Goal: Task Accomplishment & Management: Complete application form

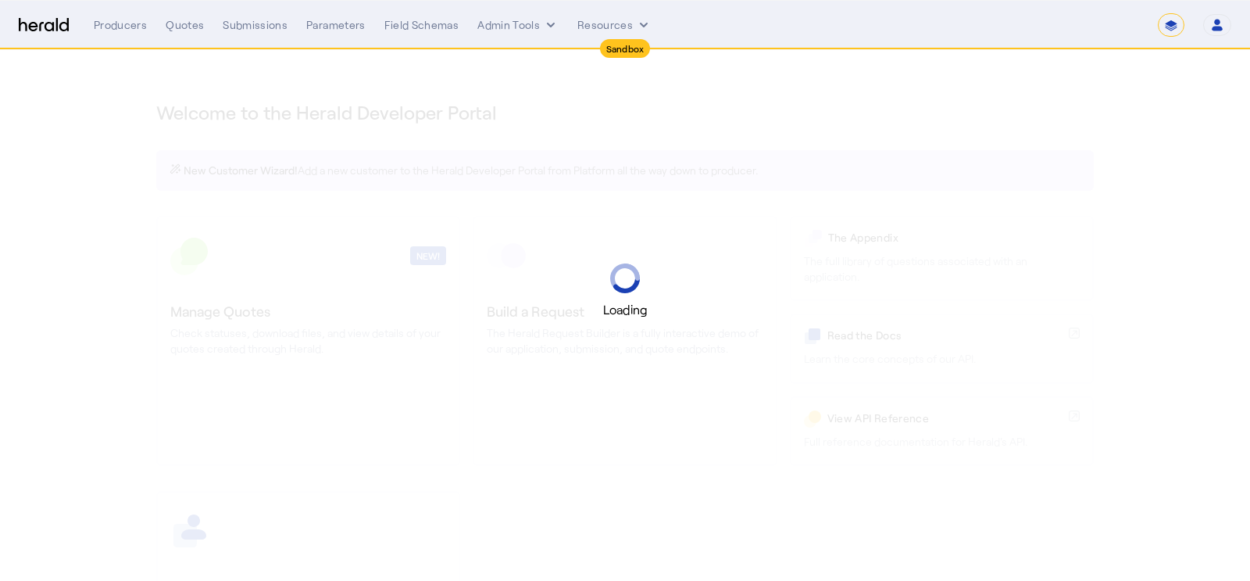
select select "*******"
select select "pfm_2v8p_herald_api"
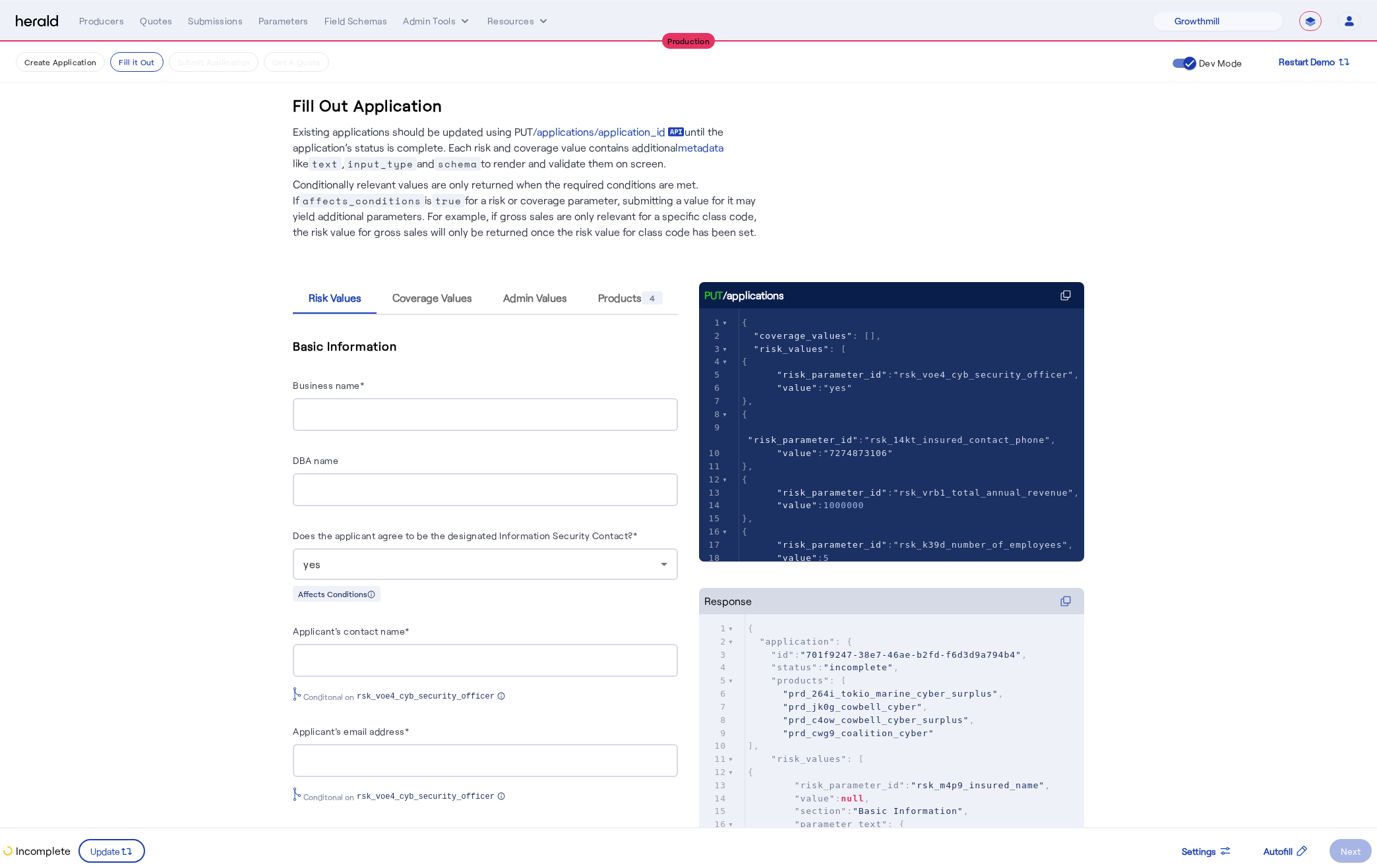
select select "pfm_z9k1_growthmill"
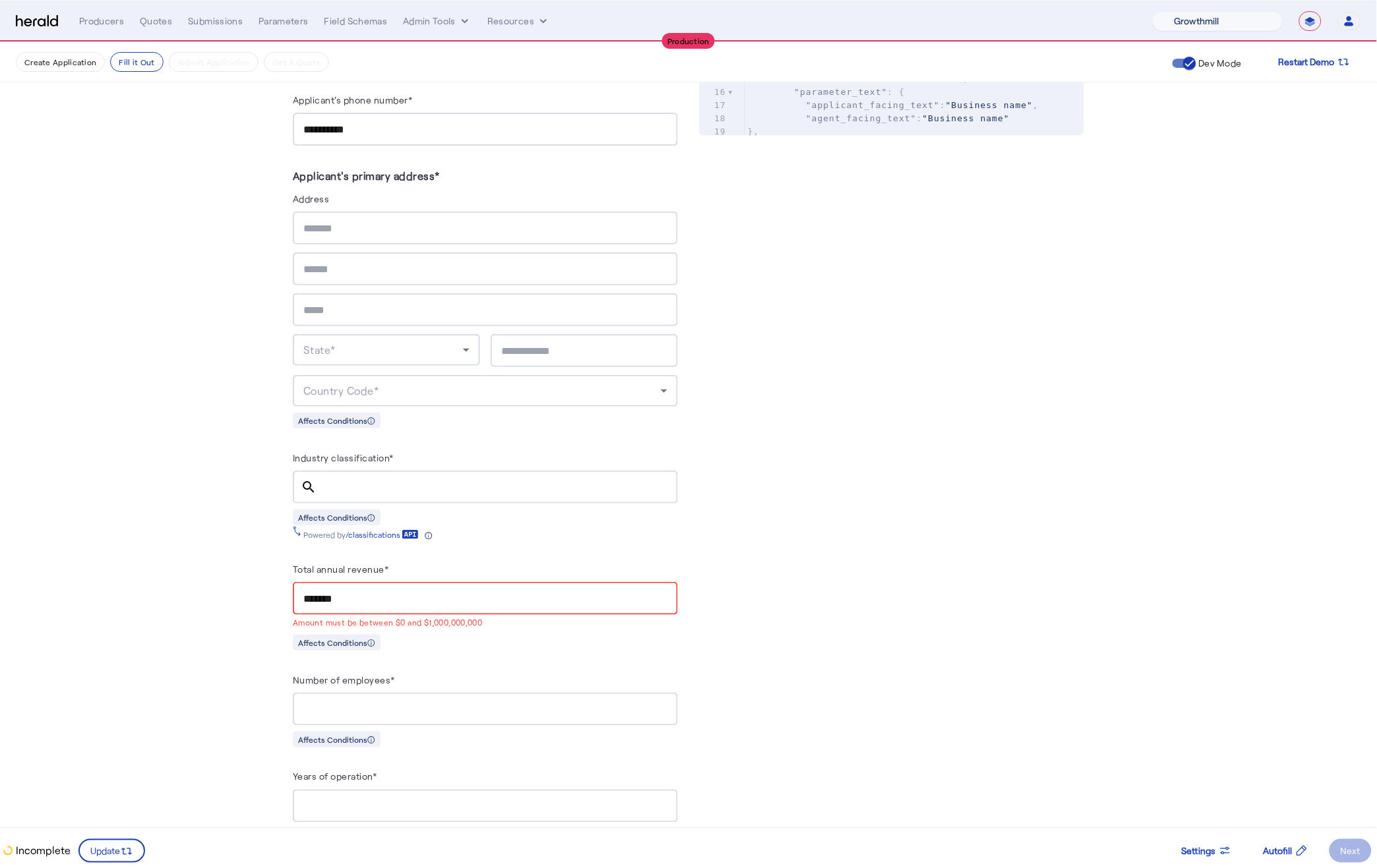
click at [1192, 19] on select "1Fort Affinity Risk Billy BindHQ Bunker CRC Campus Coverage Citadel Fifthwall F…" at bounding box center [1218, 20] width 131 height 19
click at [1314, 18] on select "**********" at bounding box center [1310, 20] width 23 height 19
select select "*******"
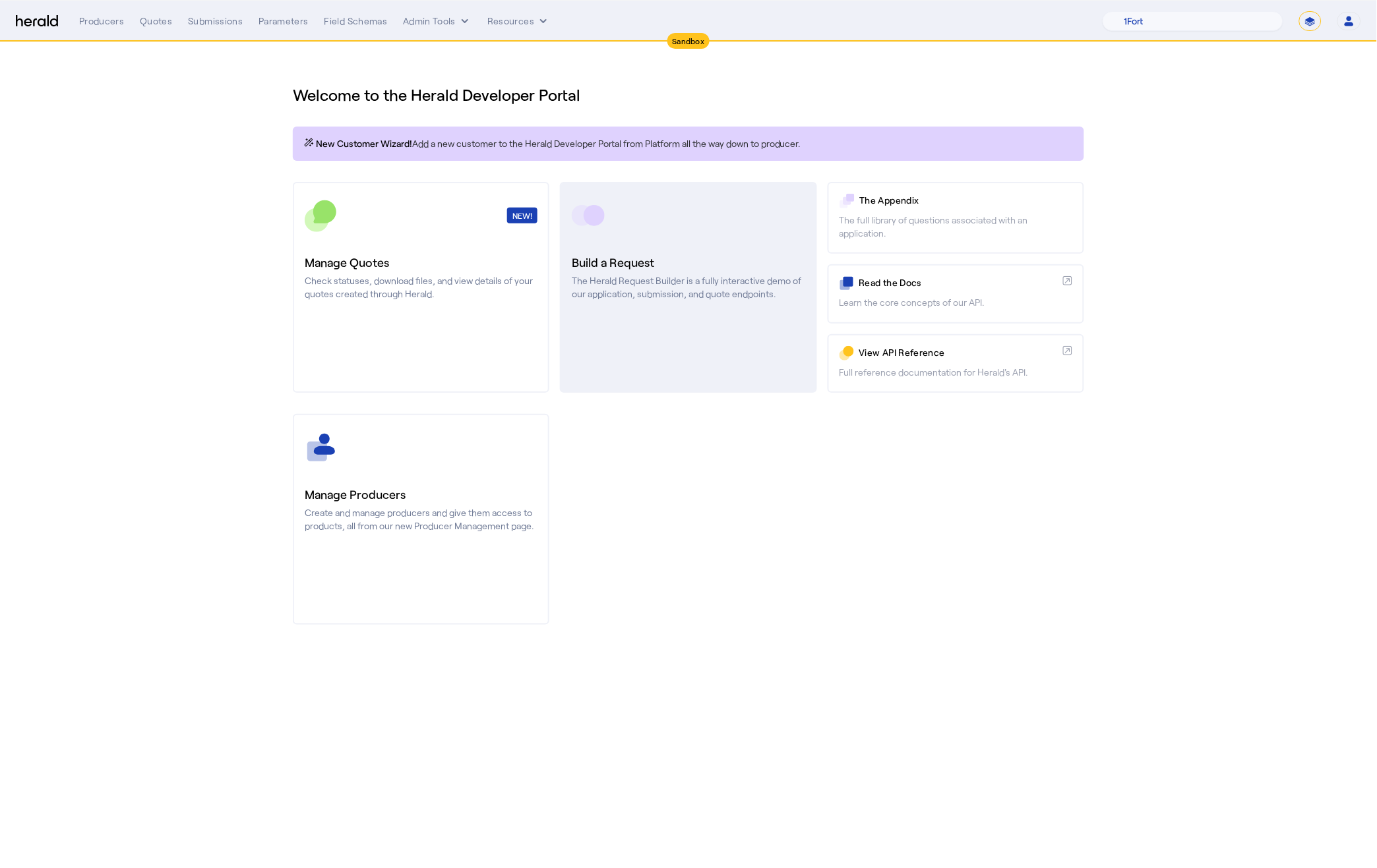
click at [632, 345] on link "Build a Request The Herald Request Builder is a fully interactive demo of our a…" at bounding box center [688, 288] width 256 height 211
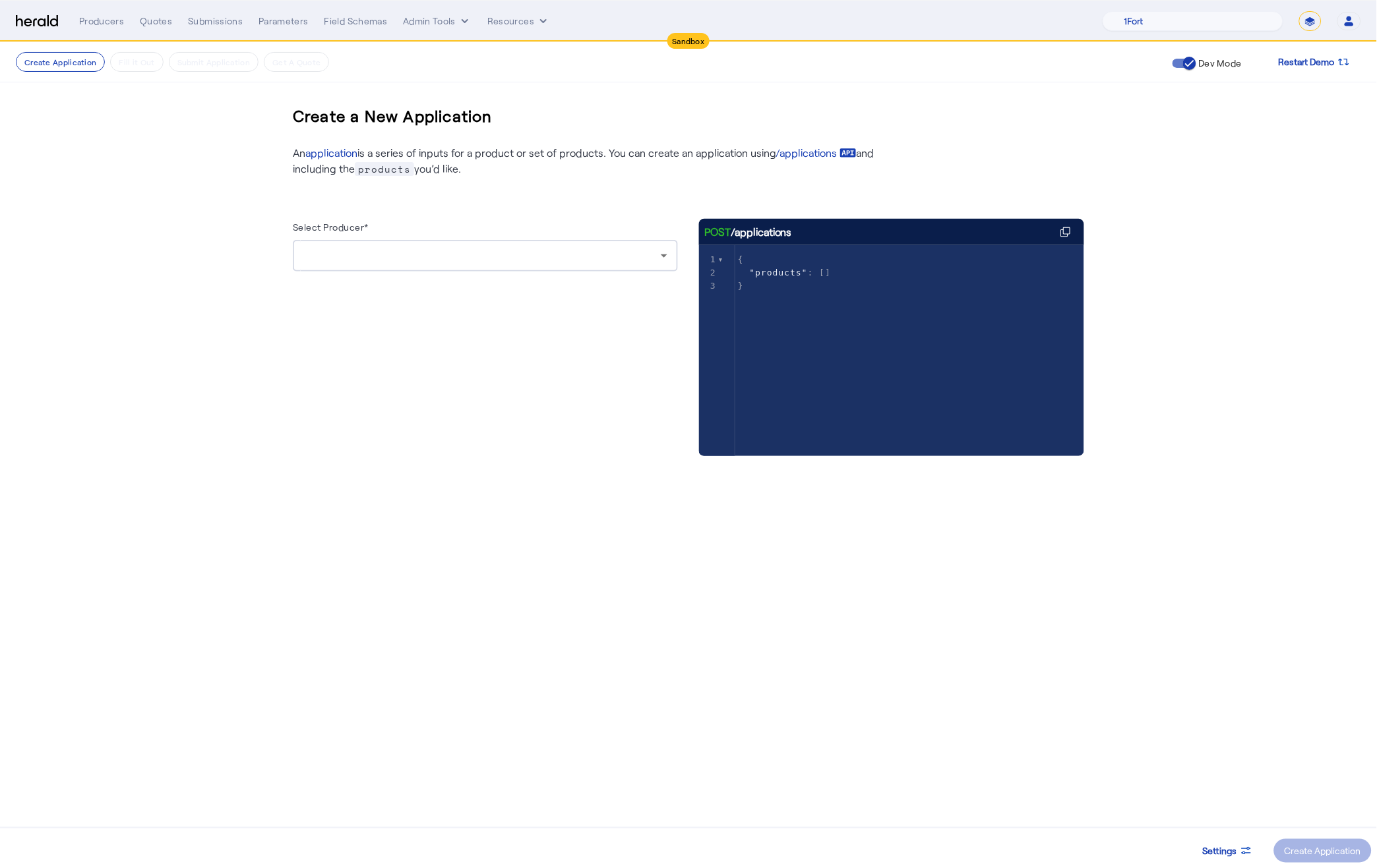
click at [424, 253] on div at bounding box center [482, 256] width 358 height 16
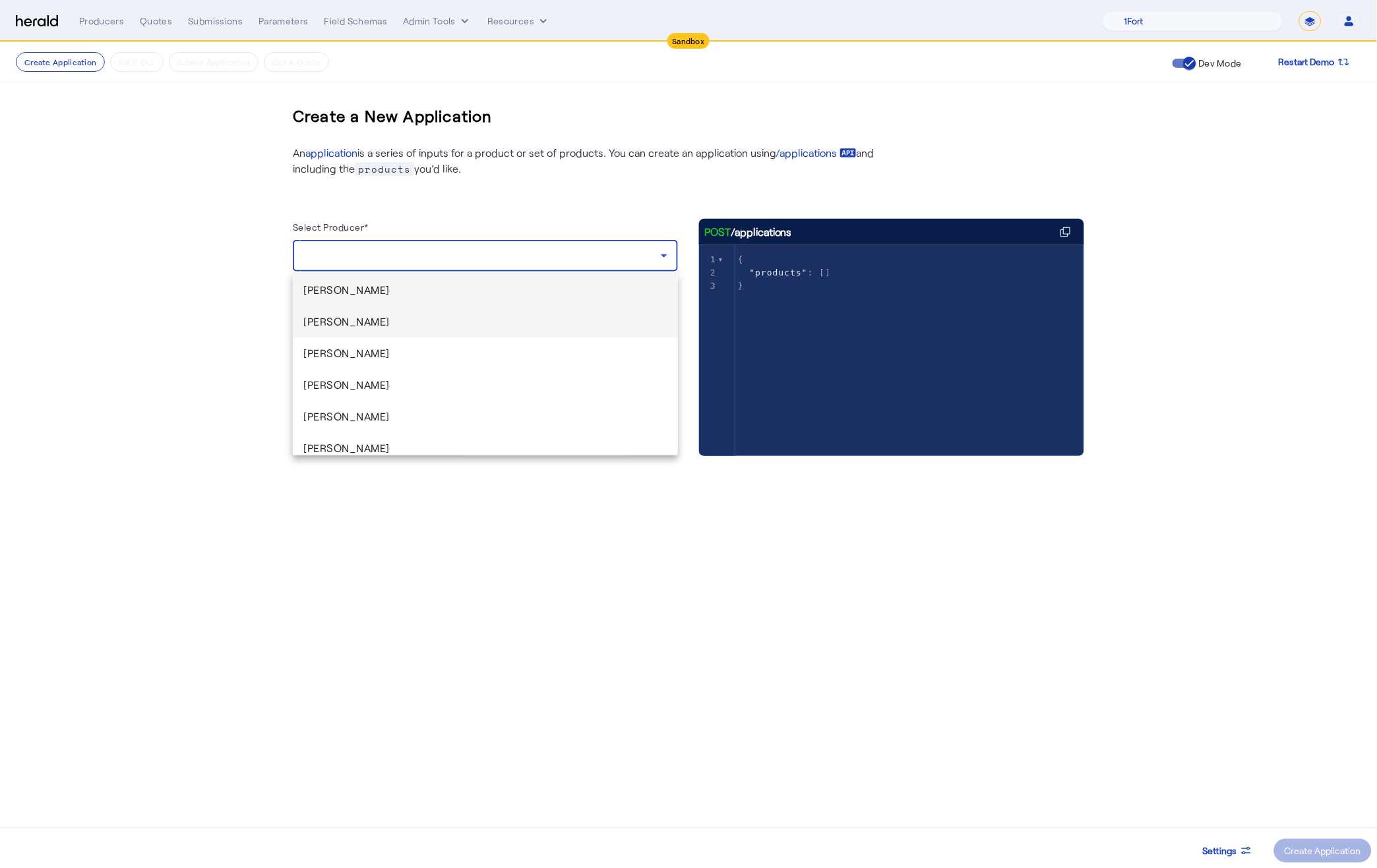
click at [417, 309] on mat-option "Harold Whetstone" at bounding box center [485, 322] width 385 height 32
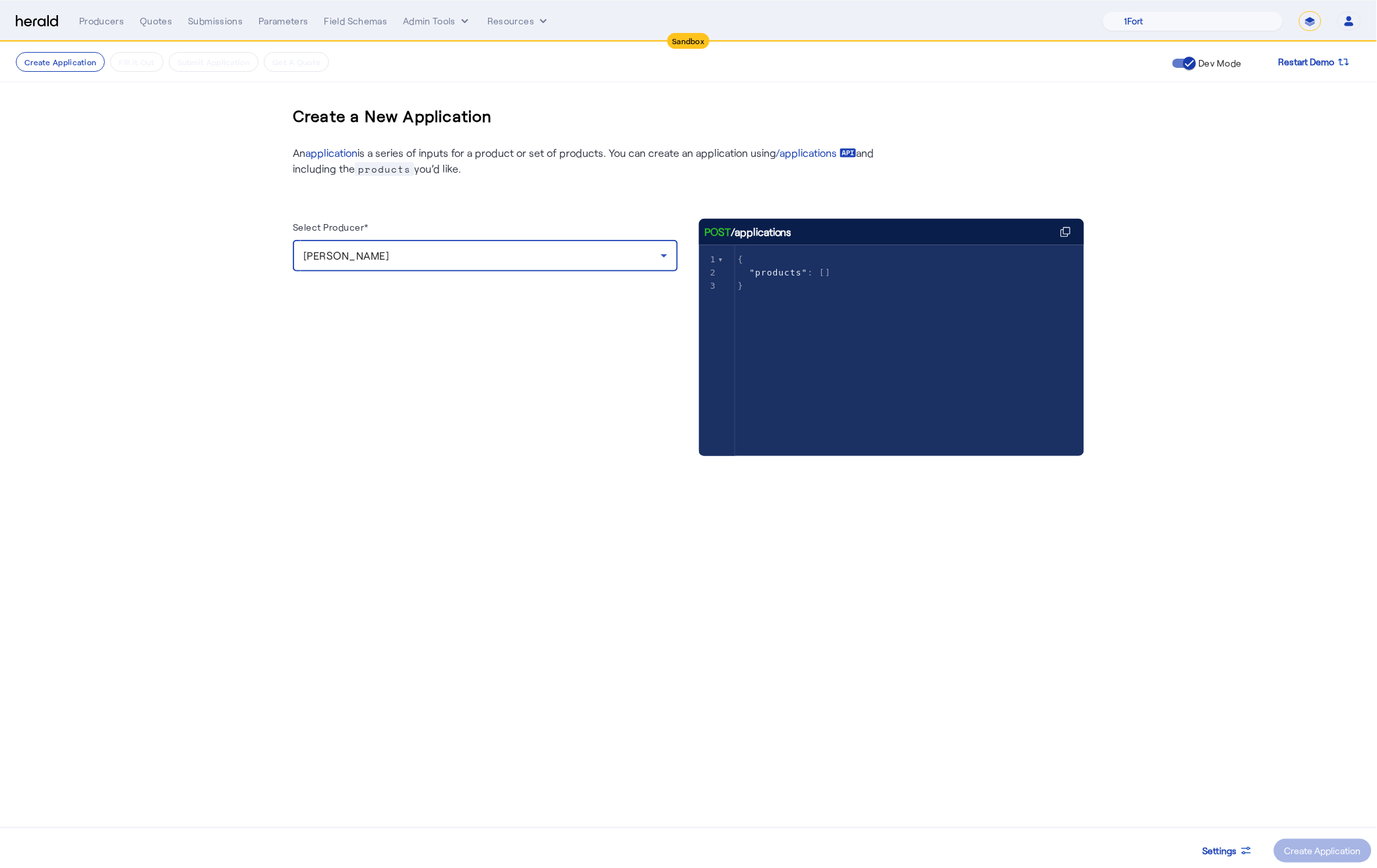
click at [427, 256] on div "Harold Whetstone" at bounding box center [482, 256] width 358 height 16
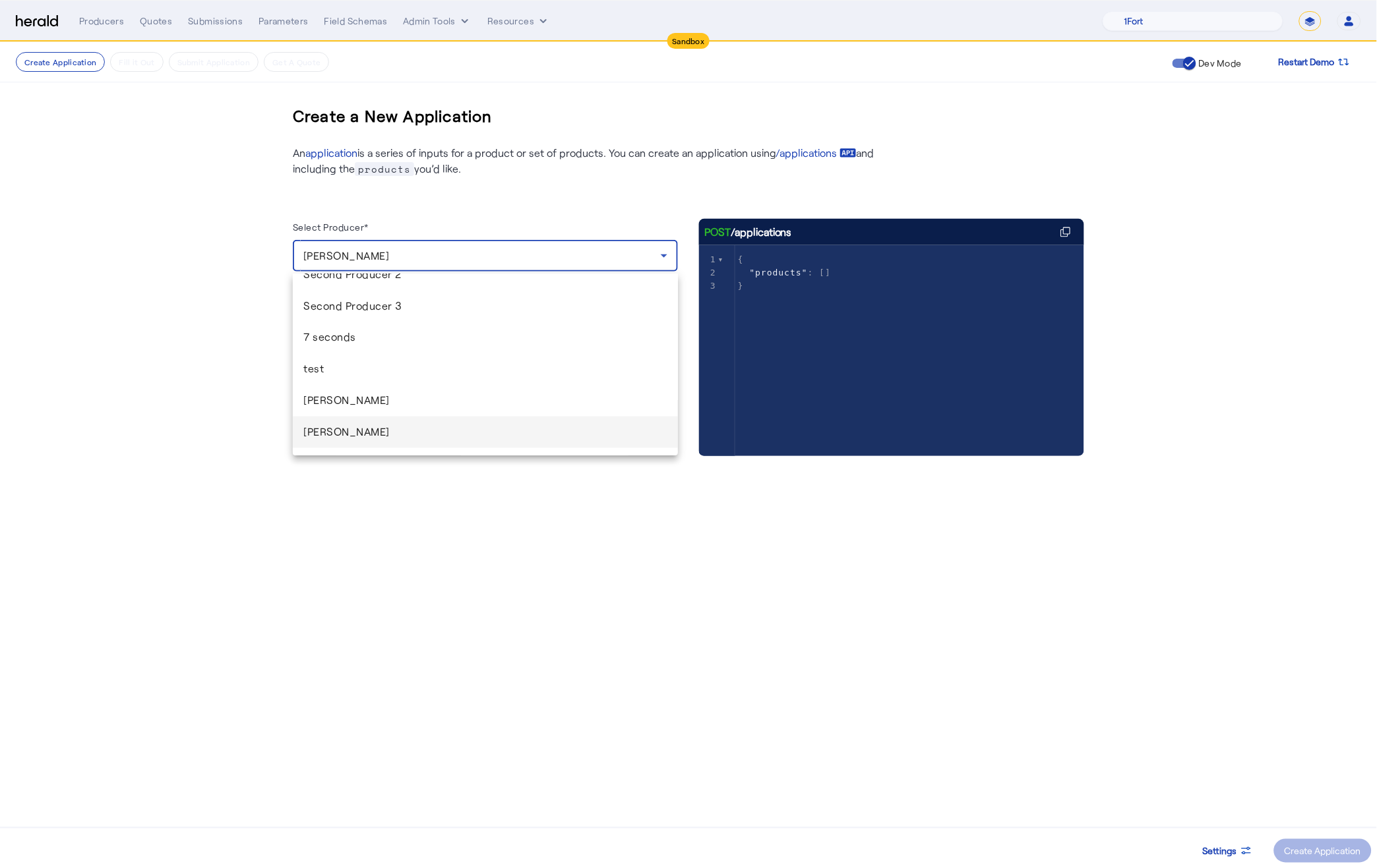
scroll to position [735, 0]
click at [395, 385] on mat-option "Andy Potter" at bounding box center [485, 378] width 385 height 32
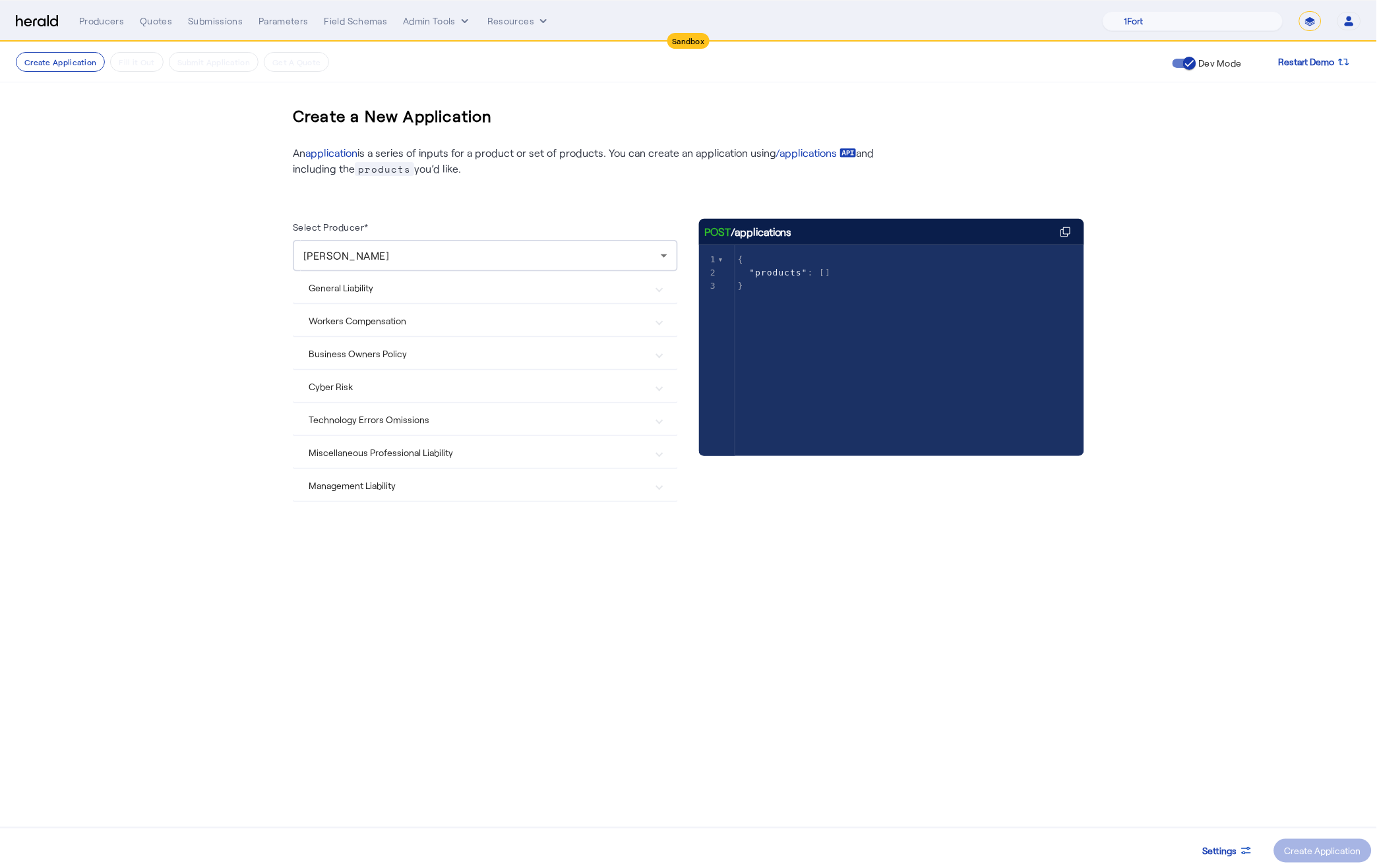
click at [422, 380] on Risk "Cyber Risk" at bounding box center [478, 386] width 338 height 13
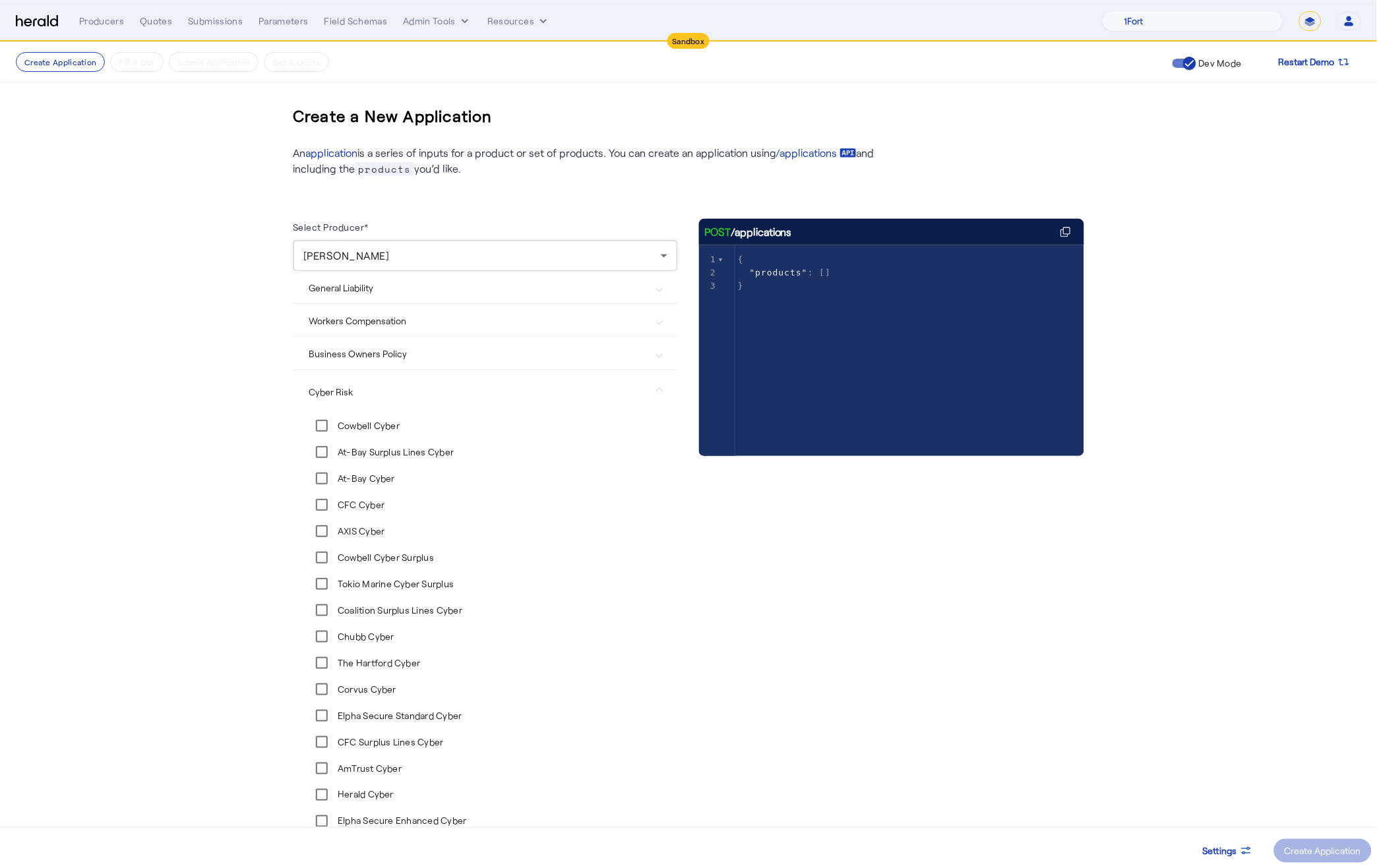
drag, startPoint x: 400, startPoint y: 426, endPoint x: 593, endPoint y: 509, distance: 210.1
click at [400, 426] on Cyber "Cowbell Cyber" at bounding box center [485, 425] width 354 height 26
click at [339, 424] on label "Cowbell Cyber" at bounding box center [367, 426] width 65 height 13
click at [1342, 843] on span at bounding box center [1323, 851] width 98 height 32
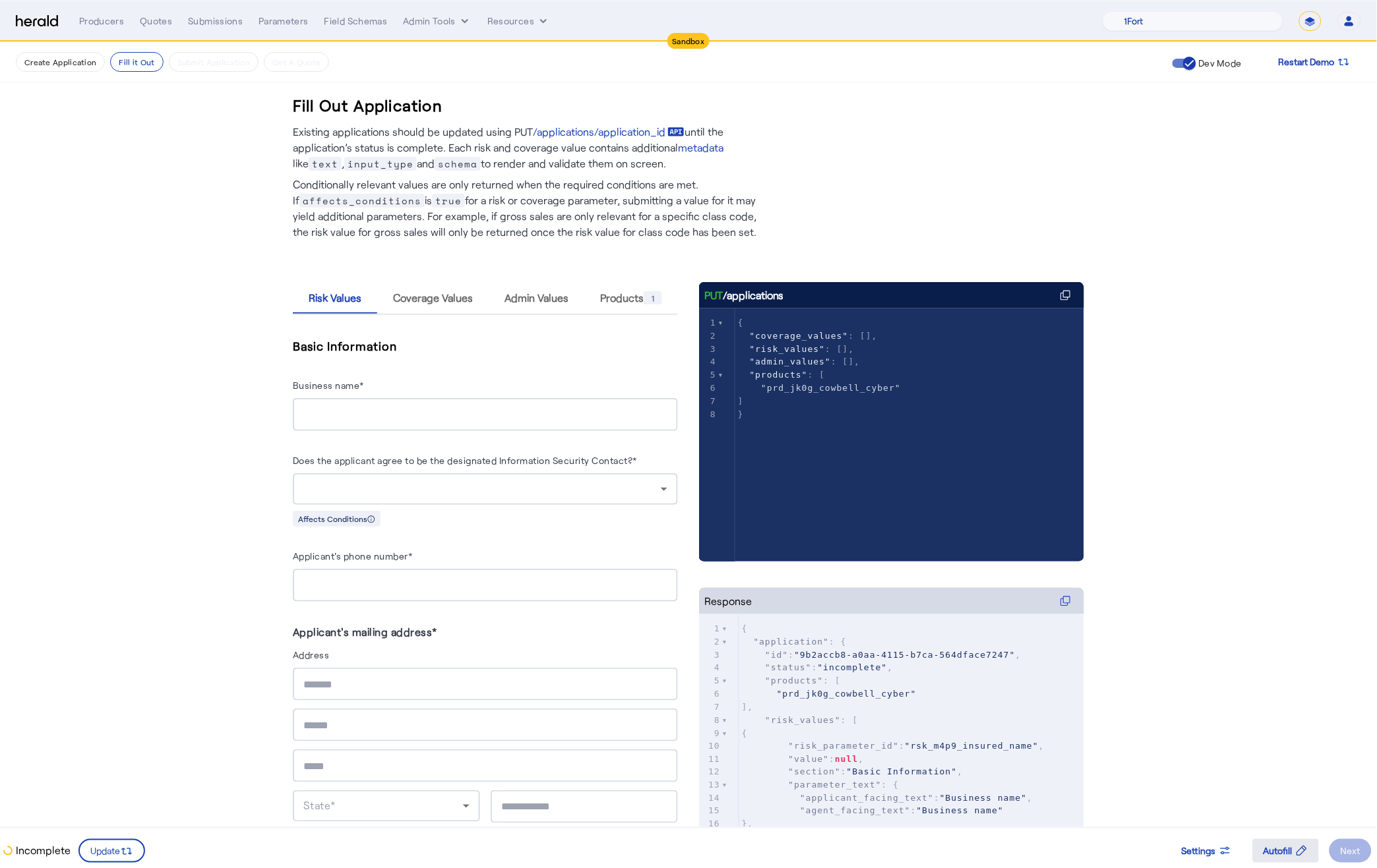
click at [1281, 847] on span "Autofill" at bounding box center [1277, 851] width 29 height 13
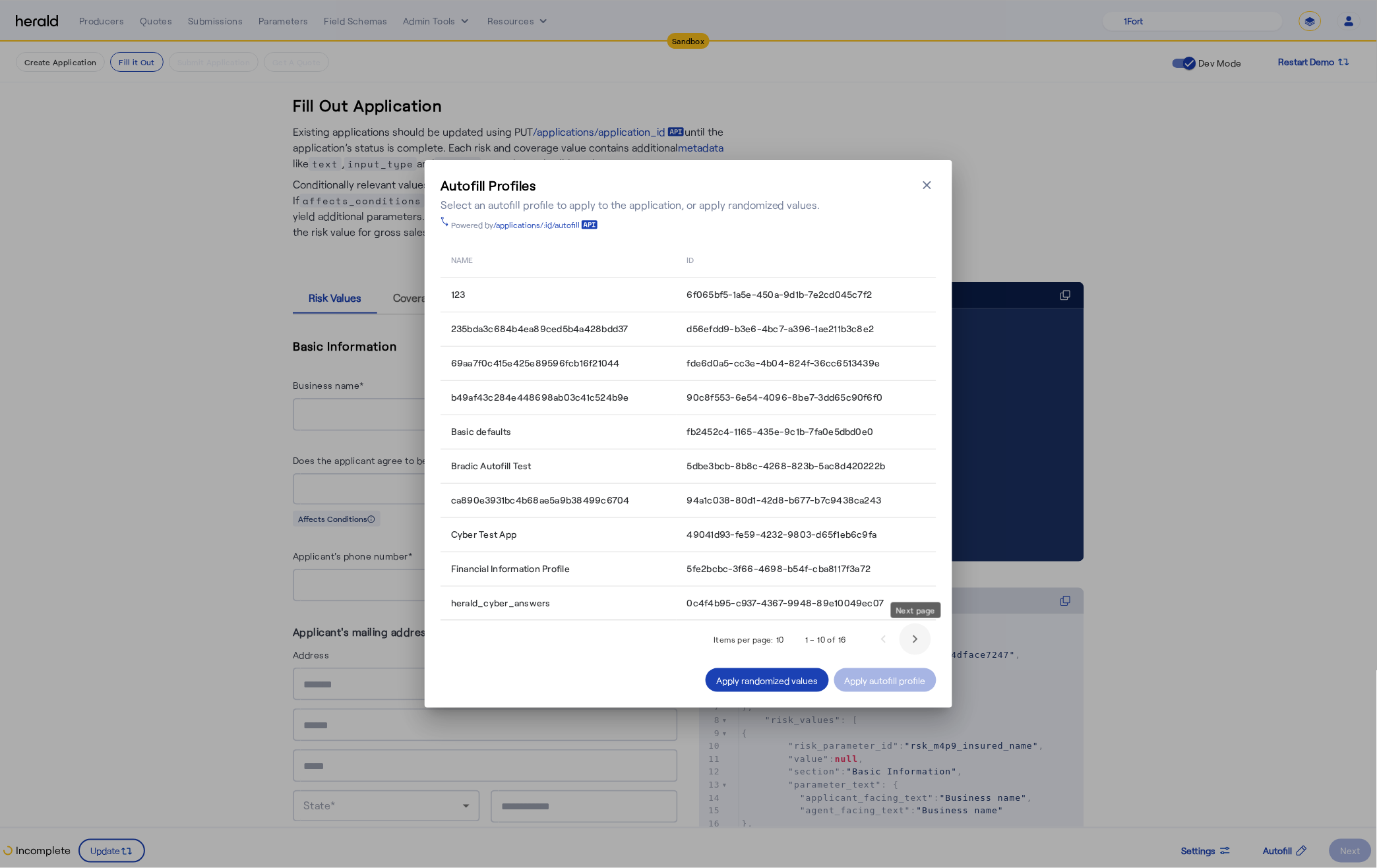
click at [919, 640] on span "Next page" at bounding box center [915, 639] width 32 height 32
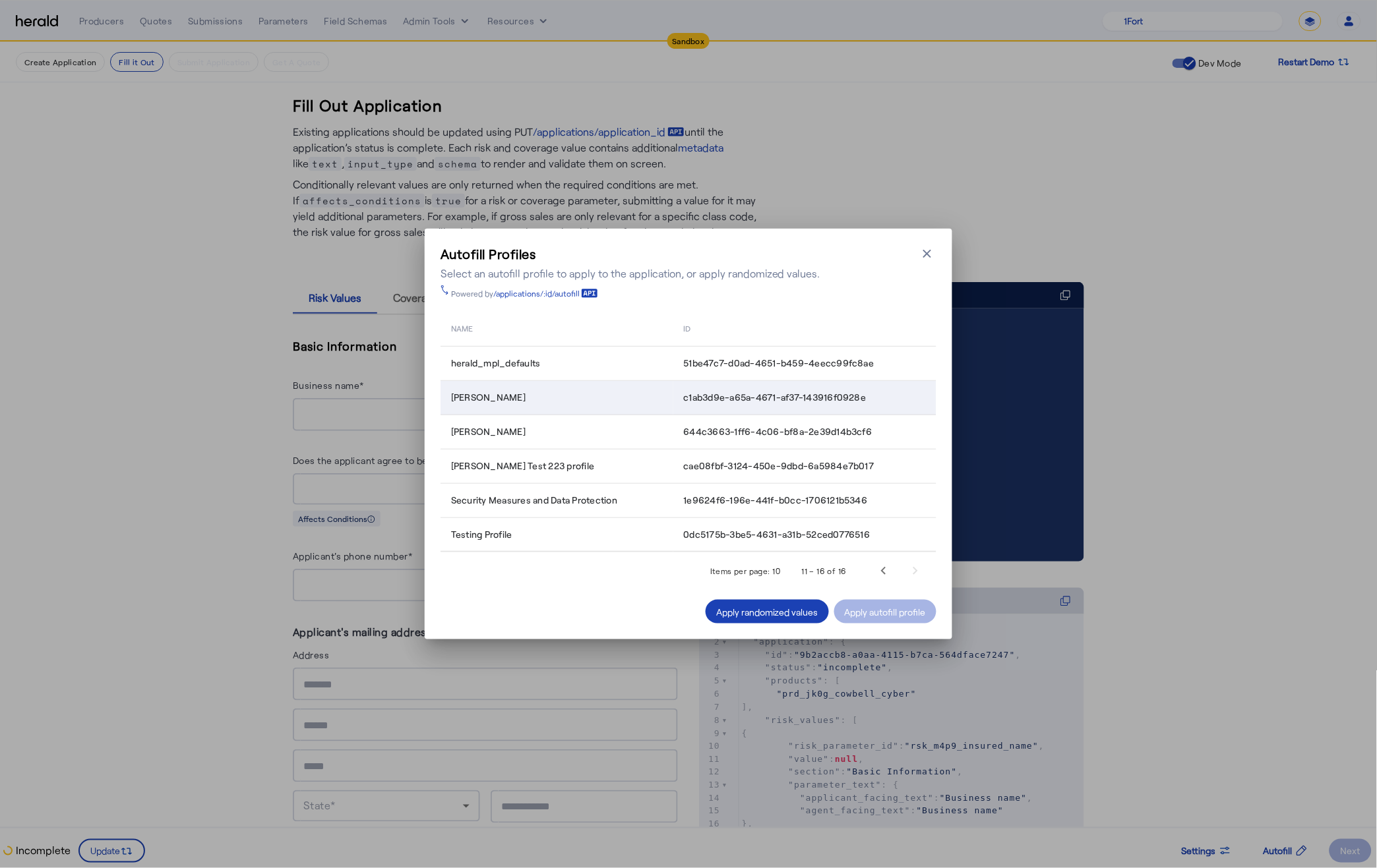
click at [723, 396] on span "c1ab3d9e-a65a-4671-af37-143916f0928e" at bounding box center [775, 397] width 182 height 13
copy tbody "c1ab3d9e-a65a-4671-af37-143916f0928e"
click at [875, 612] on div "Apply autofill profile" at bounding box center [885, 612] width 81 height 13
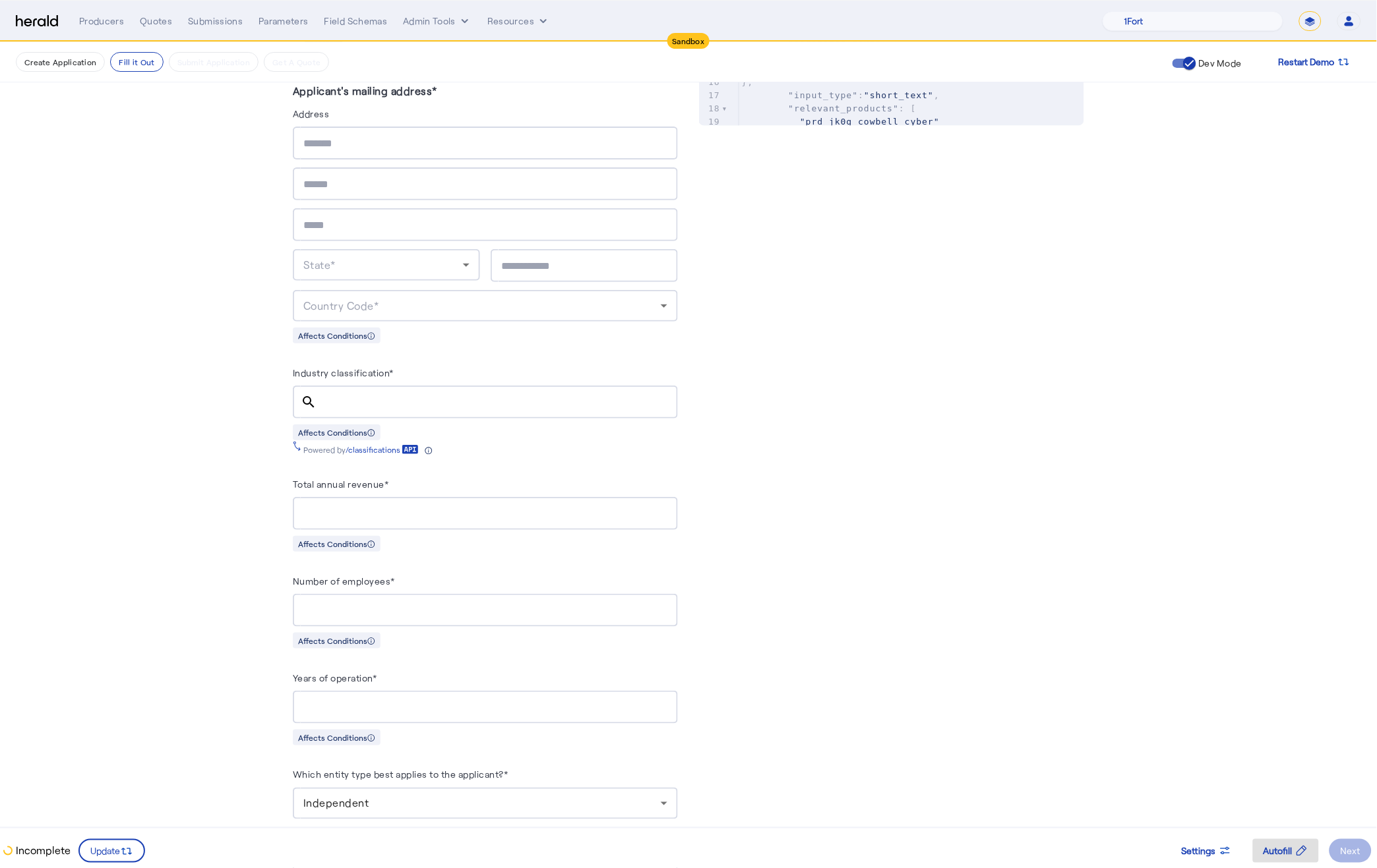
scroll to position [743, 0]
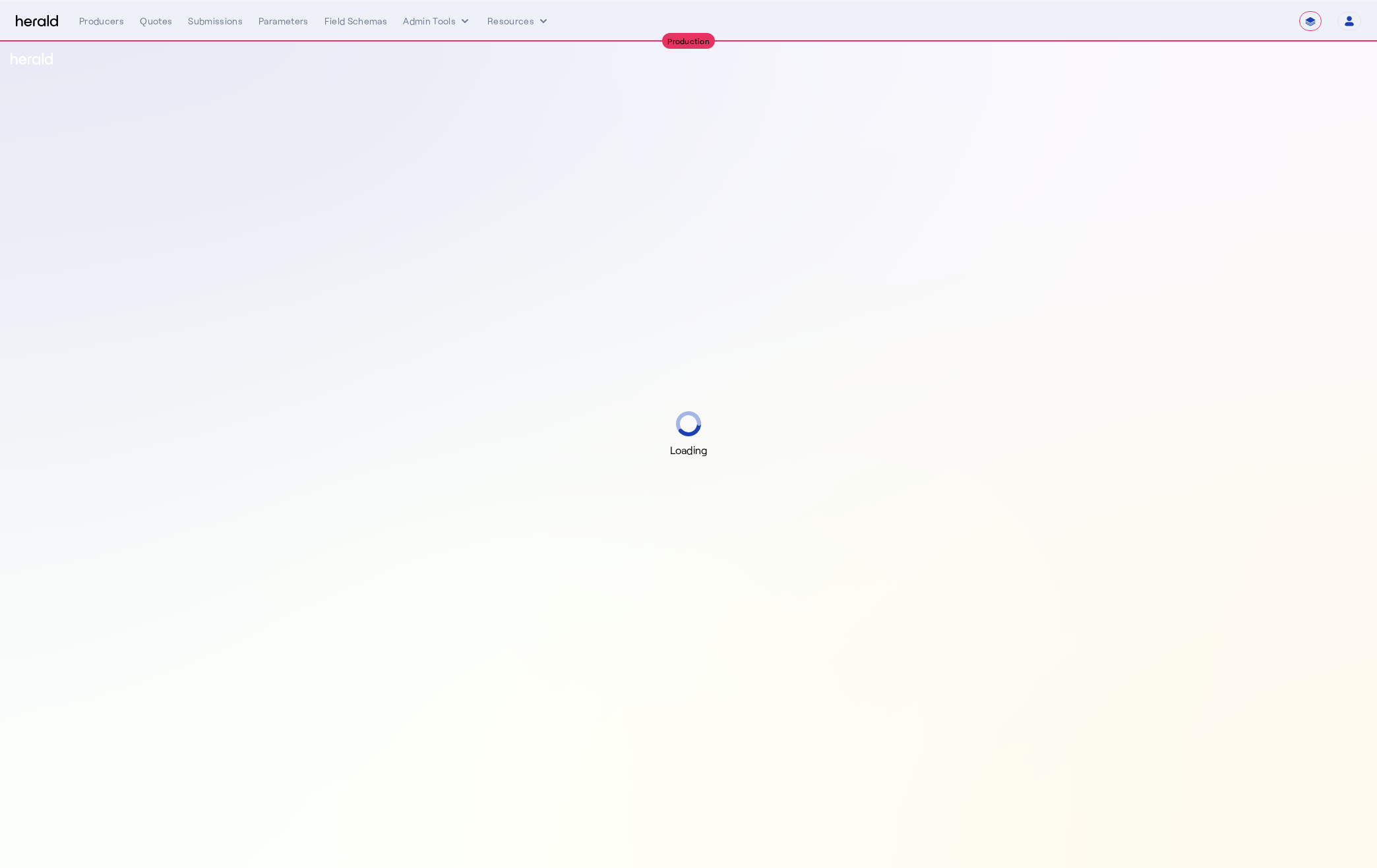
select select "**********"
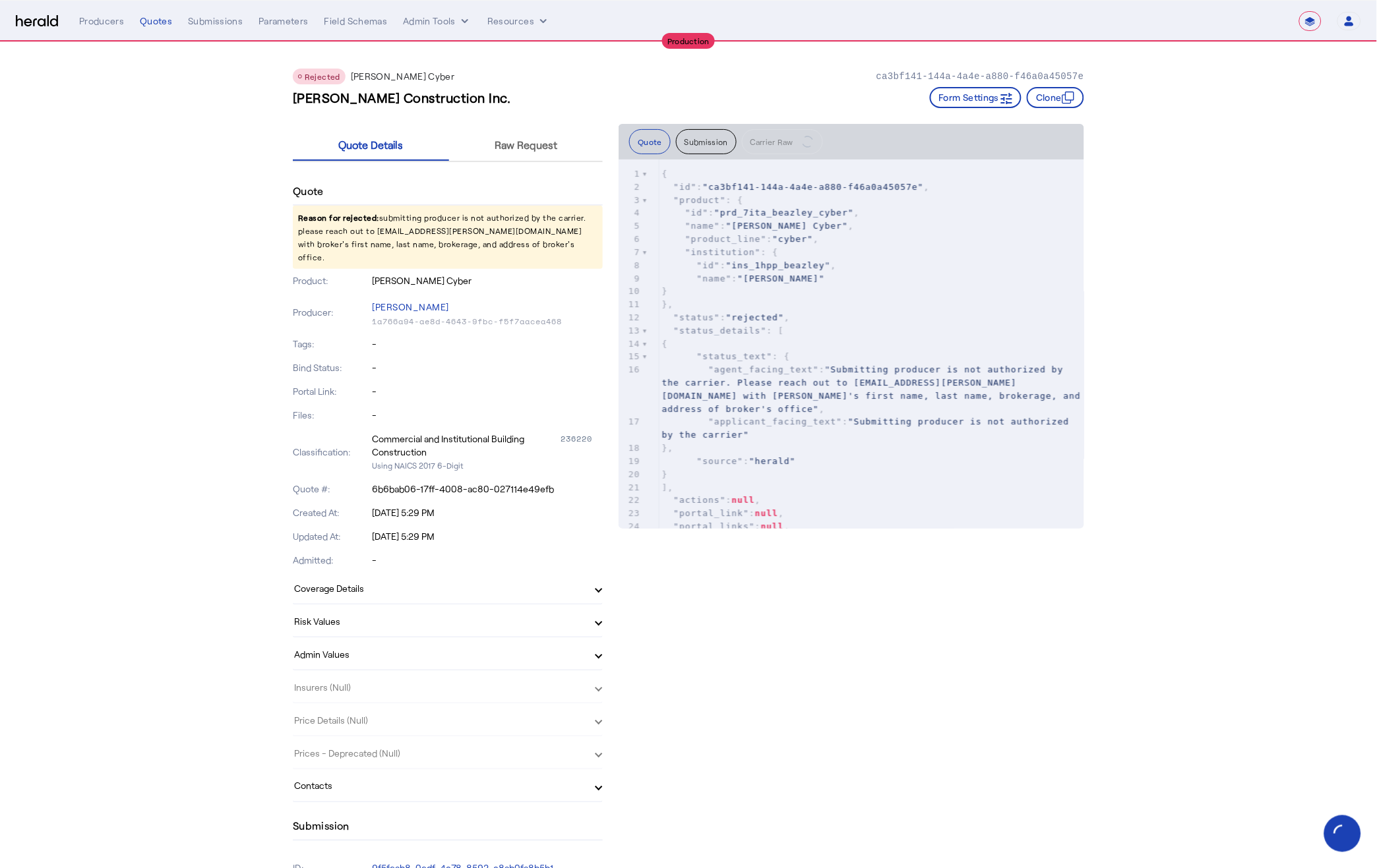
click at [892, 347] on pre "{" at bounding box center [872, 344] width 425 height 13
type input "*****"
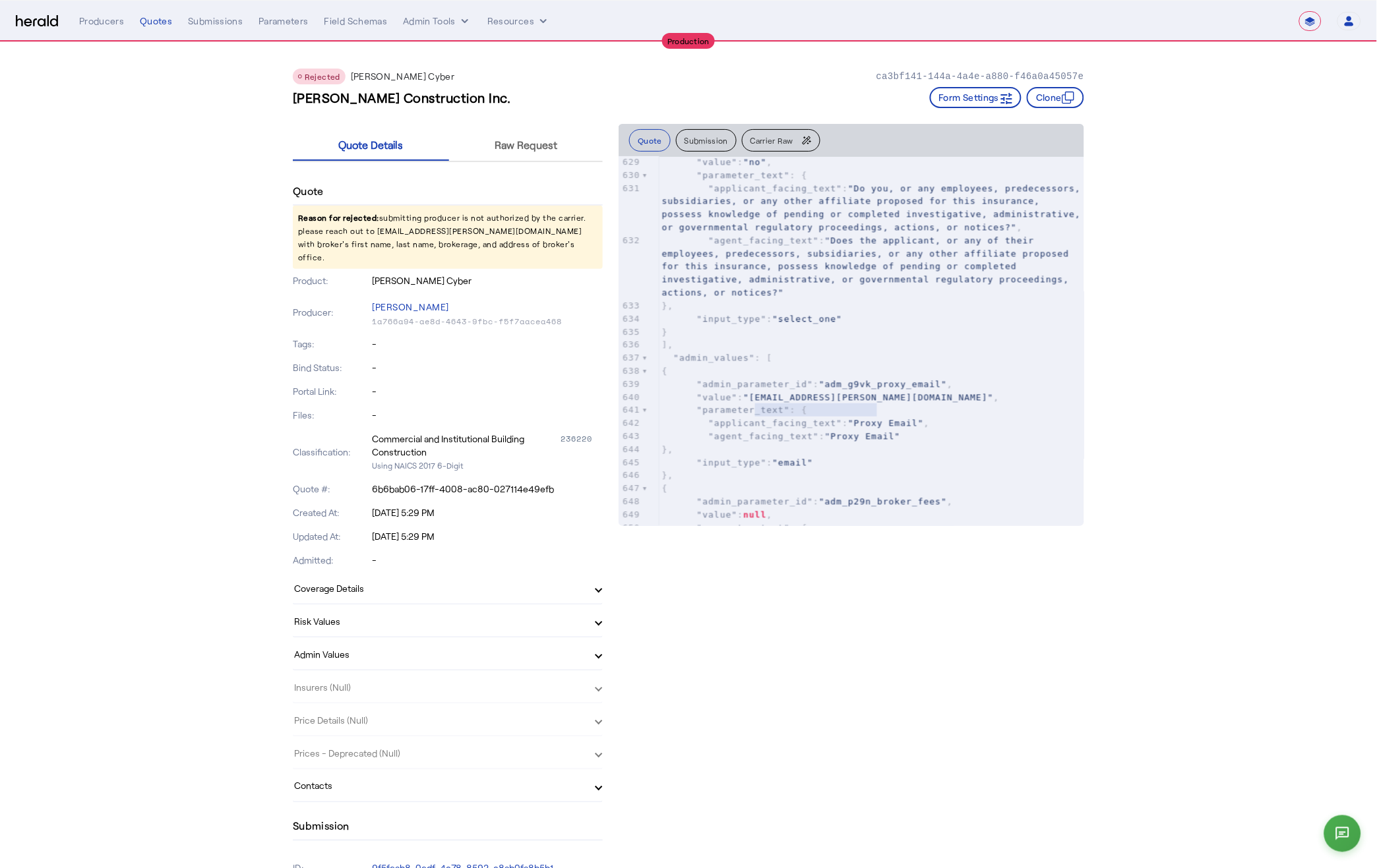
scroll to position [8960, 0]
type textarea "**********"
drag, startPoint x: 756, startPoint y: 411, endPoint x: 906, endPoint y: 411, distance: 150.0
click at [906, 411] on div "618 { 619 "risk_parameter_id" : "rsk_jhg0_past_cyber_extortion" , 620 "value" :…" at bounding box center [872, 323] width 425 height 679
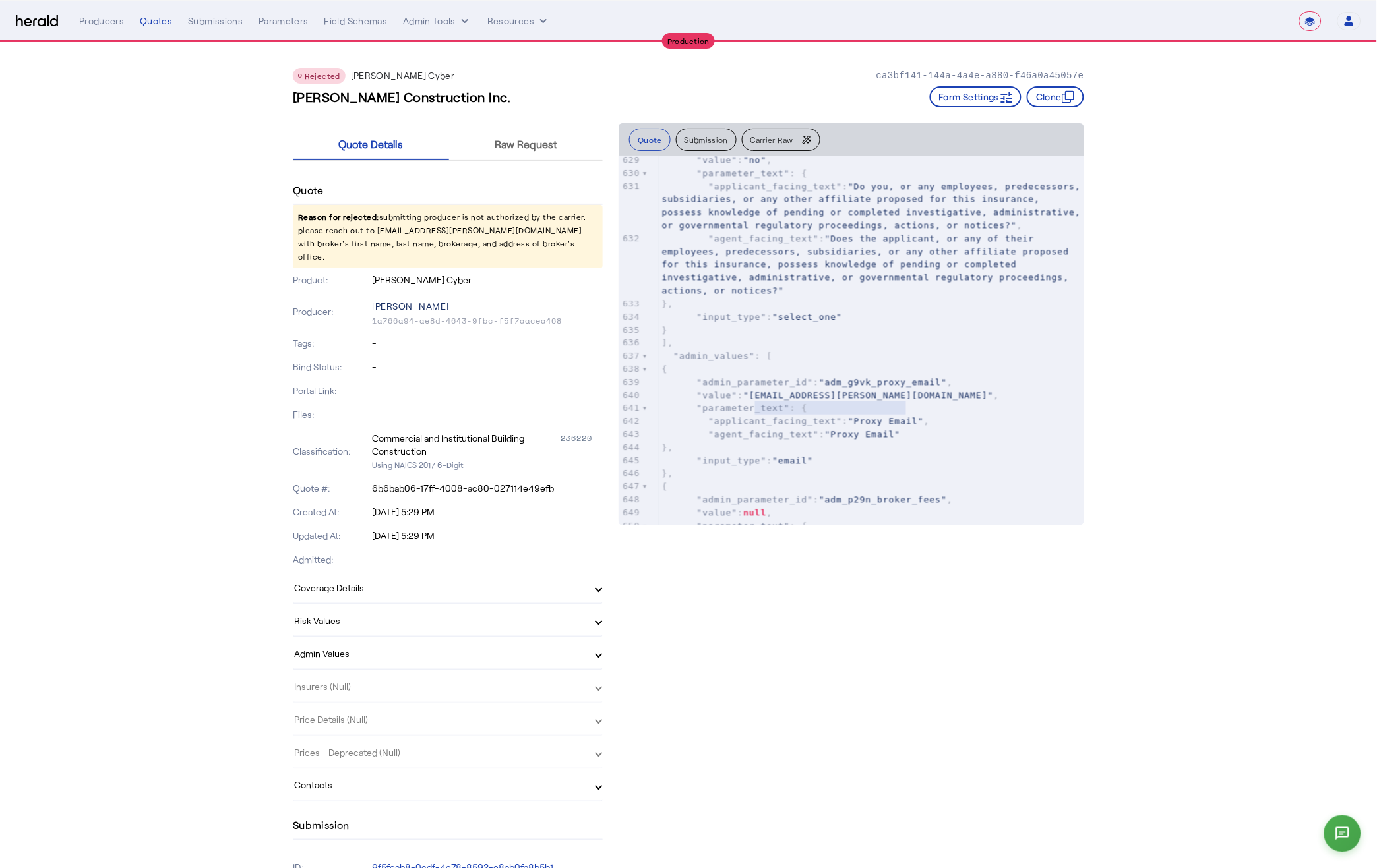
click at [402, 297] on p "[PERSON_NAME]" at bounding box center [488, 306] width 230 height 19
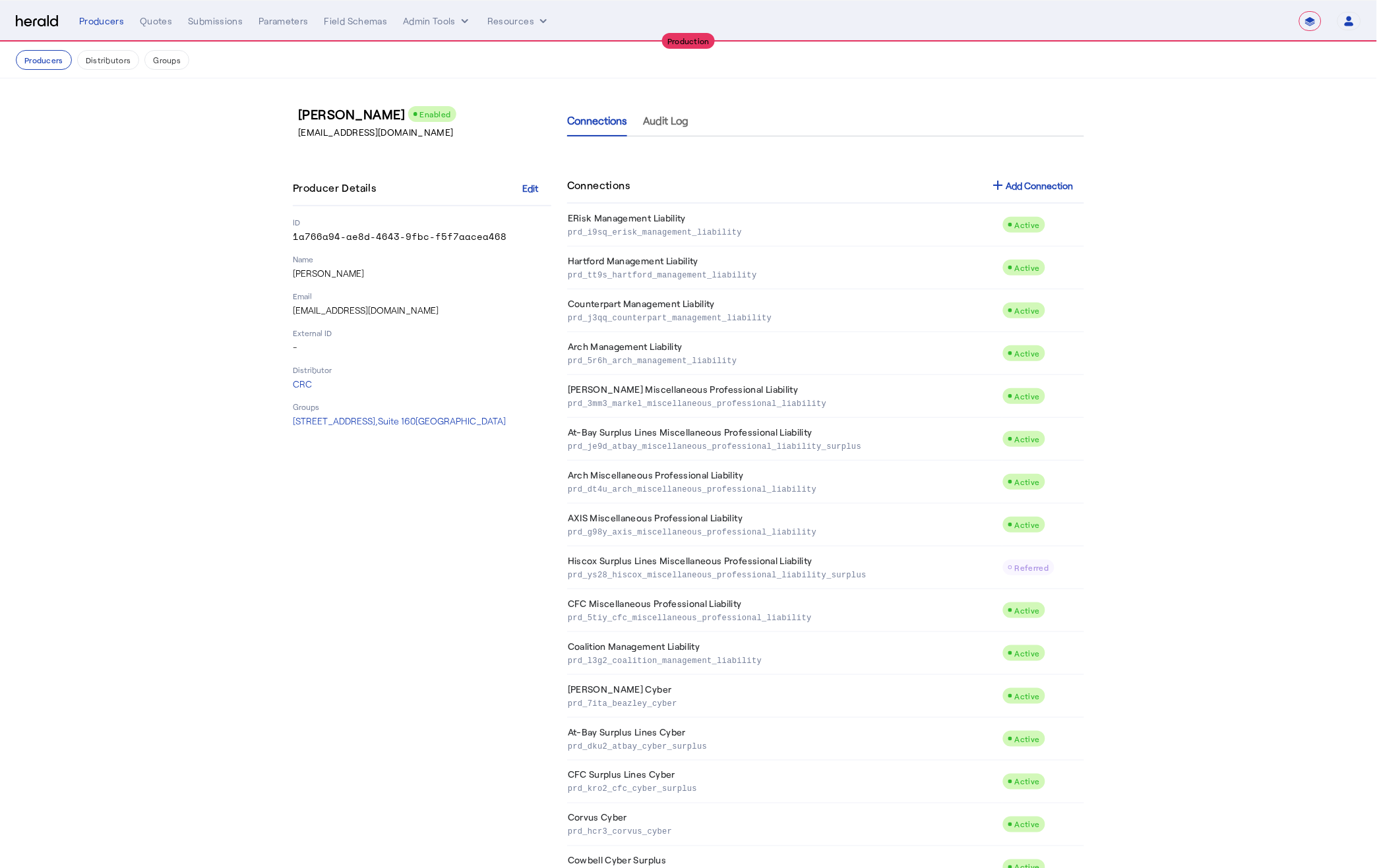
drag, startPoint x: 373, startPoint y: 273, endPoint x: 246, endPoint y: 277, distance: 127.1
click at [246, 277] on section "Mary Ann Trimble Enabled MTrimble@CRCGroup.com Producer Details Edit ID 1a766a9…" at bounding box center [688, 839] width 1377 height 1523
copy p "[PERSON_NAME]"
drag, startPoint x: 542, startPoint y: 420, endPoint x: 286, endPoint y: 417, distance: 256.0
click at [288, 418] on div "Mary Ann Trimble Enabled MTrimble@CRCGroup.com Producer Details Edit ID 1a766a9…" at bounding box center [688, 839] width 844 height 1523
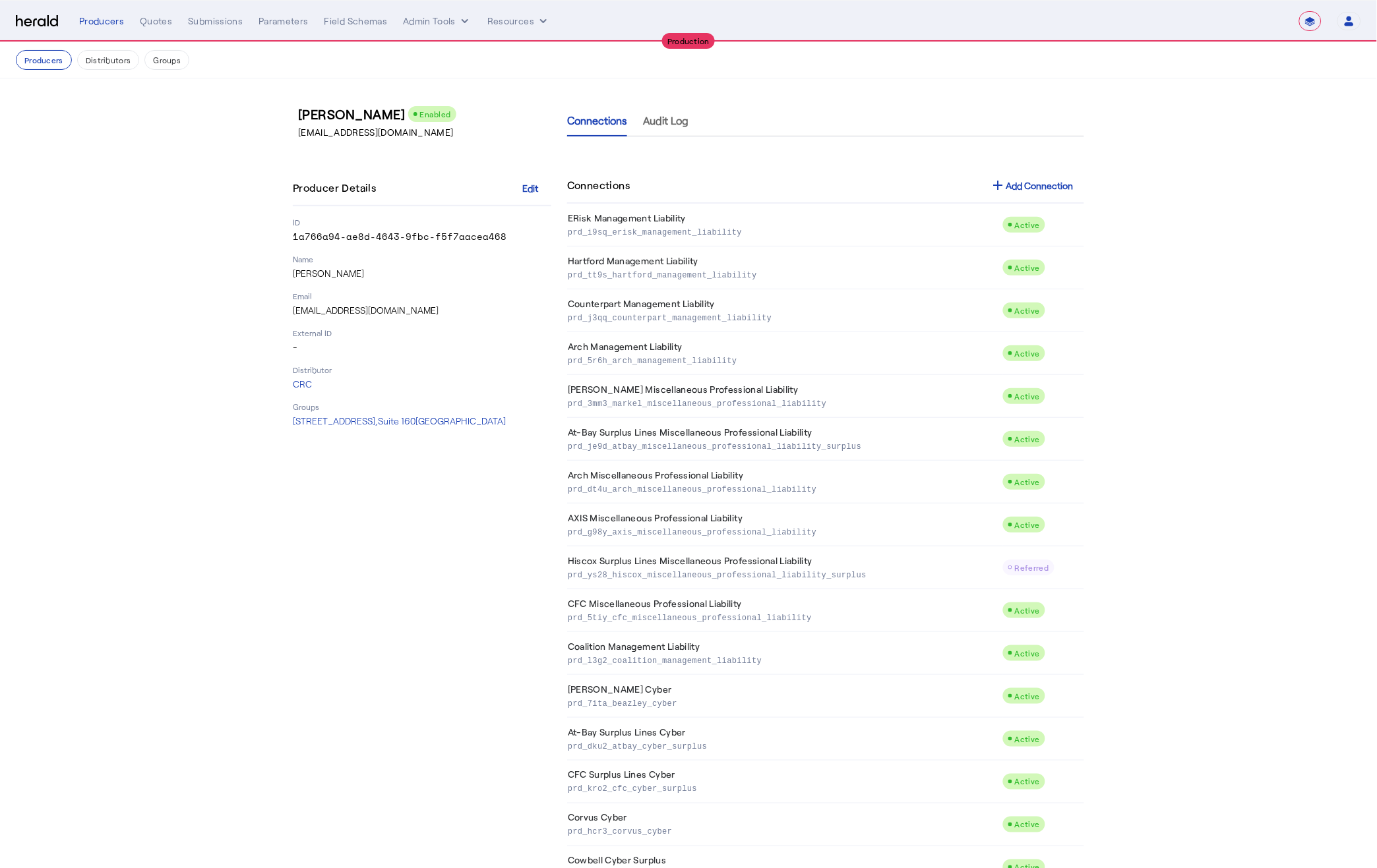
copy span "725 Cool Springs Boulevard, Suite 160 Franklin, TN 37067"
click at [1312, 21] on select "**********" at bounding box center [1310, 20] width 23 height 19
select select "**********"
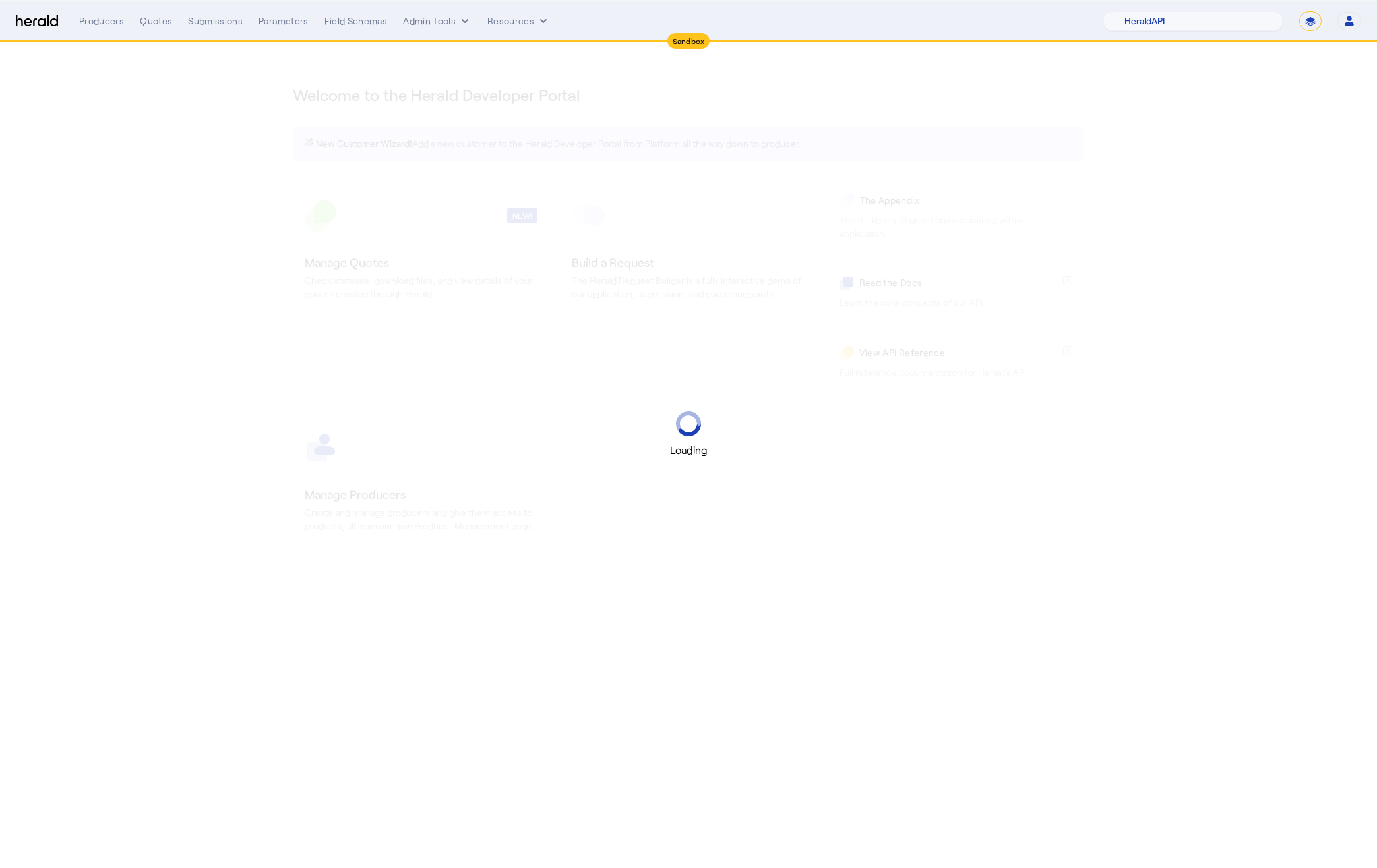
select select "pfm_2v8p_herald_api"
select select "*******"
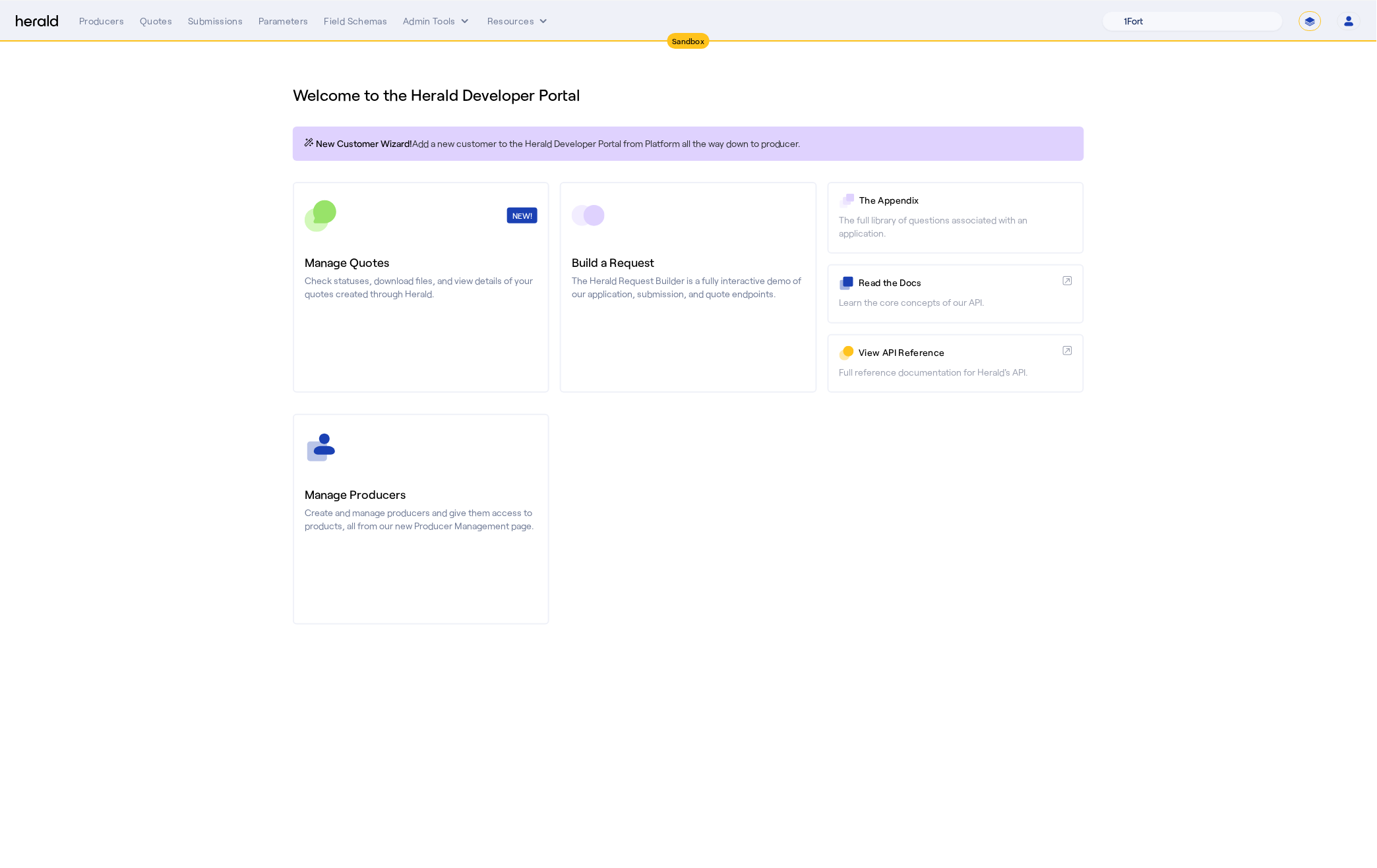
click at [1172, 18] on select "1Fort Acrisure Acturis Affinity Advisors Affinity Risk Agentero AmWins Anzen Ao…" at bounding box center [1193, 20] width 181 height 19
select select "pfm_h3db_crc"
click at [672, 288] on div "You are now impersonating the CRC platform." at bounding box center [688, 434] width 1377 height 868
click at [615, 228] on div at bounding box center [688, 215] width 233 height 33
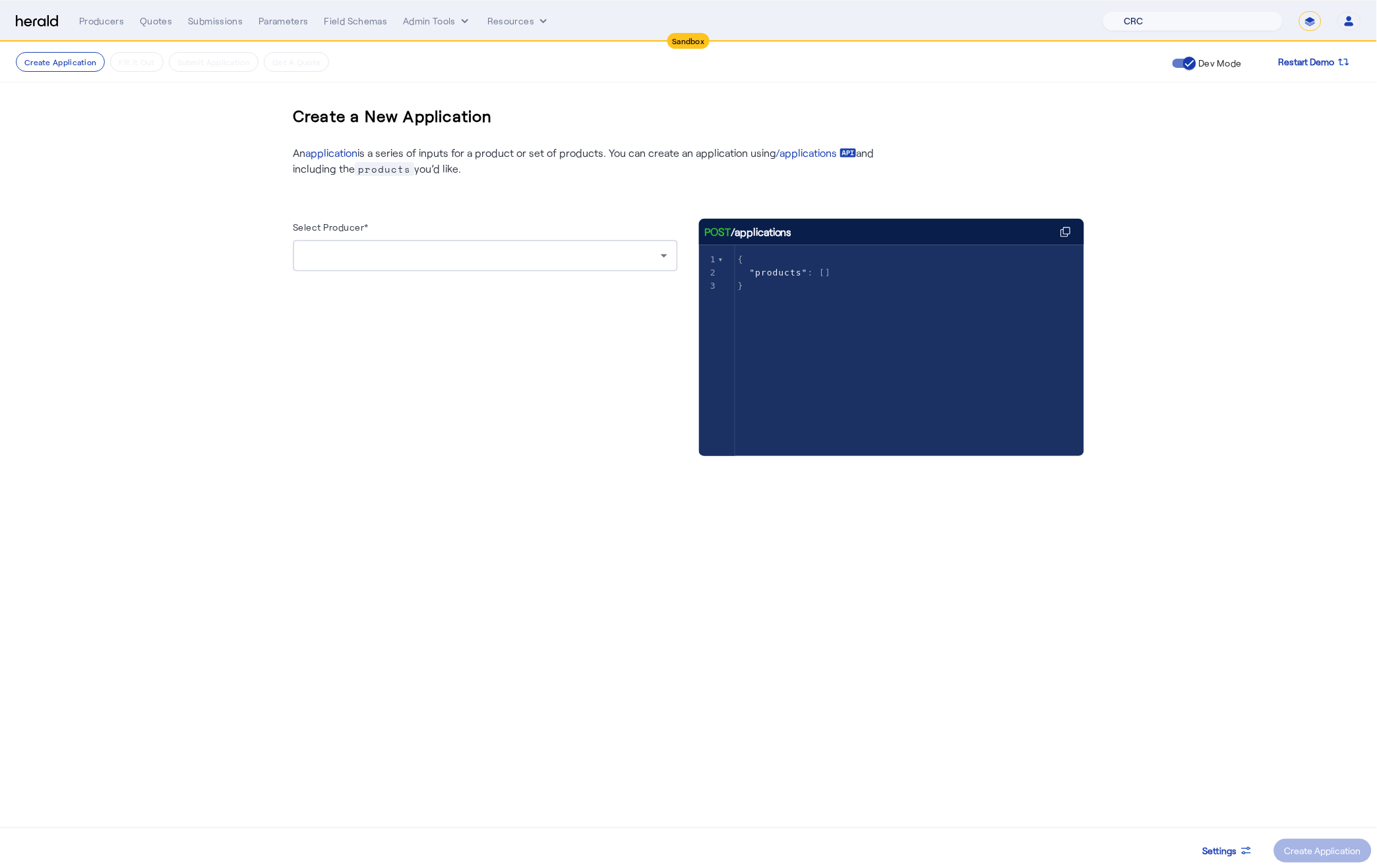
click at [385, 261] on div at bounding box center [482, 256] width 358 height 16
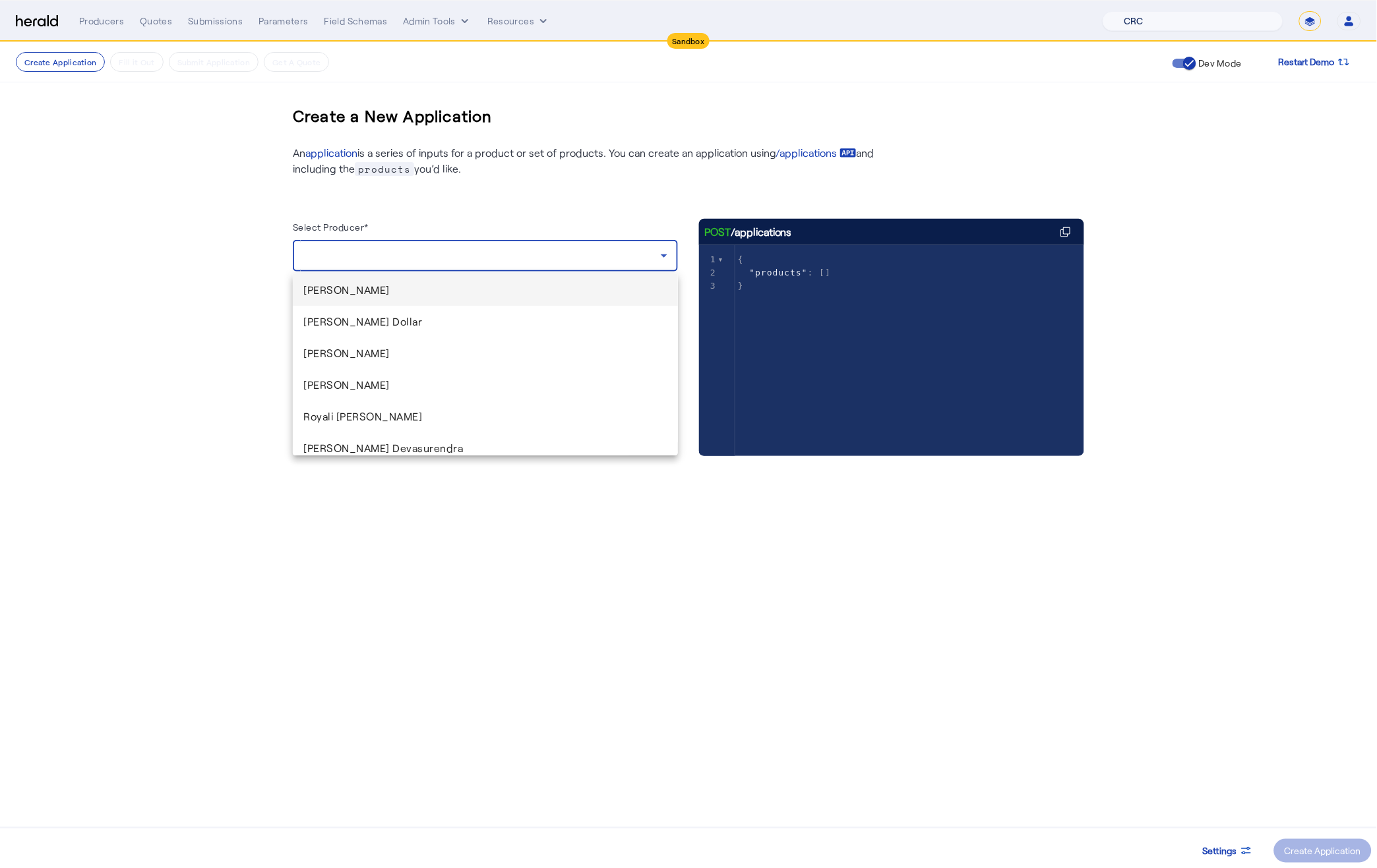
click at [338, 385] on span "[PERSON_NAME]" at bounding box center [484, 385] width 364 height 16
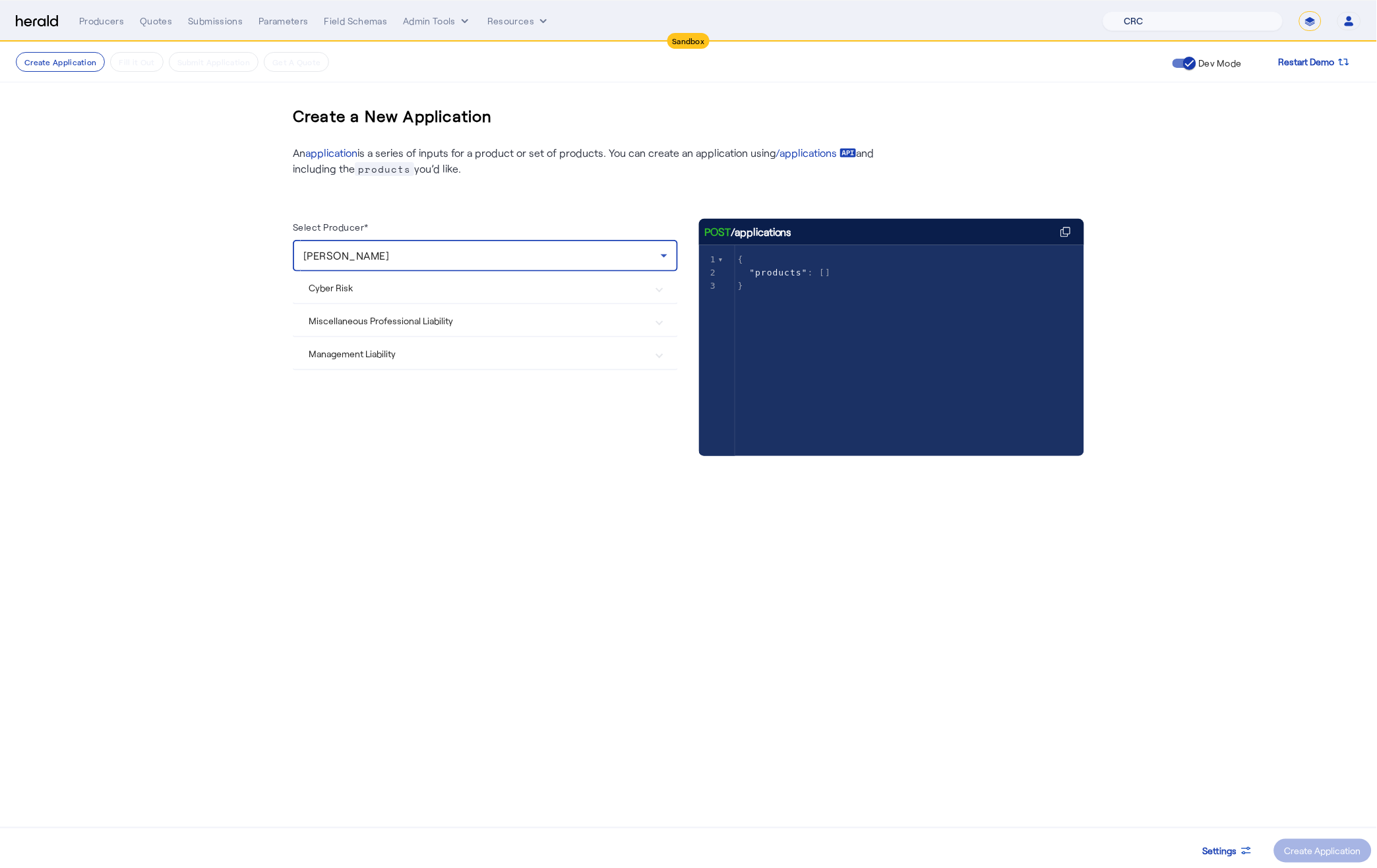
click at [375, 329] on mat-expansion-panel-header "Miscellaneous Professional Liability" at bounding box center [485, 321] width 385 height 32
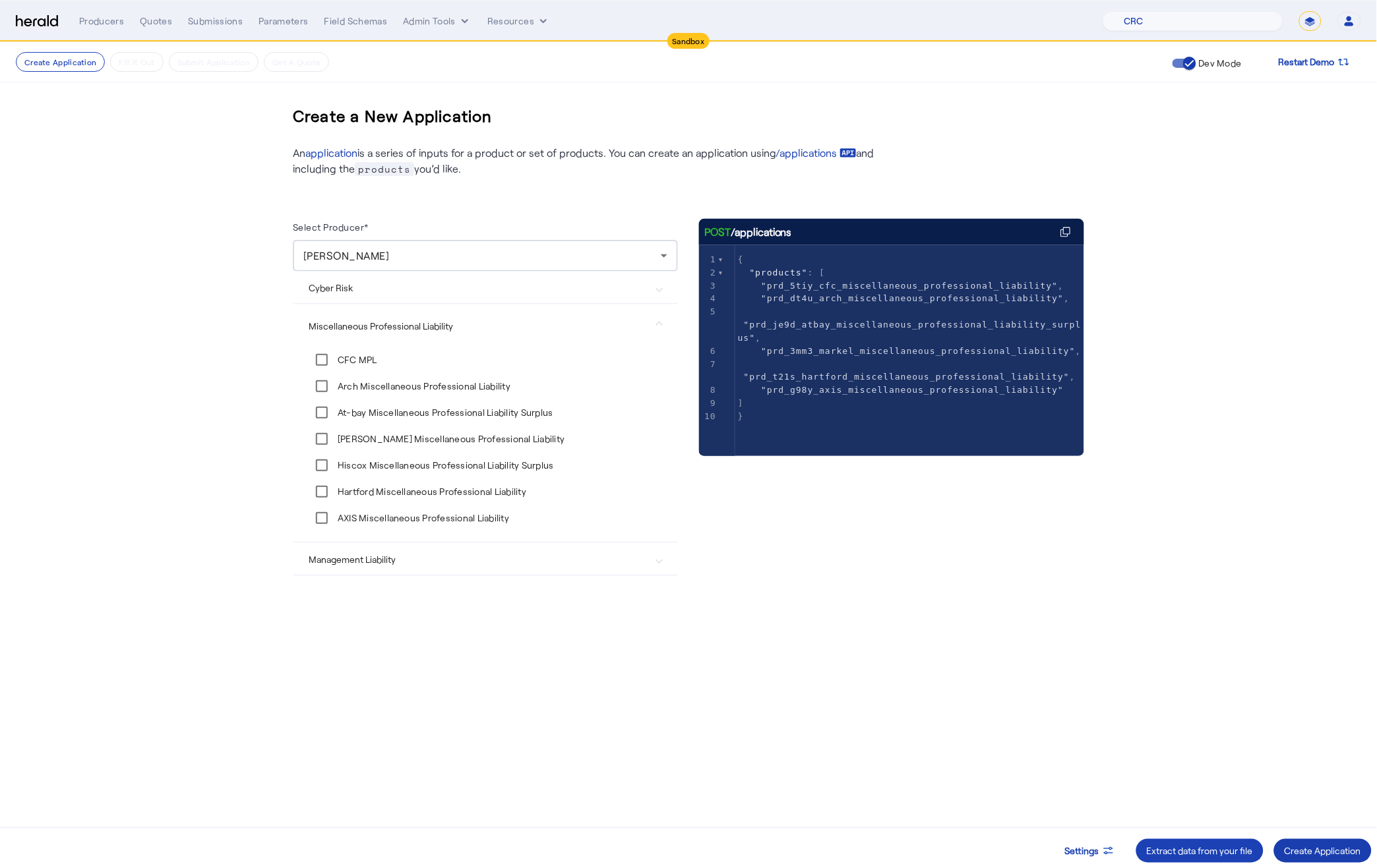
drag, startPoint x: 1298, startPoint y: 833, endPoint x: 1302, endPoint y: 841, distance: 8.9
click at [1298, 833] on div "Settings Extract data from your file Create Application" at bounding box center [688, 844] width 1377 height 35
click at [1296, 853] on div "Create Application" at bounding box center [1322, 851] width 77 height 13
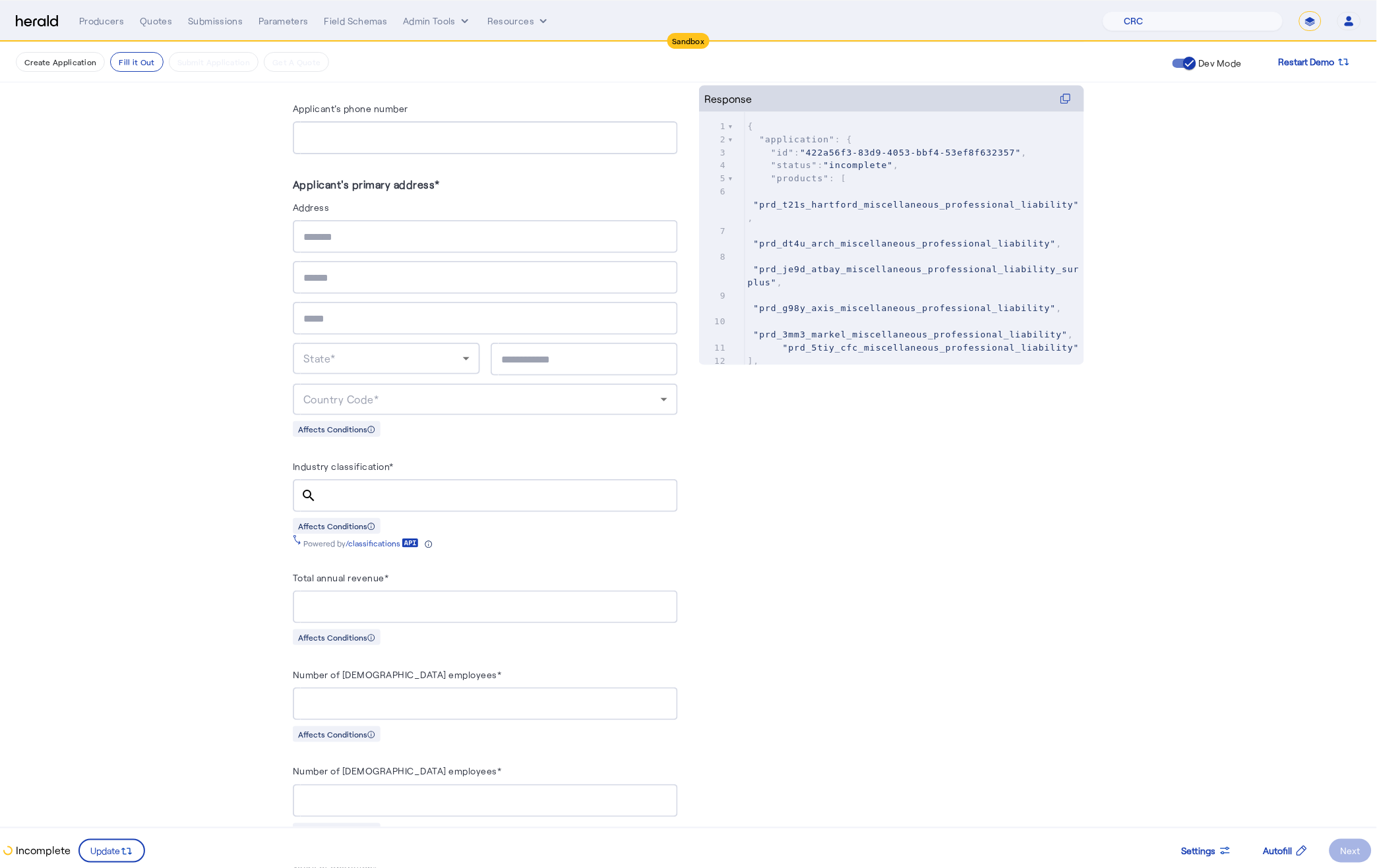
scroll to position [547, 0]
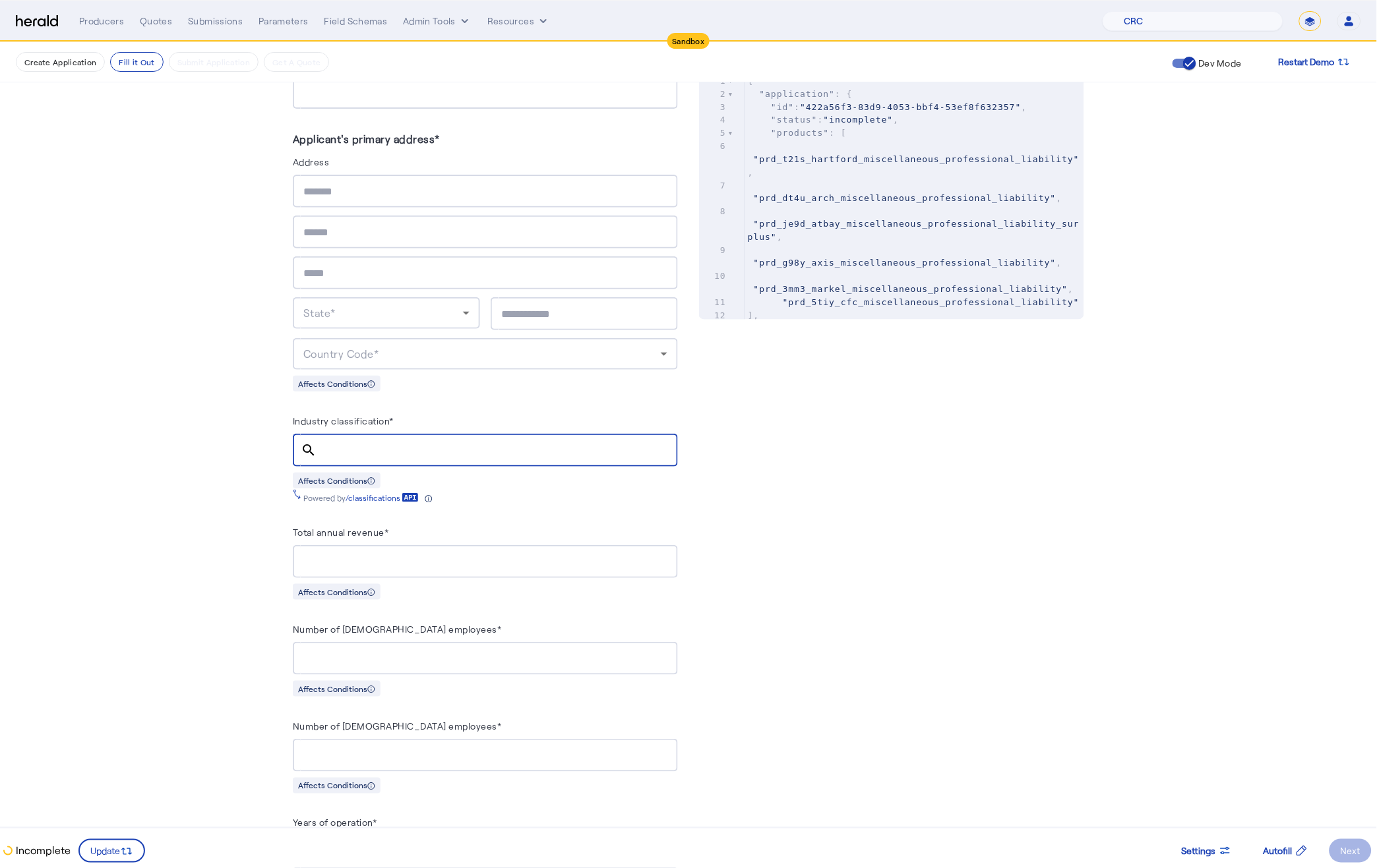
drag, startPoint x: 327, startPoint y: 439, endPoint x: 544, endPoint y: 456, distance: 217.7
click at [327, 443] on input "Industry classification*" at bounding box center [497, 450] width 340 height 16
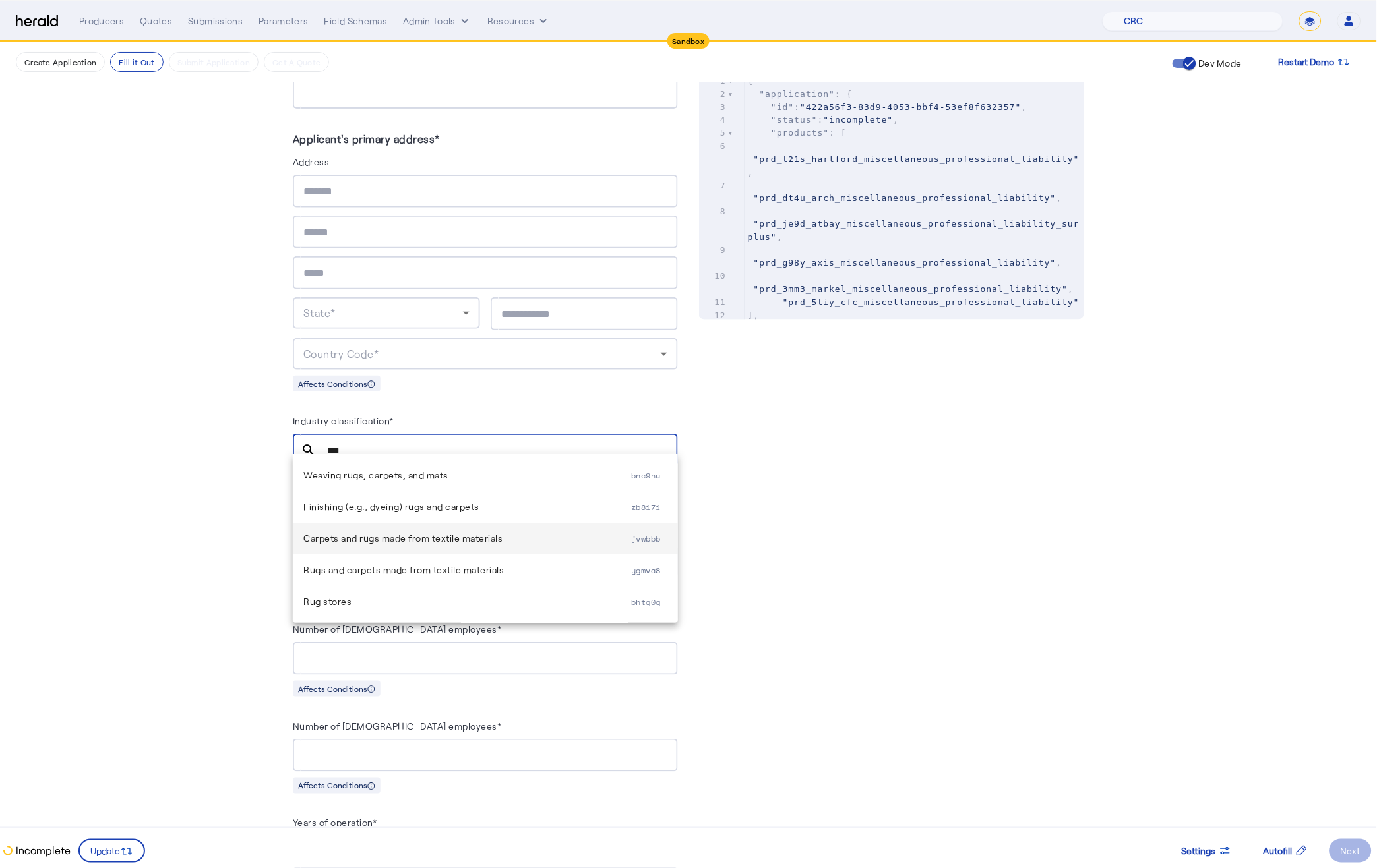
type input "***"
click at [430, 542] on span "Carpets and rugs made from textile materials" at bounding box center [467, 538] width 327 height 16
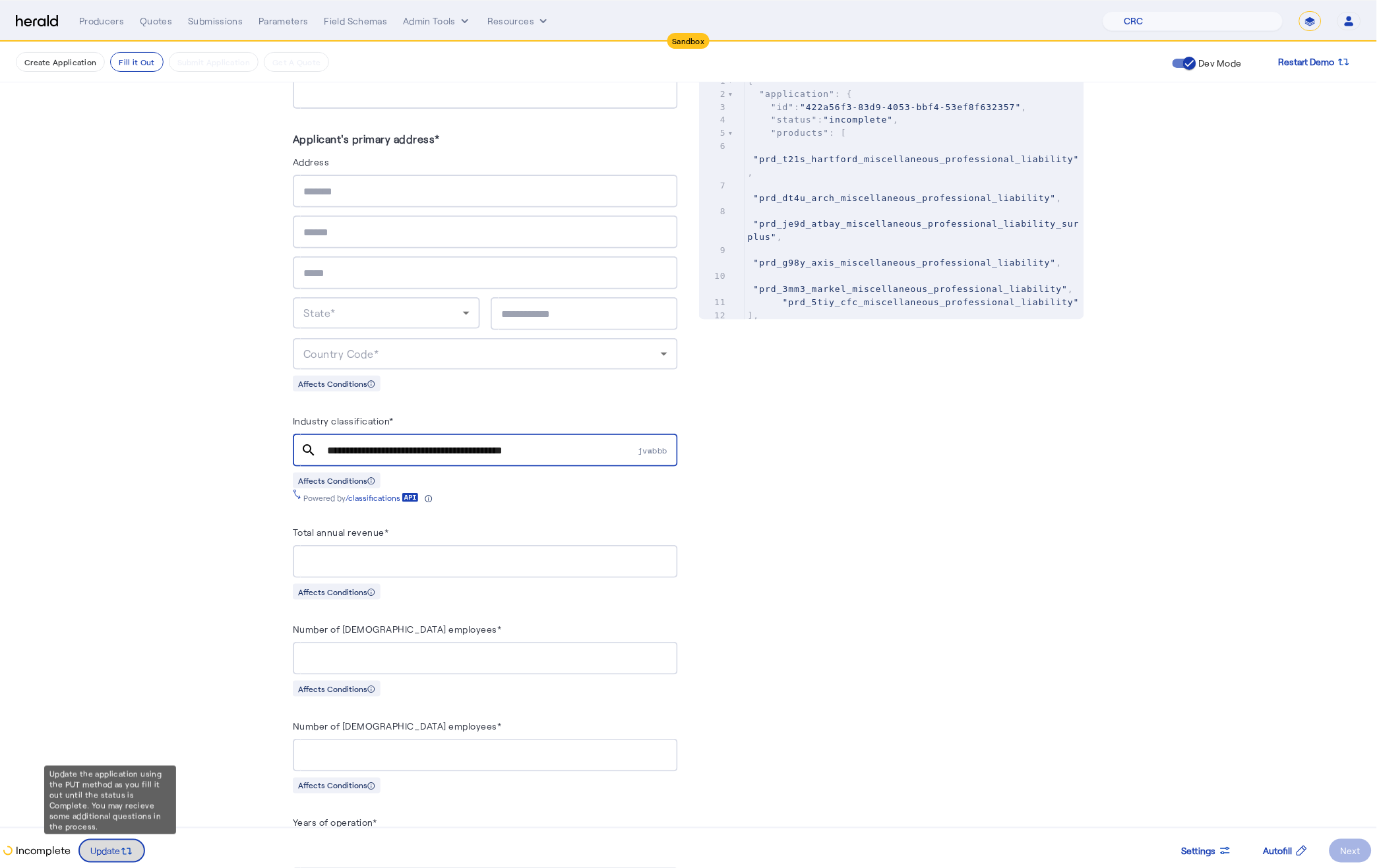
click at [127, 843] on span at bounding box center [112, 851] width 64 height 32
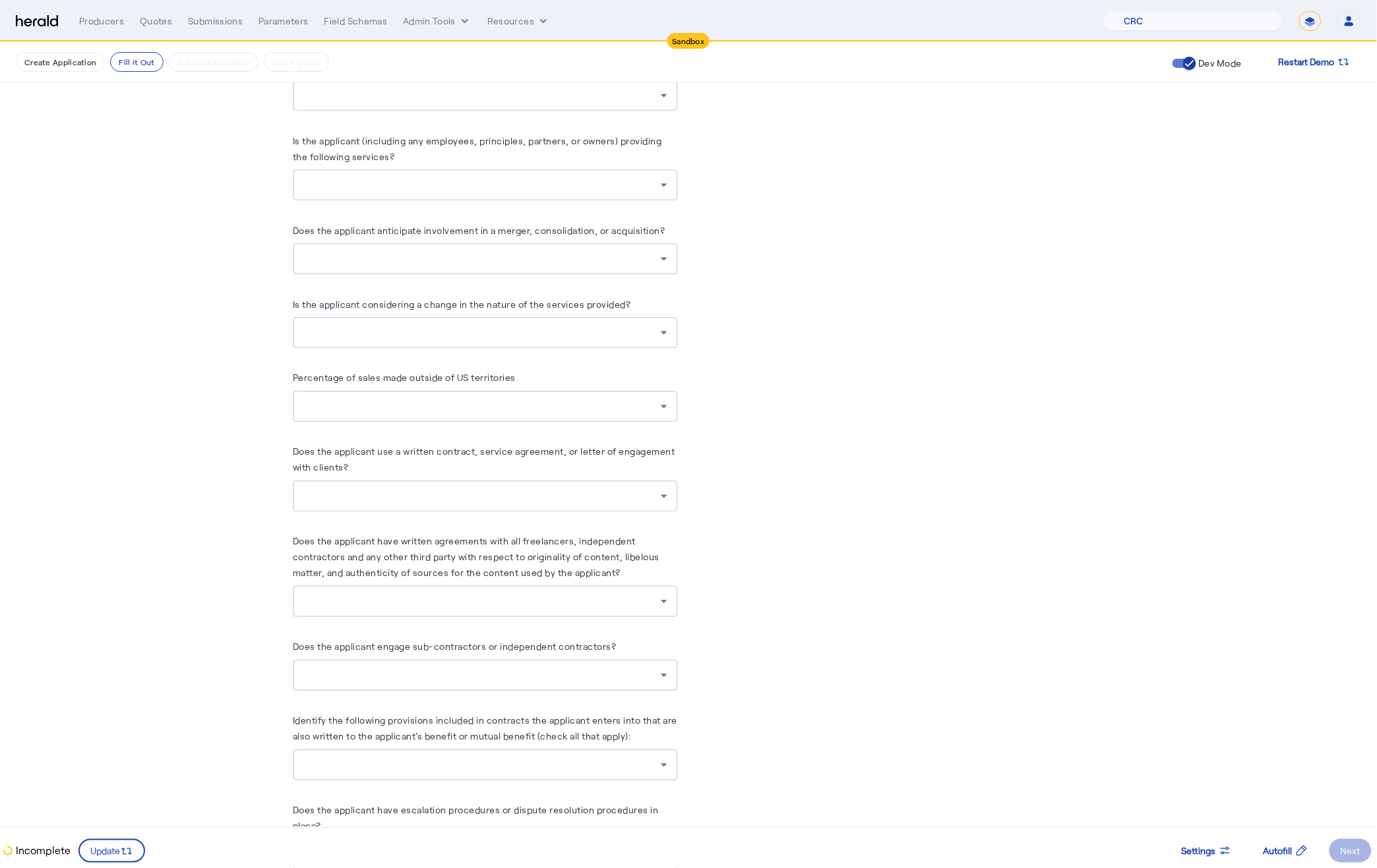
scroll to position [2004, 0]
click at [1277, 855] on span "Autofill" at bounding box center [1277, 851] width 29 height 13
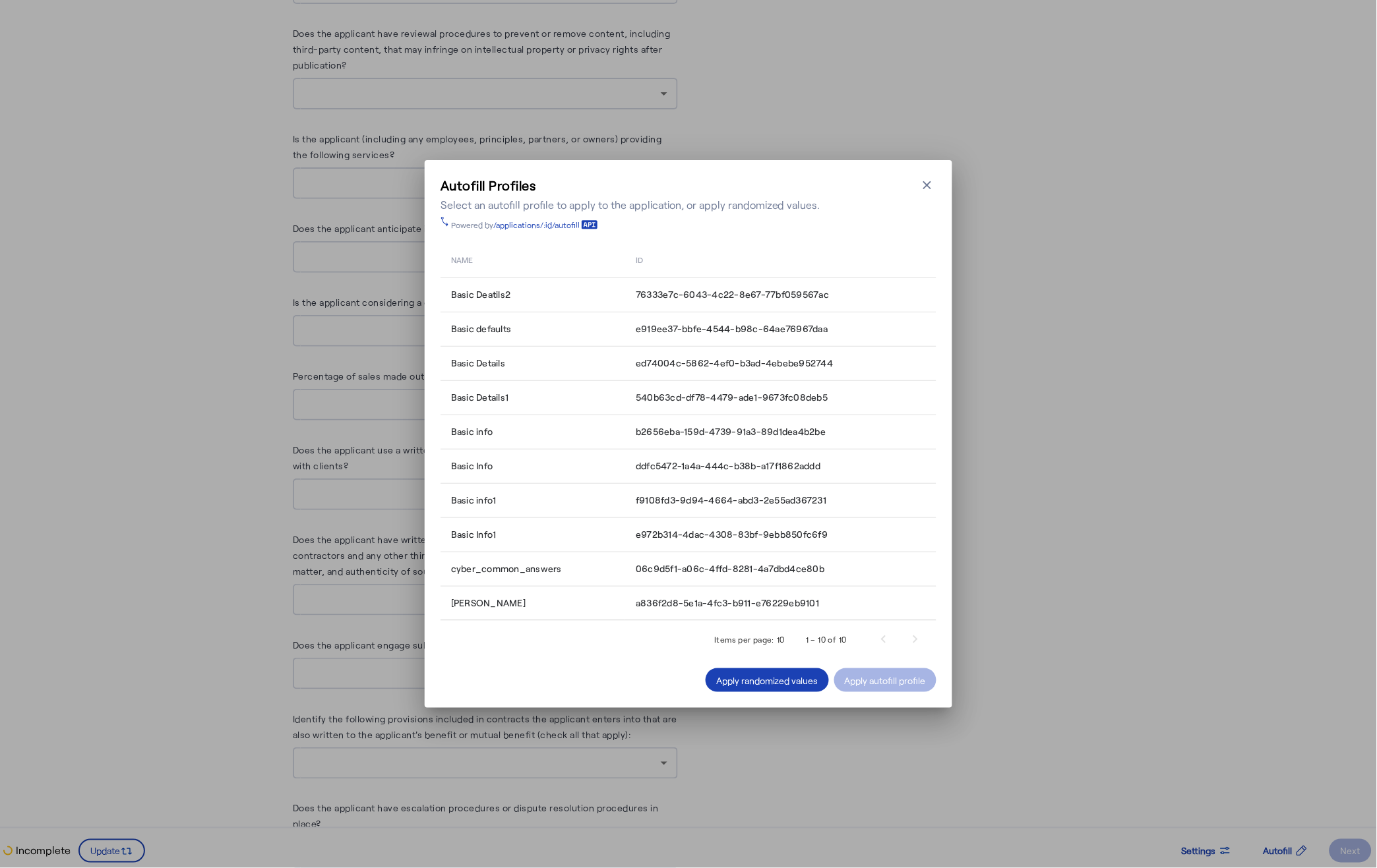
click at [1052, 553] on div "Autofill Profiles Select an autofill profile to apply to the application, or ap…" at bounding box center [688, 434] width 1377 height 868
drag, startPoint x: 925, startPoint y: 186, endPoint x: 956, endPoint y: 197, distance: 32.9
click at [925, 186] on icon "button" at bounding box center [927, 186] width 14 height 13
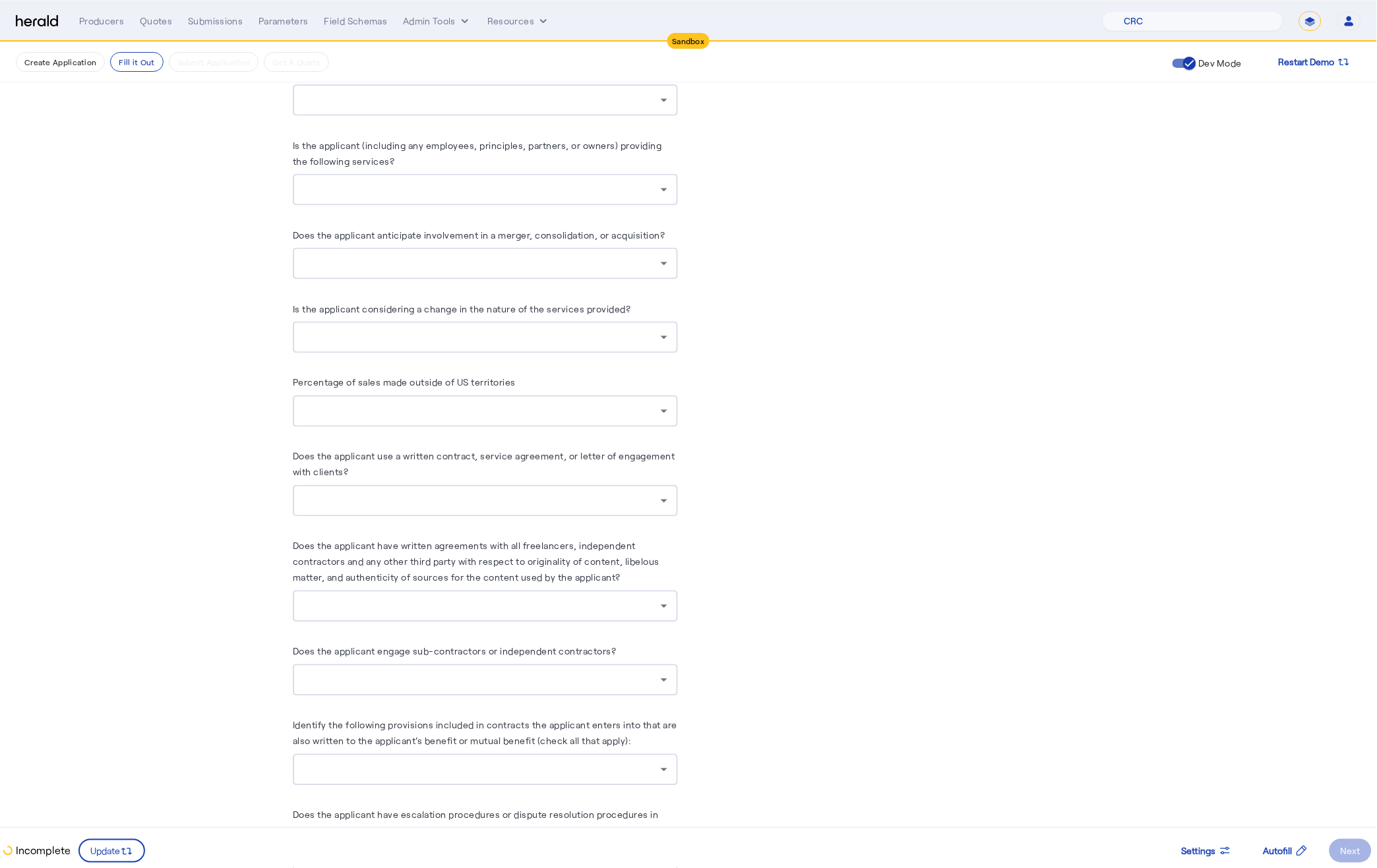
scroll to position [1999, 0]
click at [1272, 860] on span at bounding box center [1286, 851] width 66 height 32
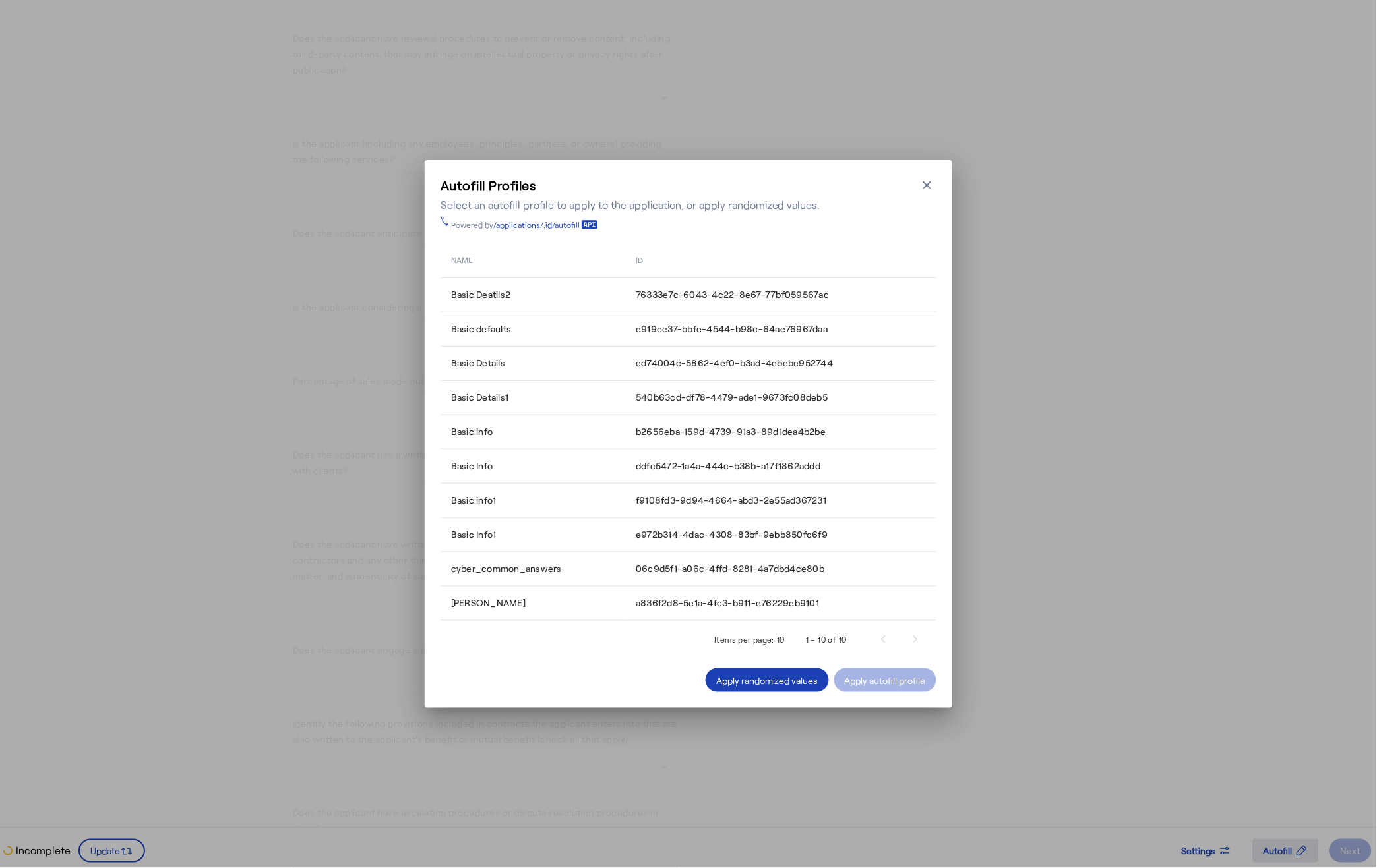
scroll to position [0, 0]
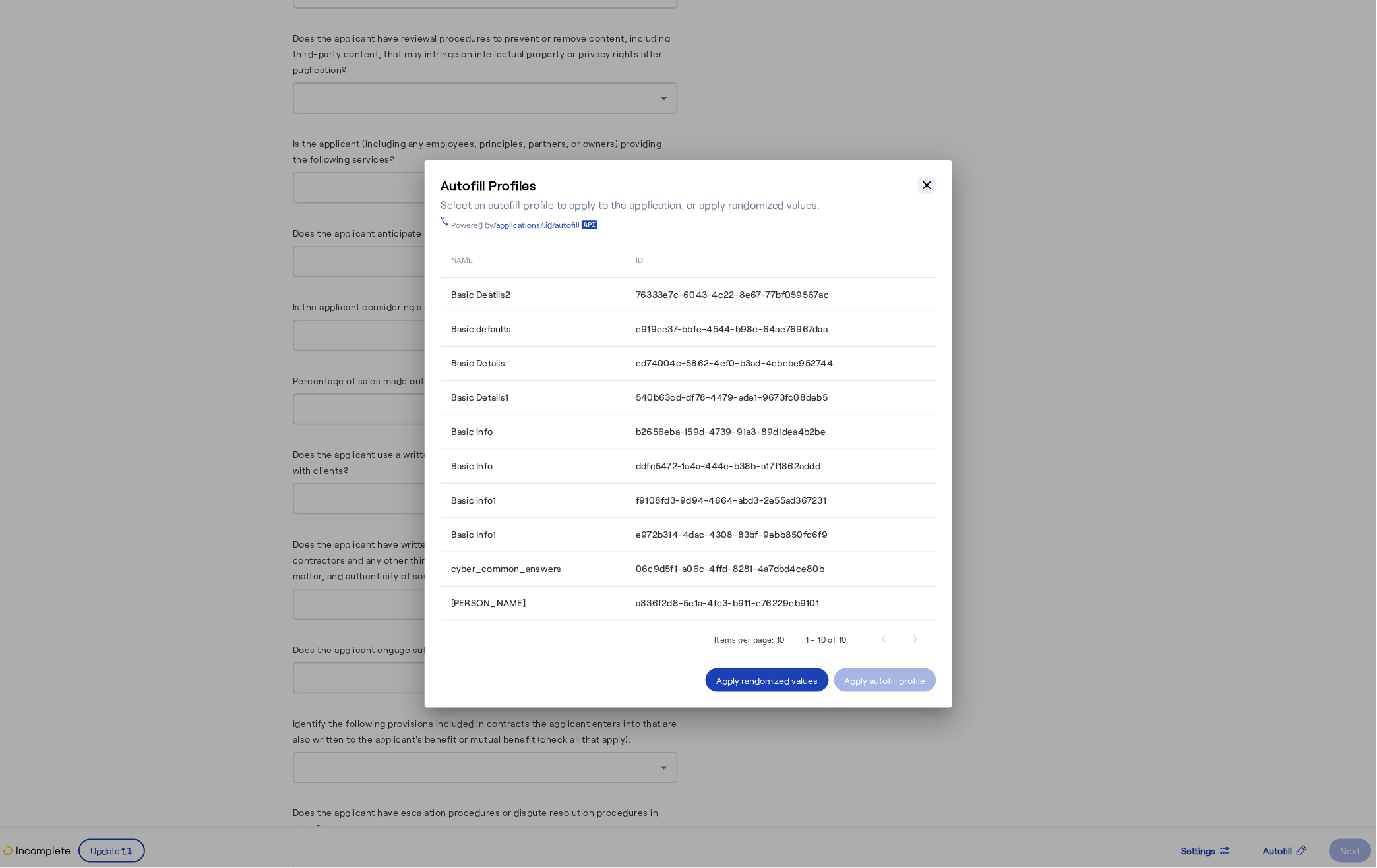
click at [921, 185] on icon "button" at bounding box center [927, 186] width 14 height 13
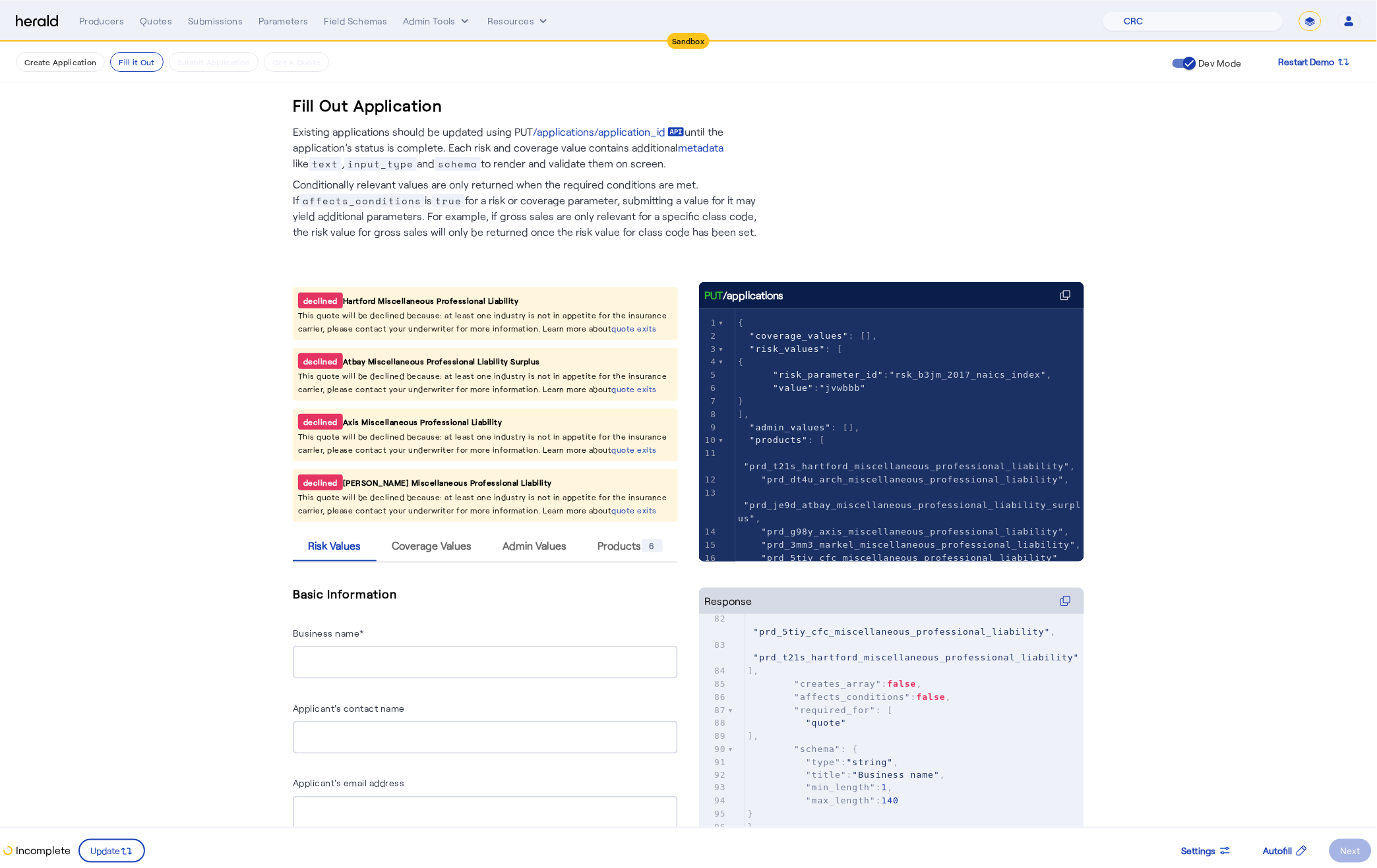
scroll to position [1999, 0]
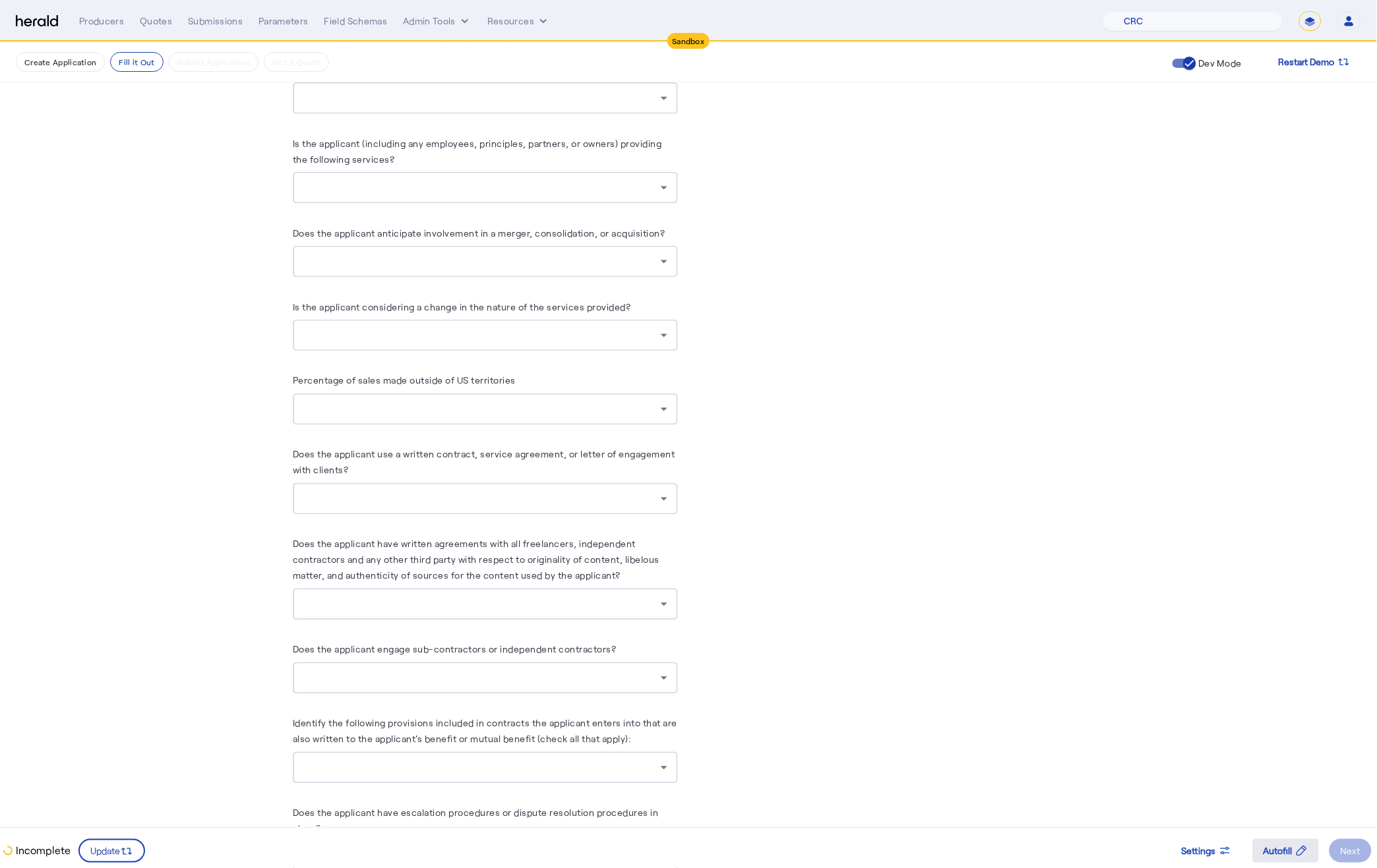
click at [1288, 848] on span "Autofill" at bounding box center [1277, 851] width 29 height 13
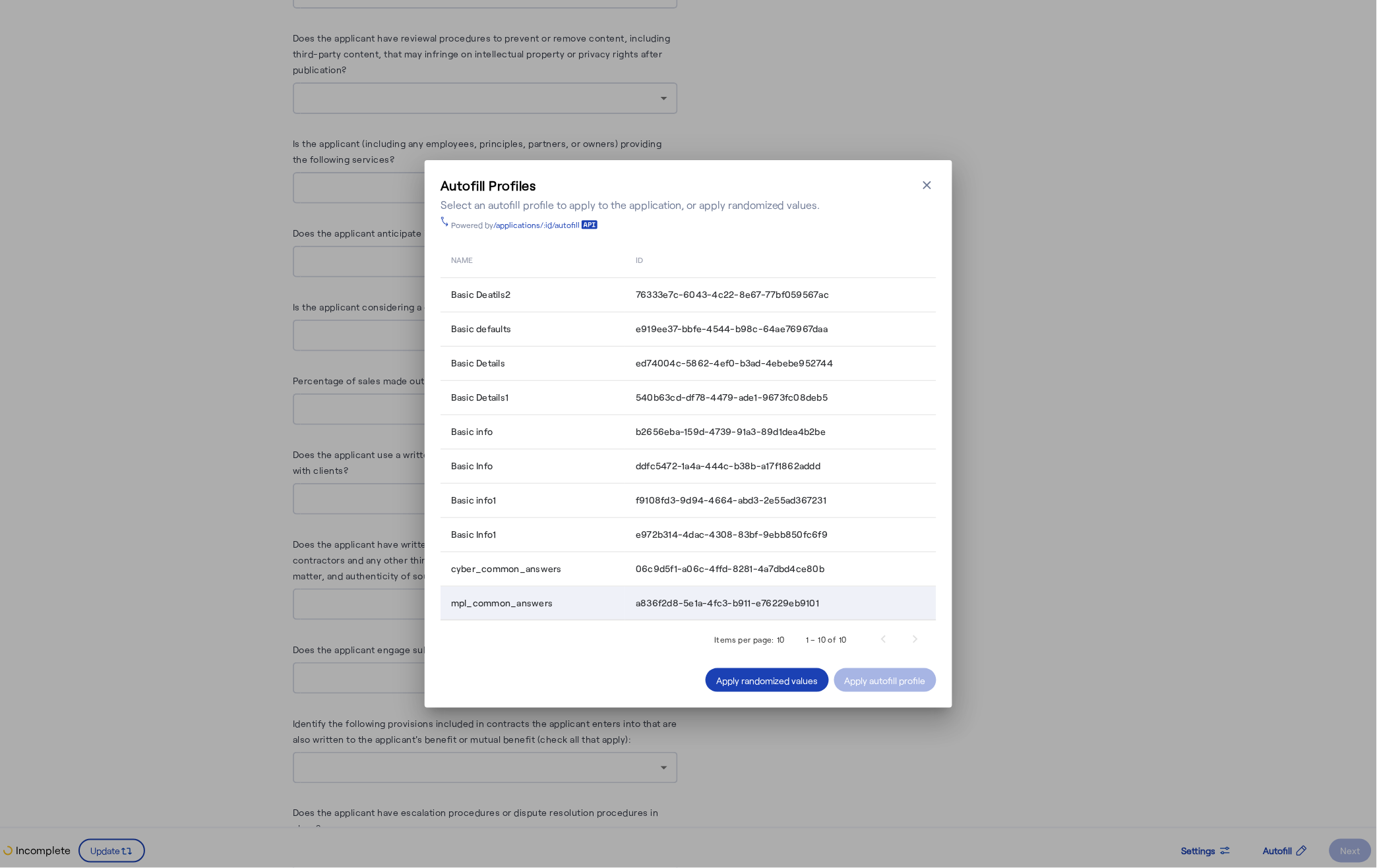
click at [651, 606] on span "a836f2d8-5e1a-4fc3-b911-e76229eb9101" at bounding box center [726, 603] width 183 height 13
click at [891, 680] on div "Apply autofill profile" at bounding box center [885, 681] width 81 height 13
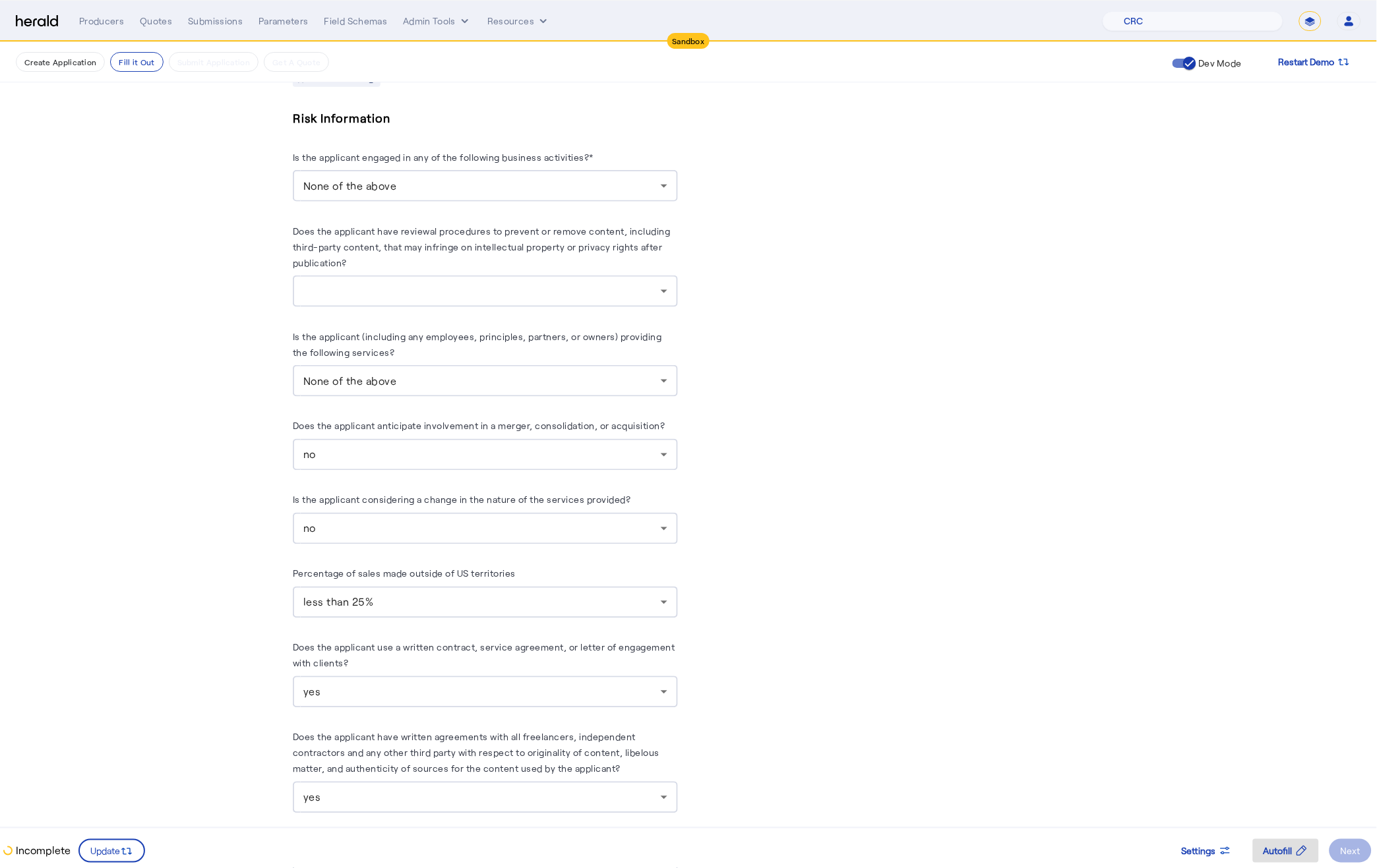
scroll to position [1895, 0]
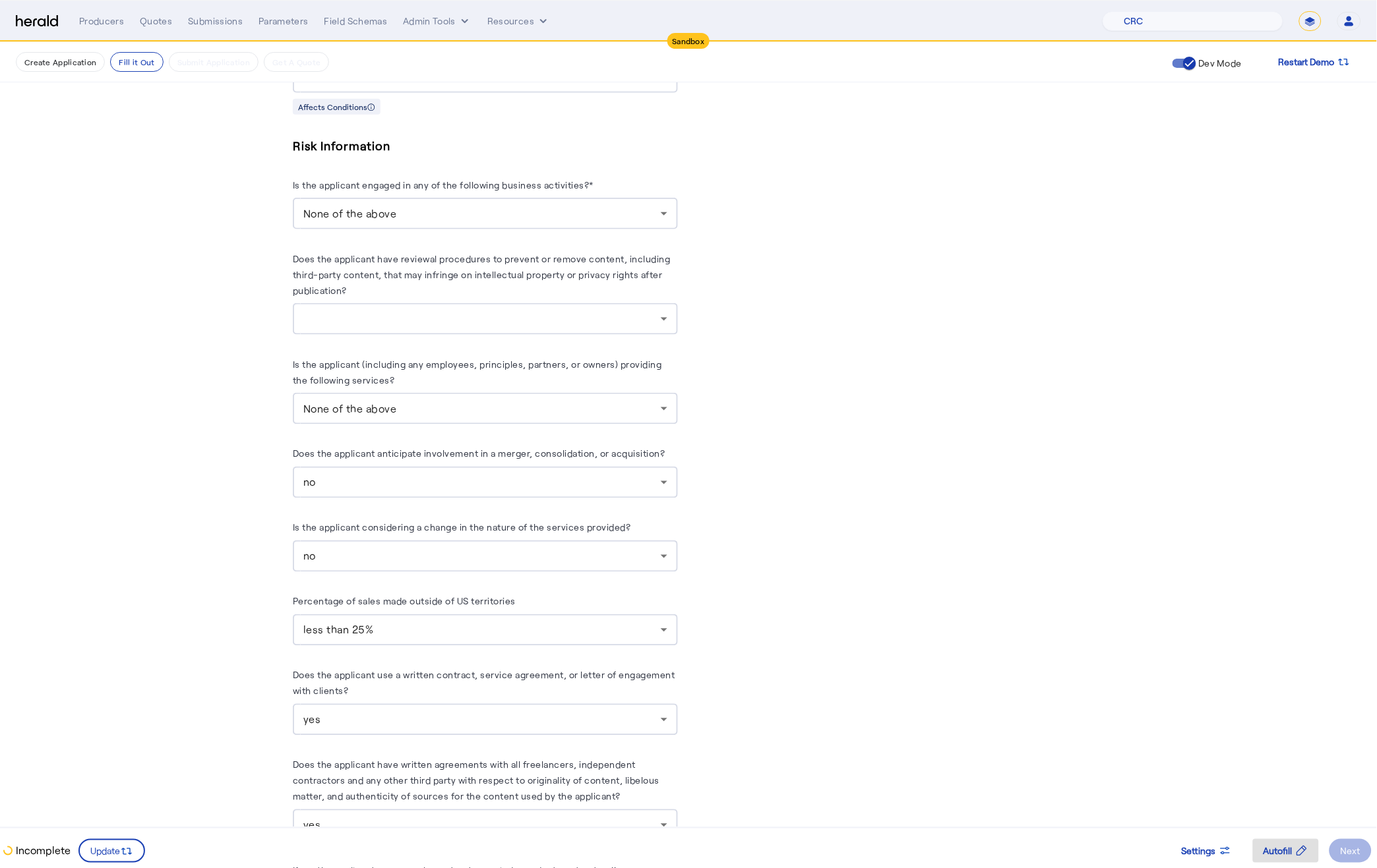
click at [1304, 18] on select "**********" at bounding box center [1310, 20] width 23 height 19
select select "**********"
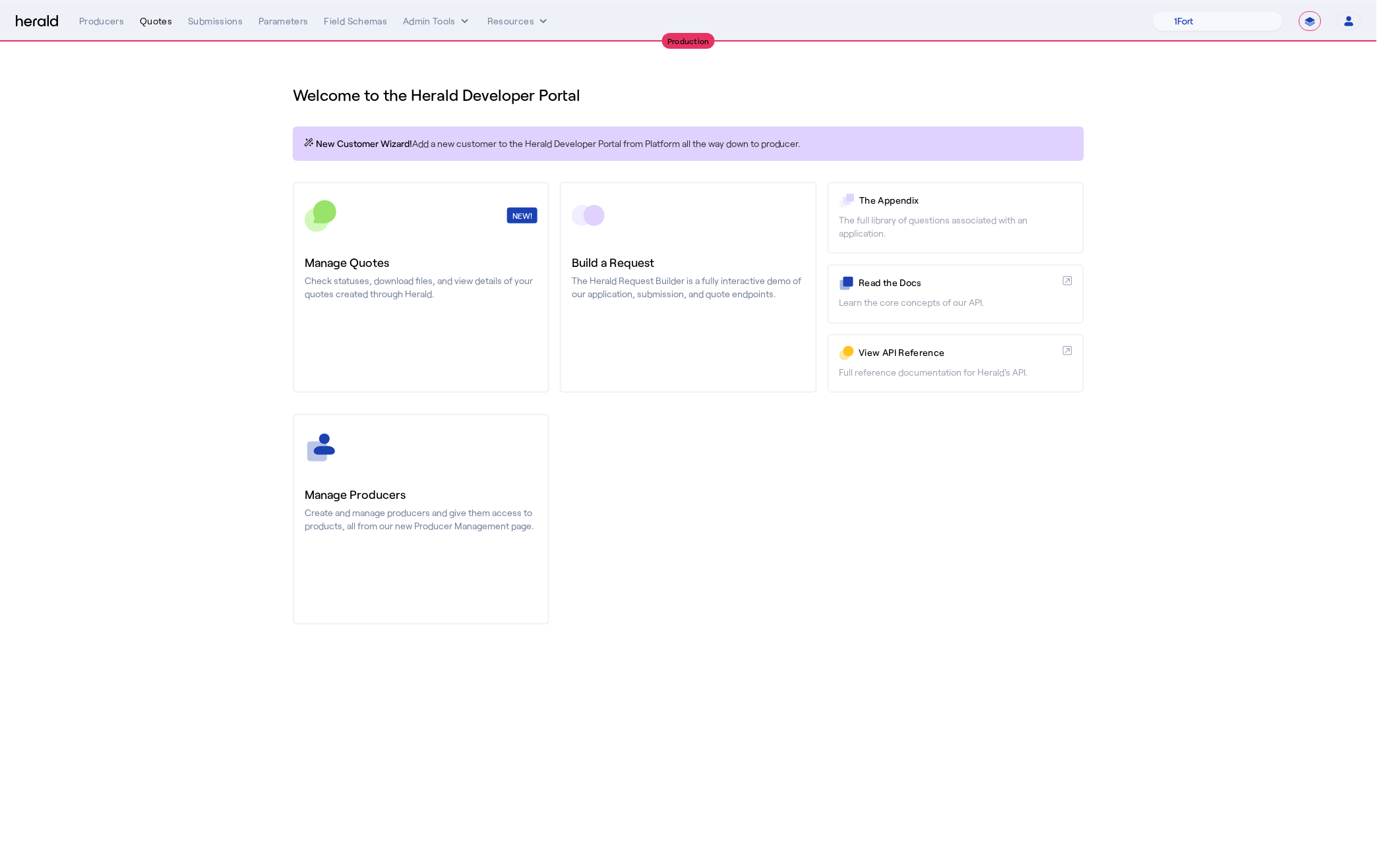
click at [163, 21] on div "Quotes" at bounding box center [156, 21] width 32 height 13
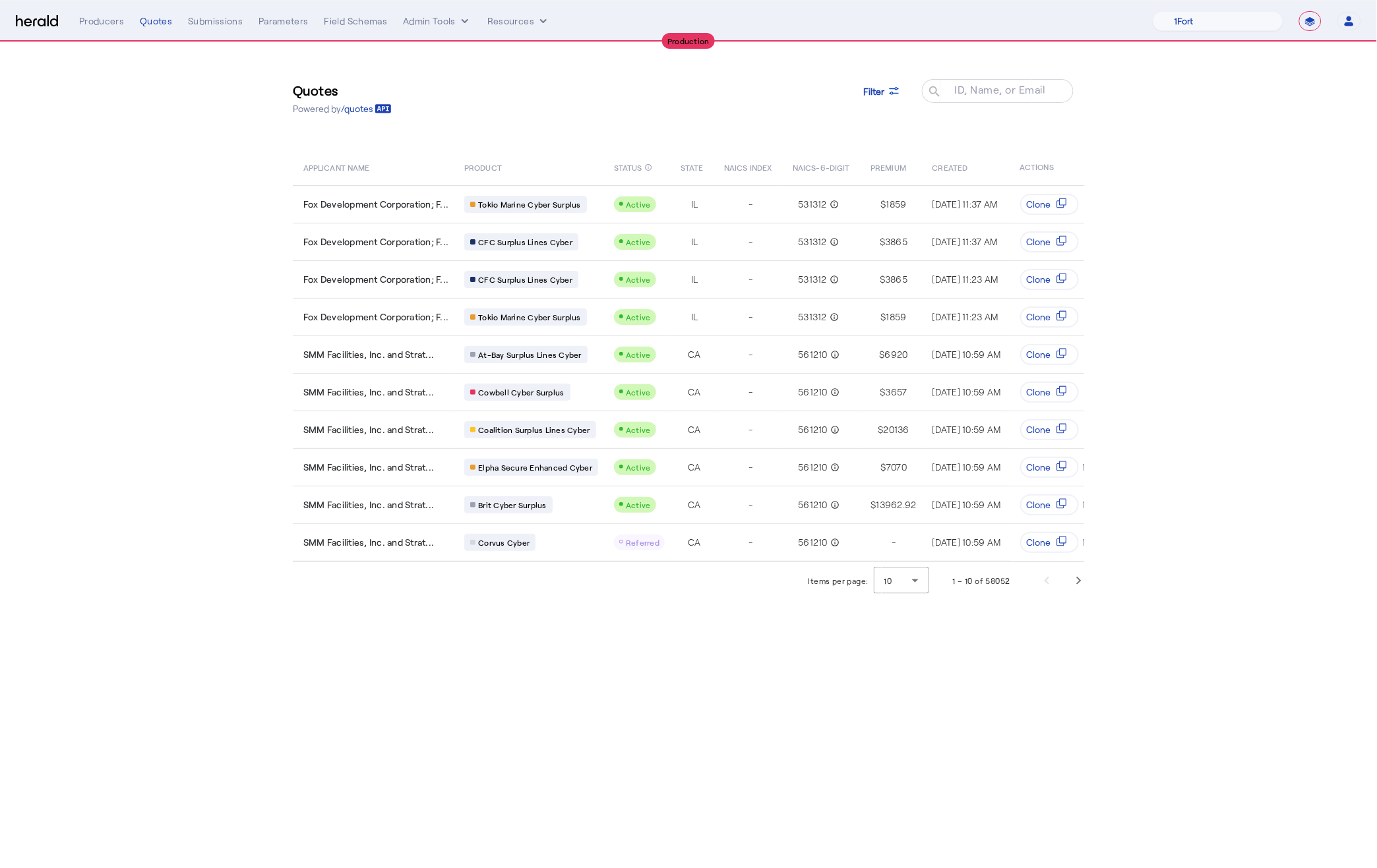
click at [32, 17] on img at bounding box center [37, 21] width 42 height 13
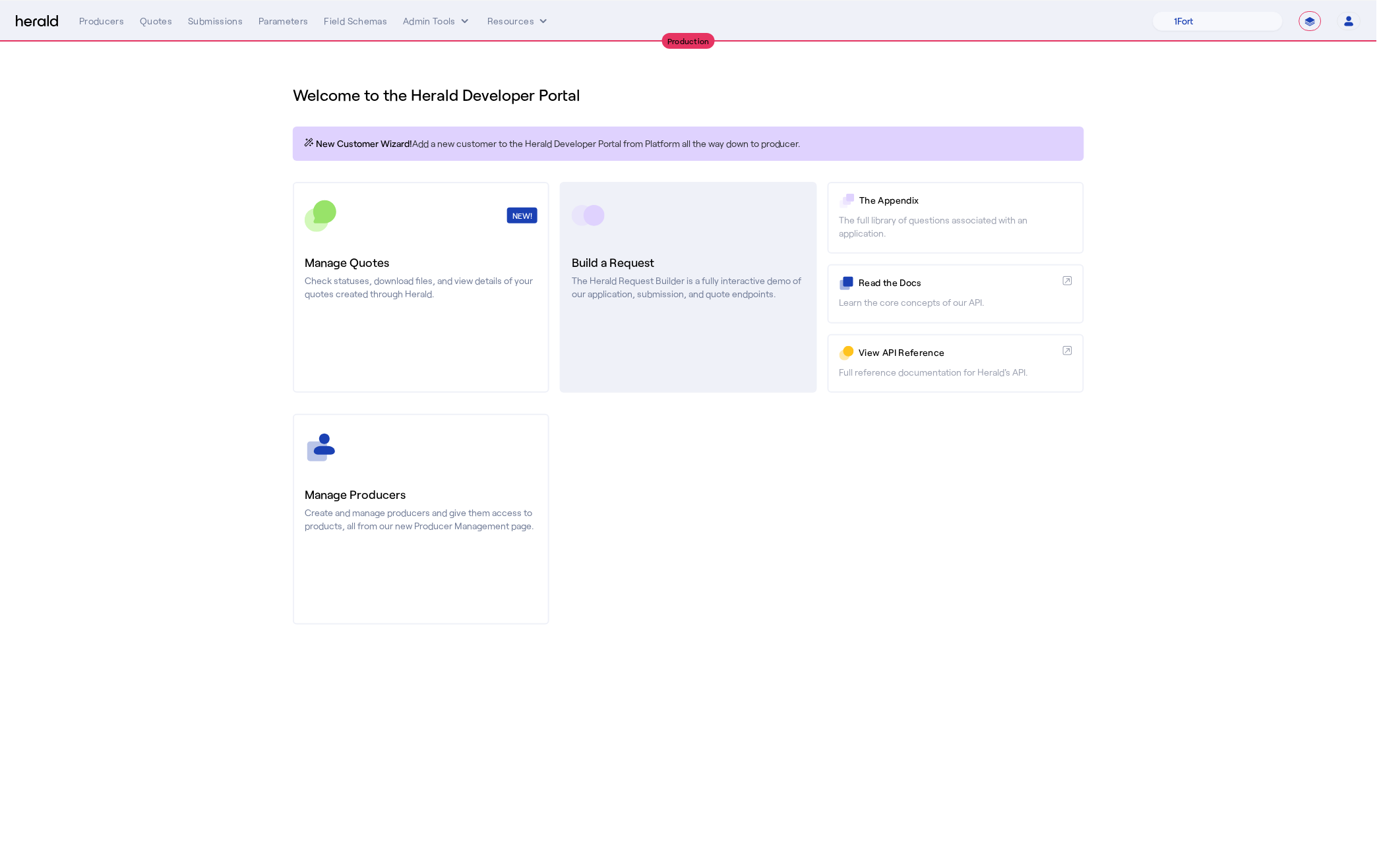
click at [671, 281] on p "The Herald Request Builder is a fully interactive demo of our application, subm…" at bounding box center [688, 287] width 233 height 26
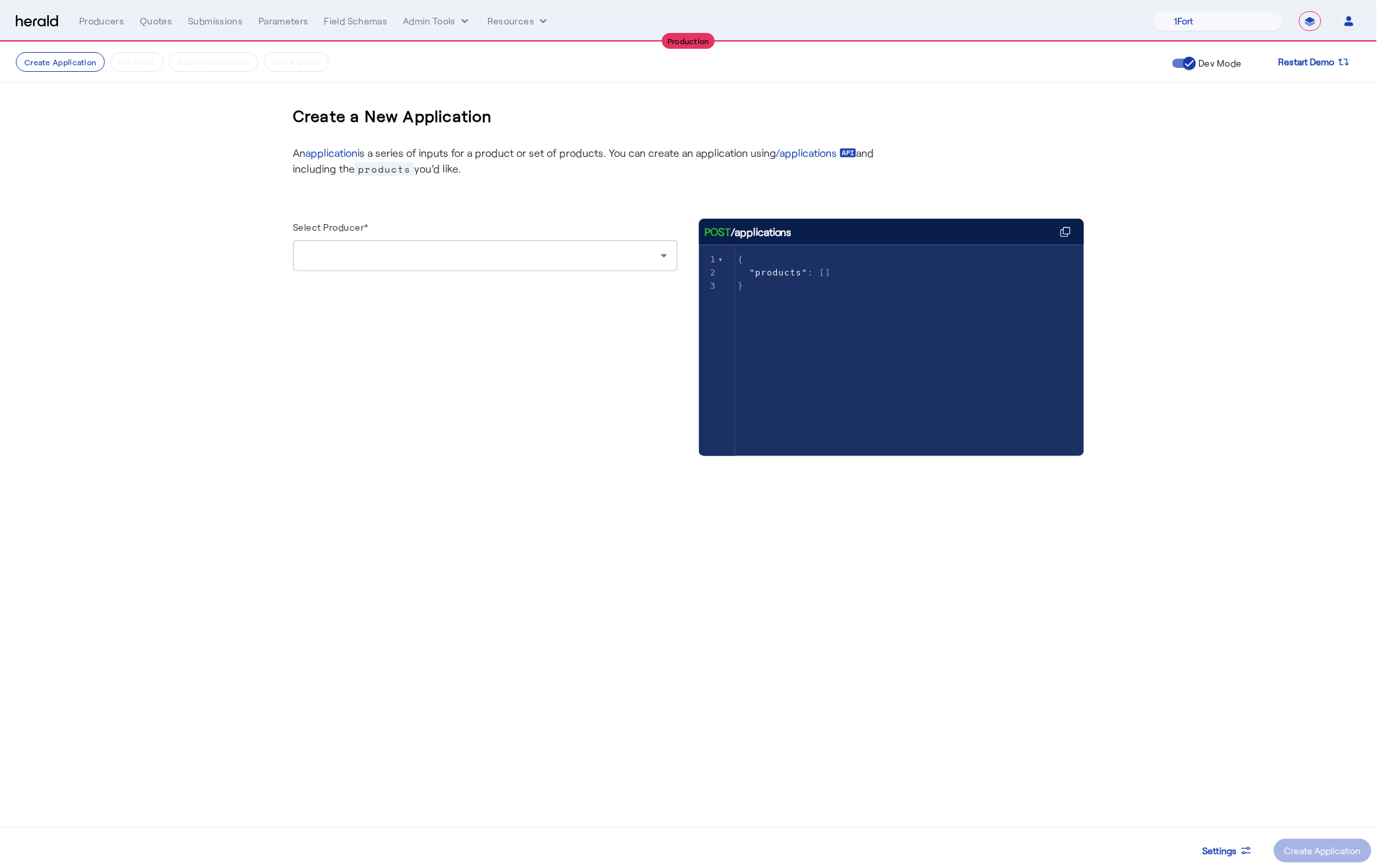
click at [535, 266] on div at bounding box center [484, 256] width 364 height 32
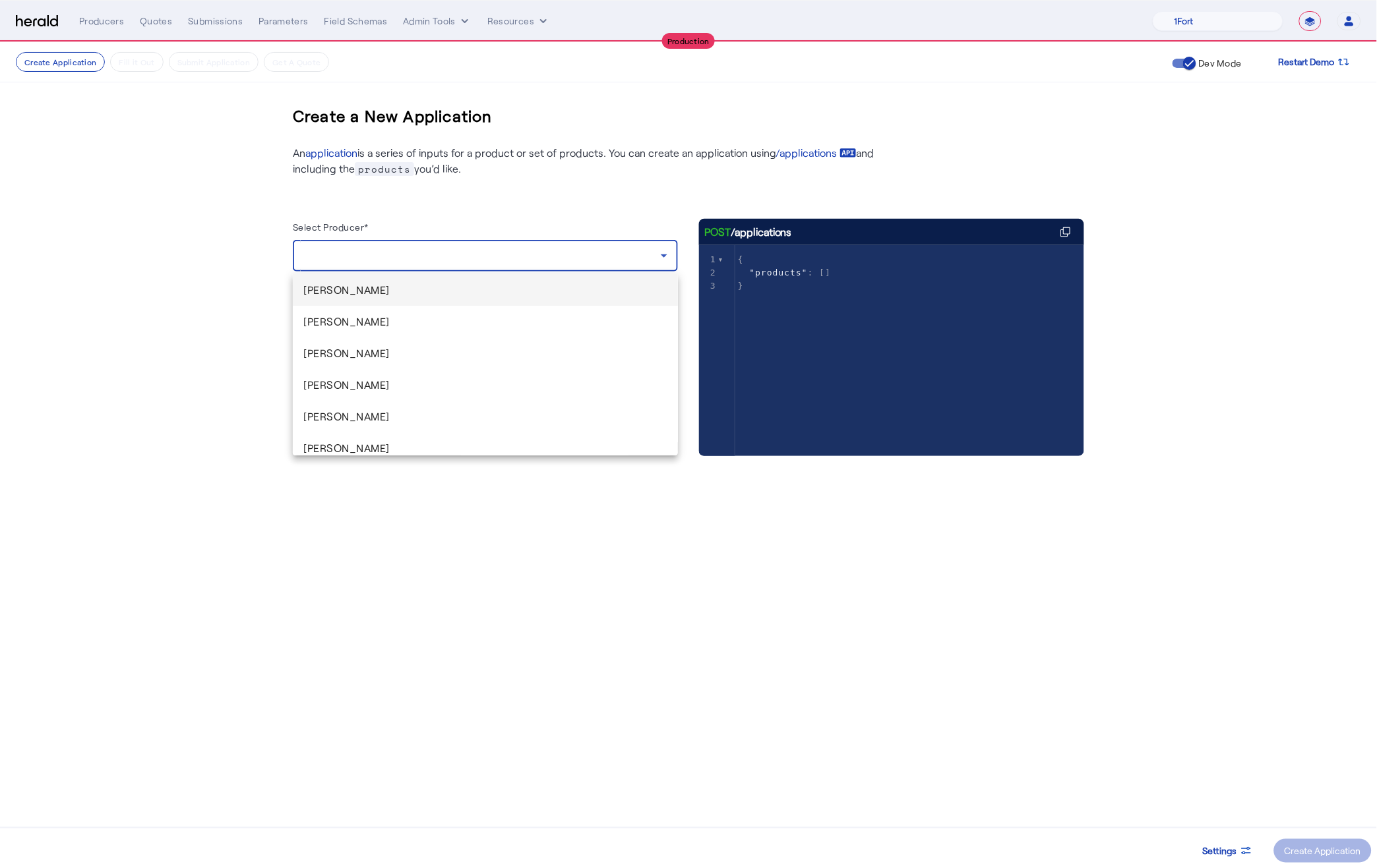
click at [529, 207] on div at bounding box center [688, 434] width 1377 height 868
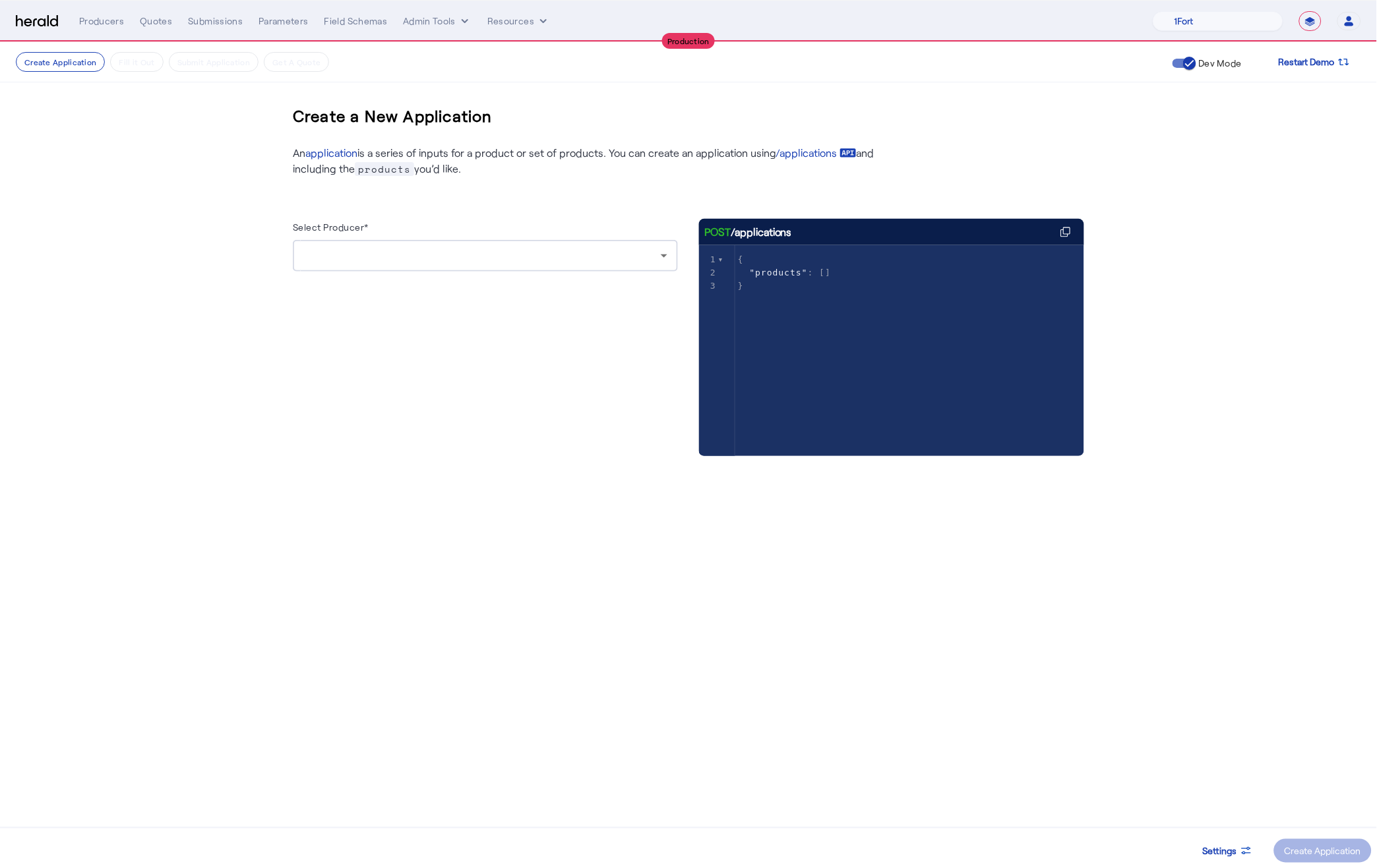
click at [528, 252] on div at bounding box center [482, 256] width 358 height 16
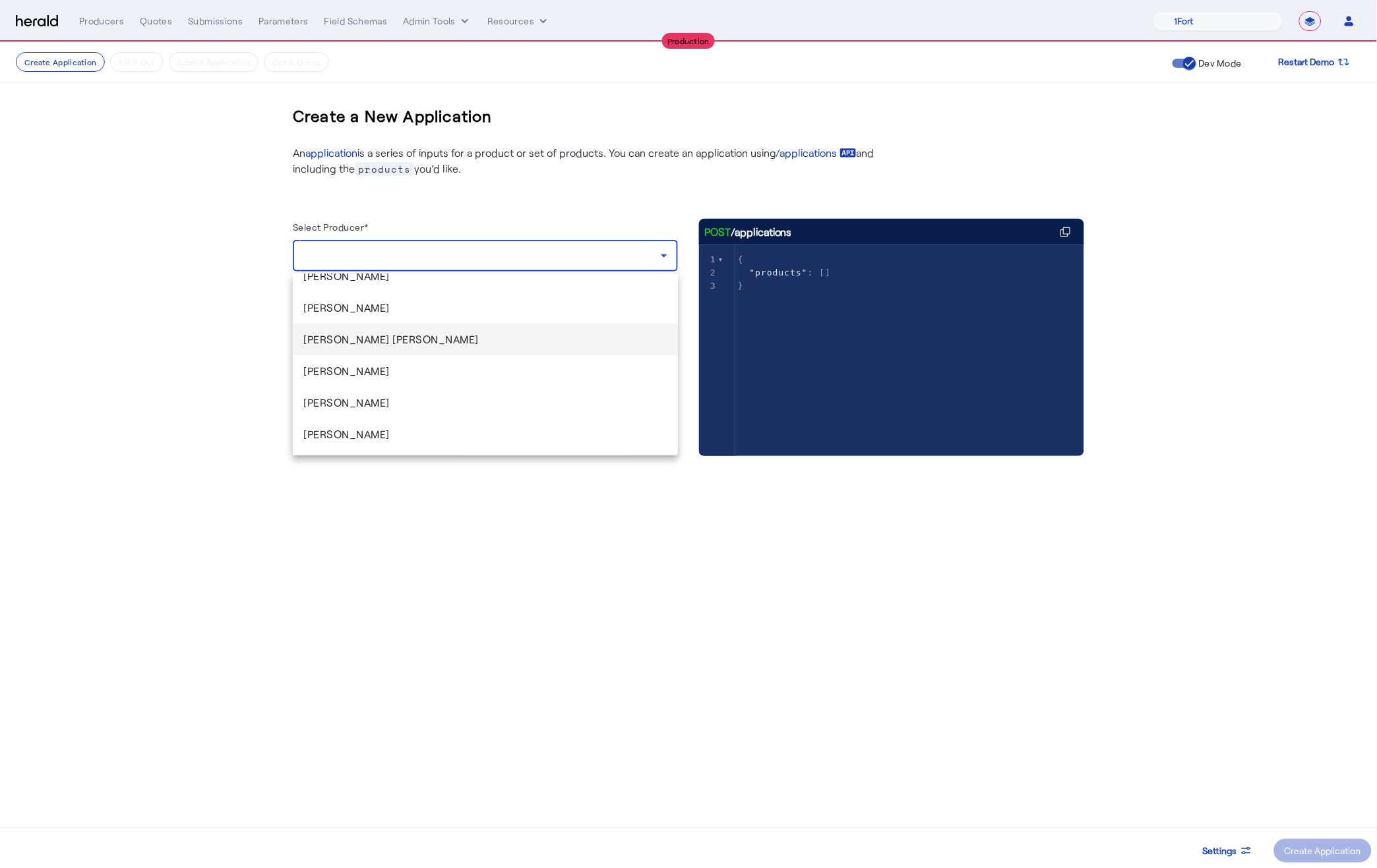
scroll to position [472, 0]
click at [417, 330] on span "[PERSON_NAME] [PERSON_NAME]" at bounding box center [484, 323] width 364 height 16
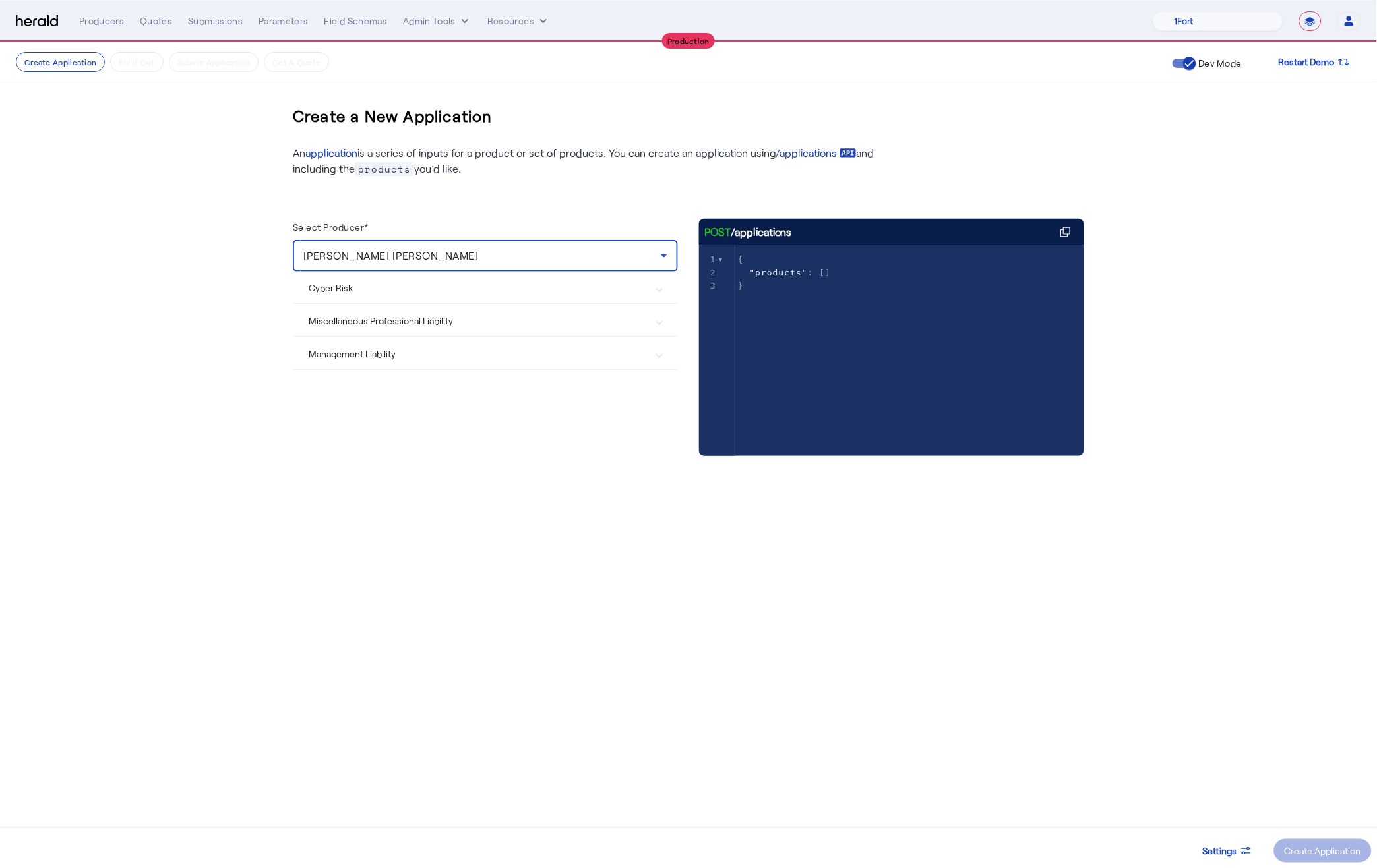
click at [381, 286] on Risk "Cyber Risk" at bounding box center [478, 288] width 338 height 13
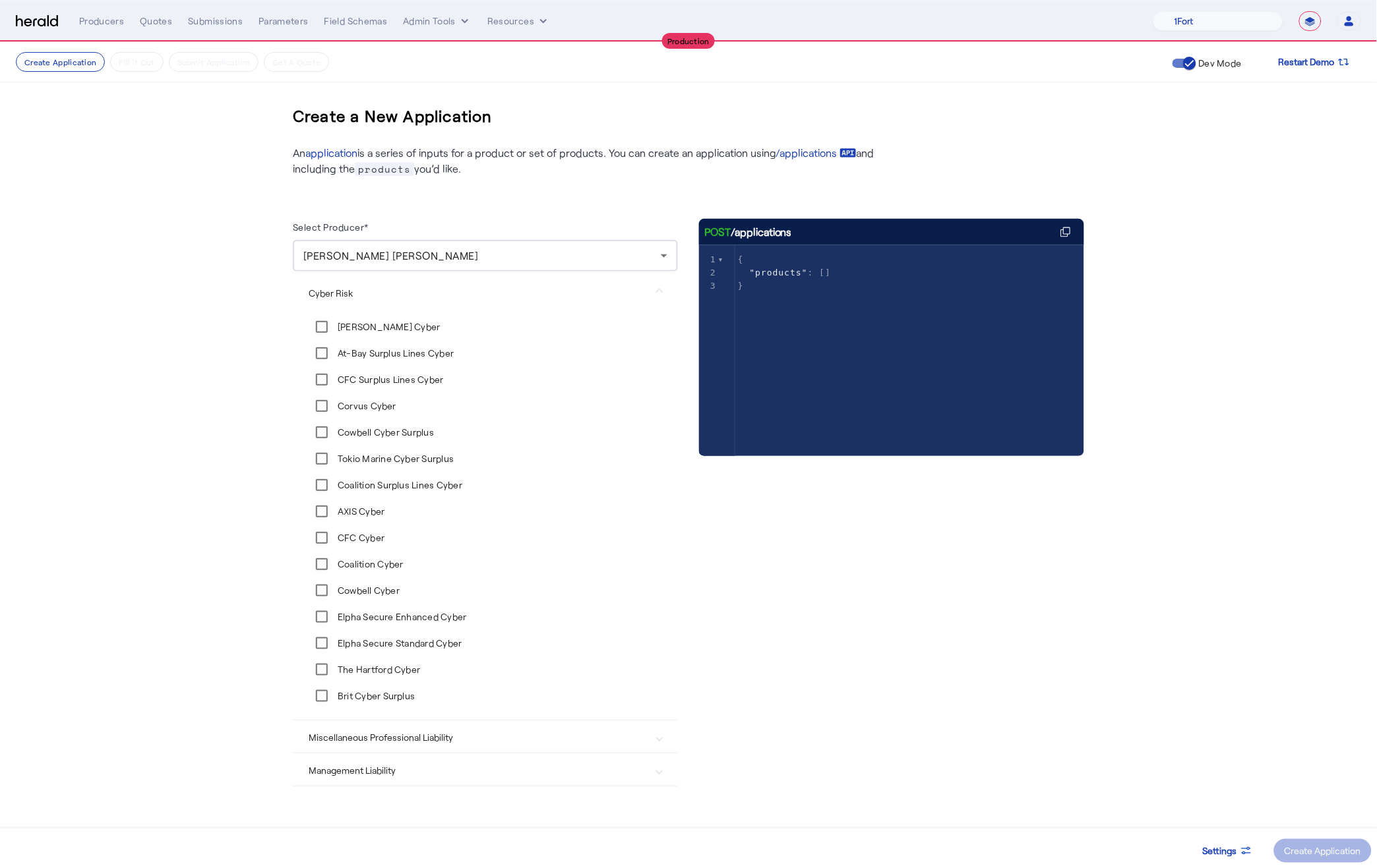
click at [381, 342] on div "At-Bay Surplus Lines Cyber" at bounding box center [381, 353] width 146 height 26
click at [376, 256] on span "[PERSON_NAME] [PERSON_NAME]" at bounding box center [391, 255] width 176 height 13
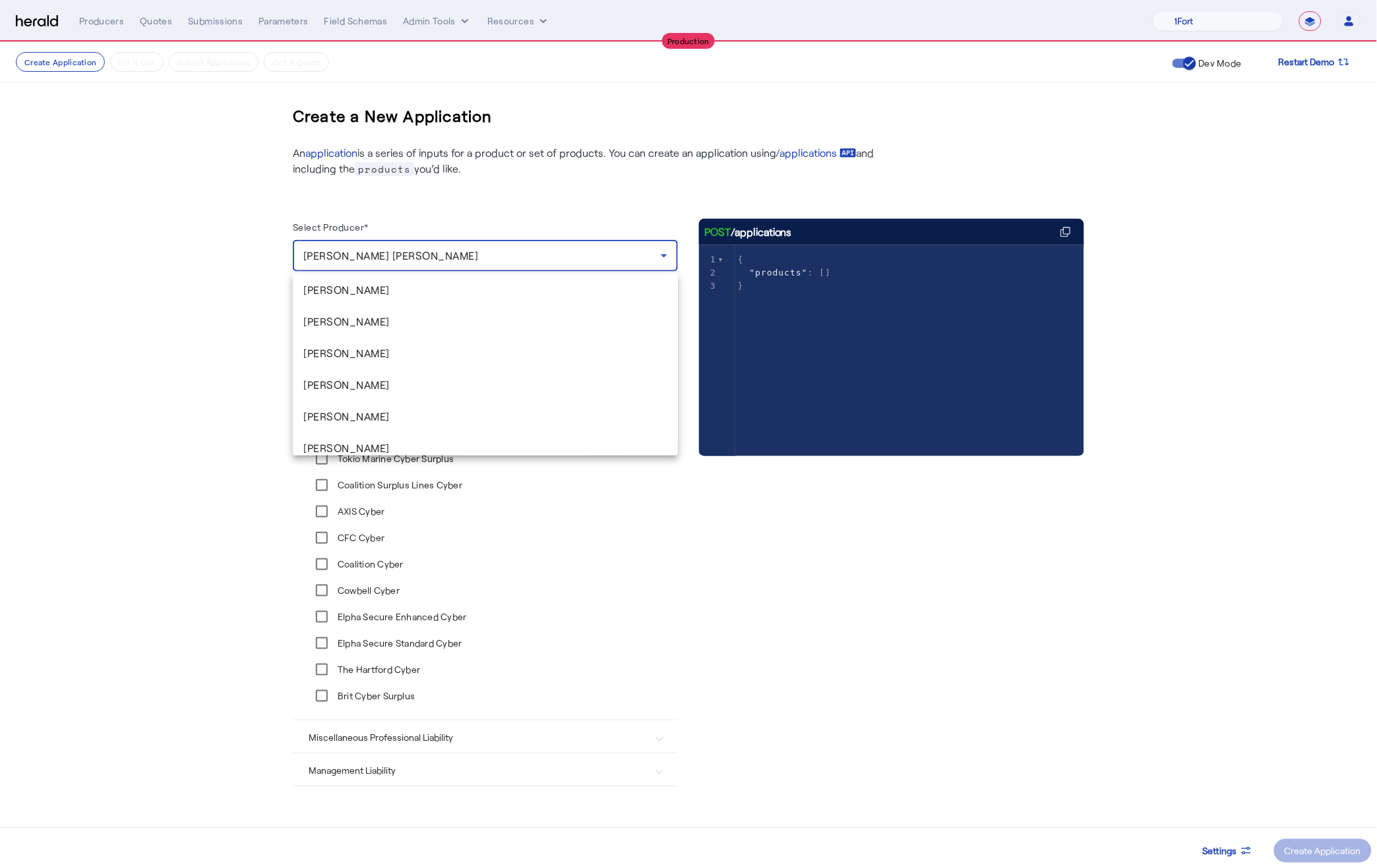
scroll to position [359, 0]
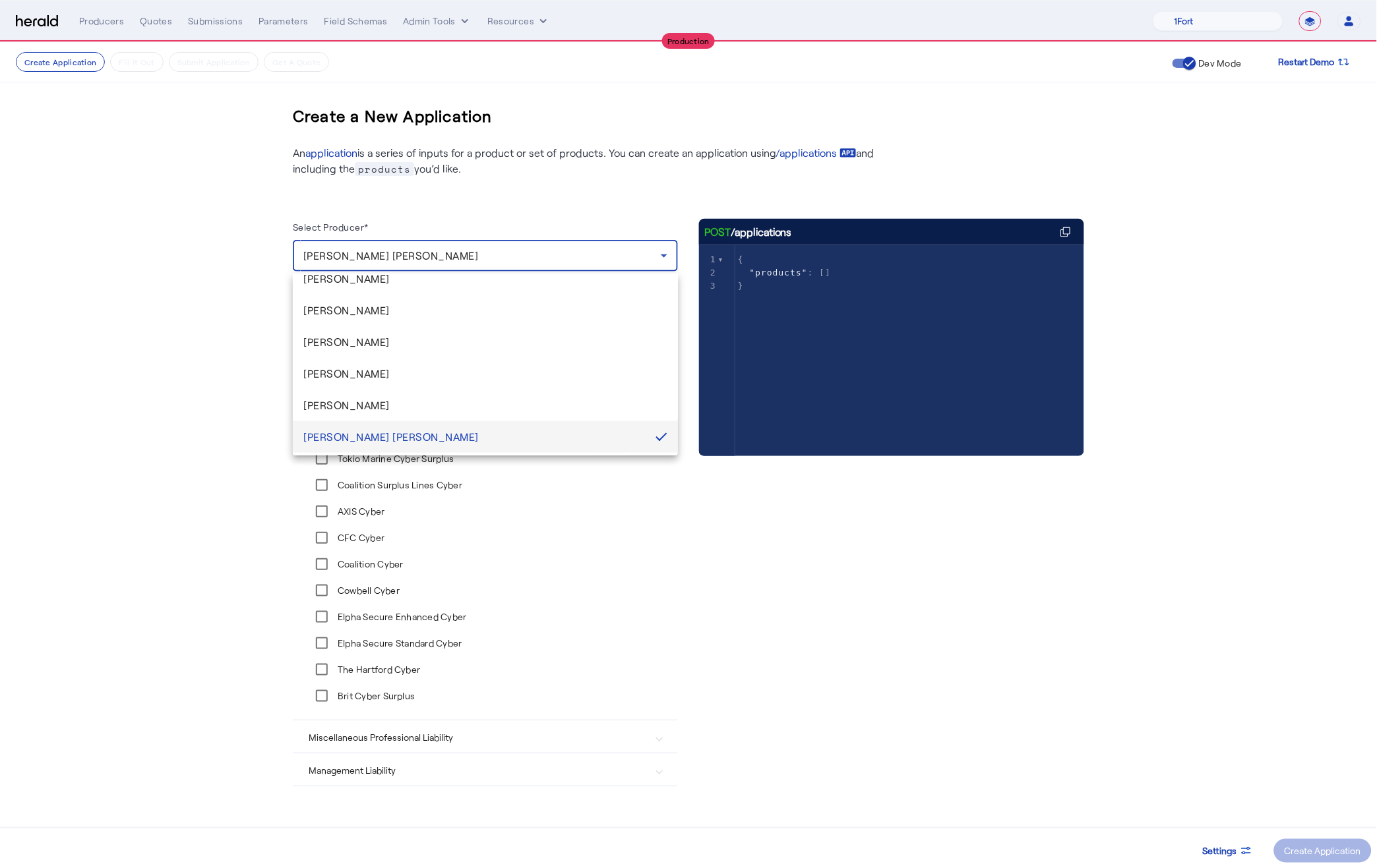
click at [352, 201] on div at bounding box center [688, 434] width 1377 height 868
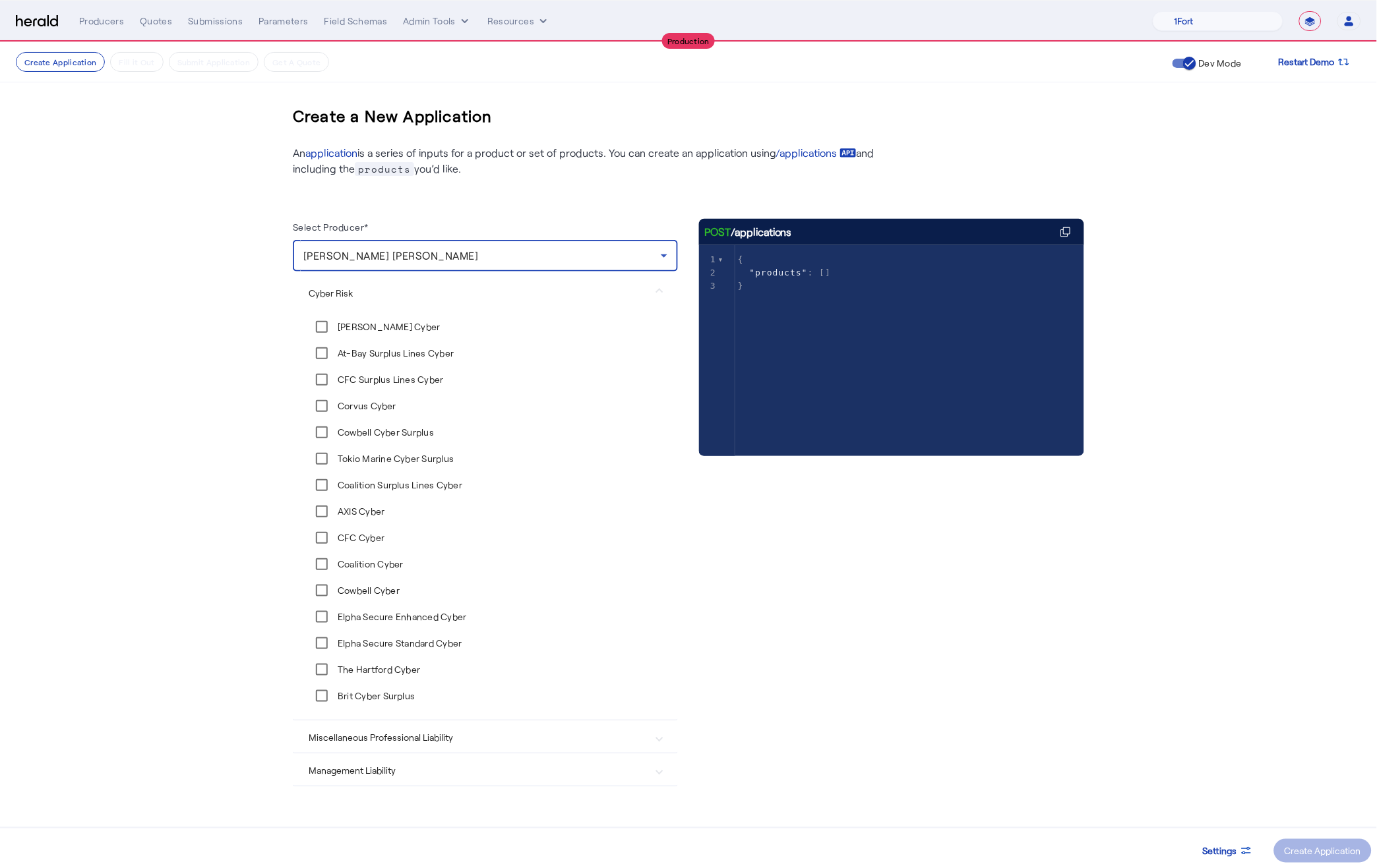
click at [381, 258] on span "[PERSON_NAME] [PERSON_NAME]" at bounding box center [391, 255] width 176 height 13
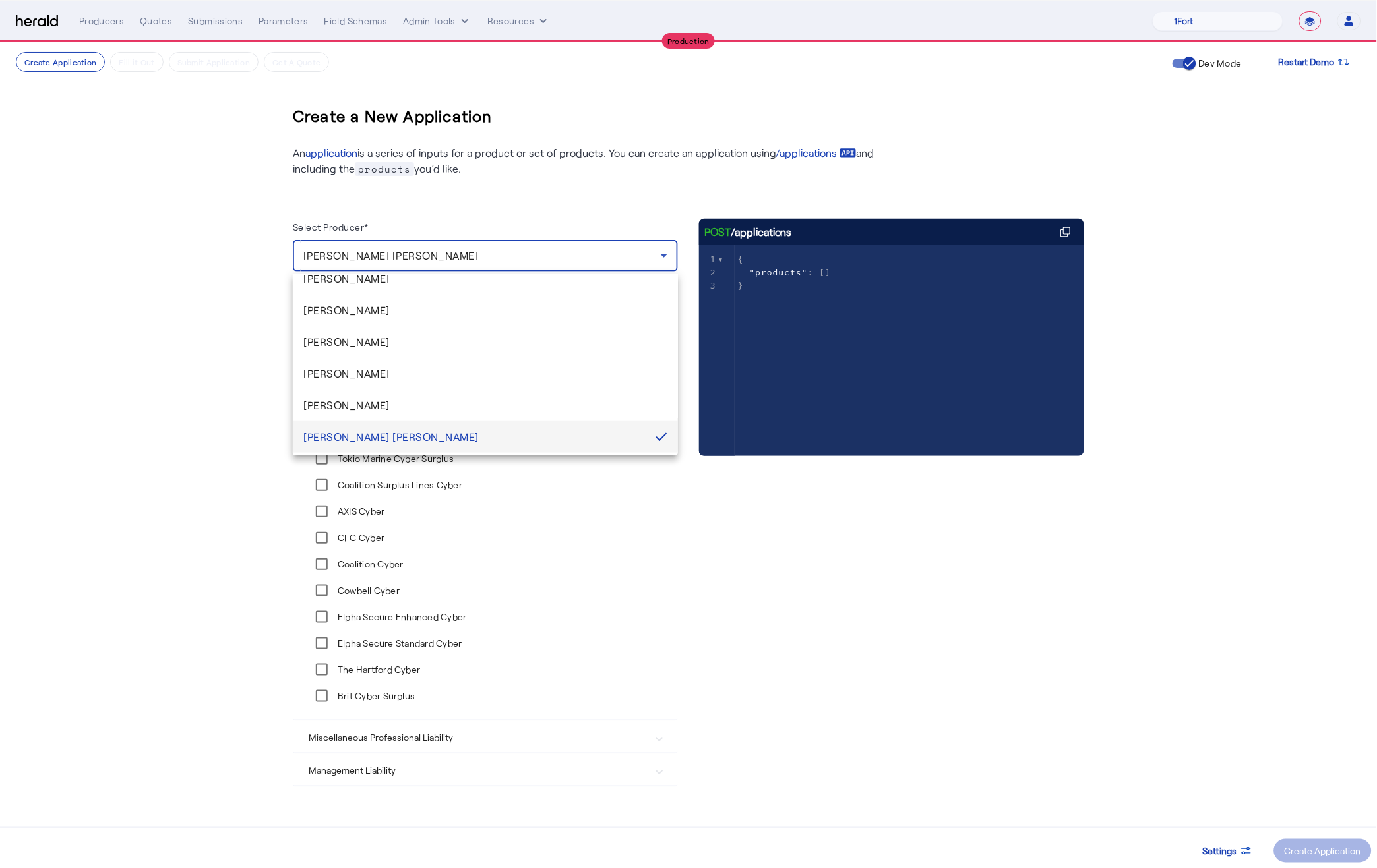
click at [192, 401] on div at bounding box center [688, 434] width 1377 height 868
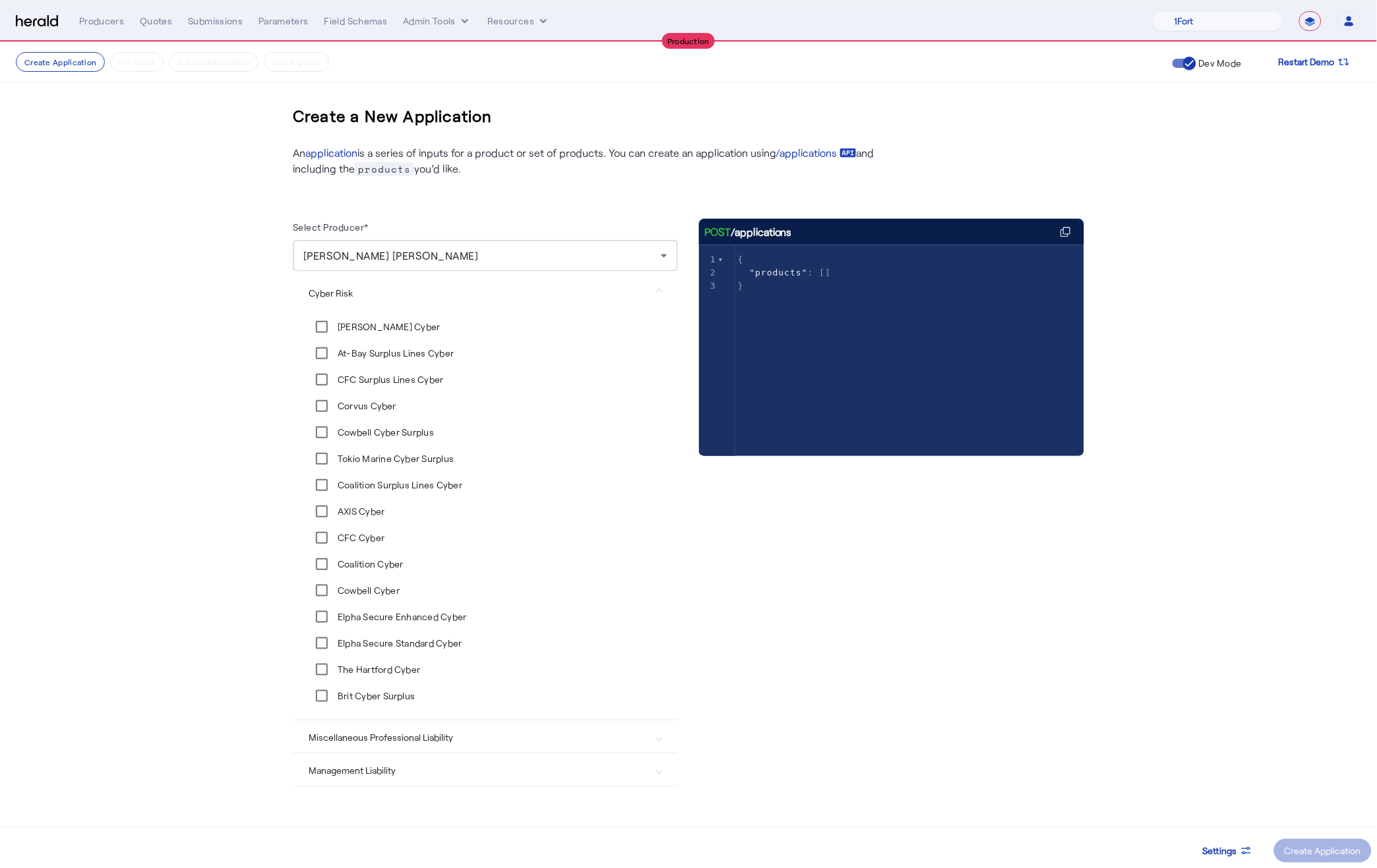
click at [451, 735] on Liability "Miscellaneous Professional Liability" at bounding box center [478, 737] width 338 height 13
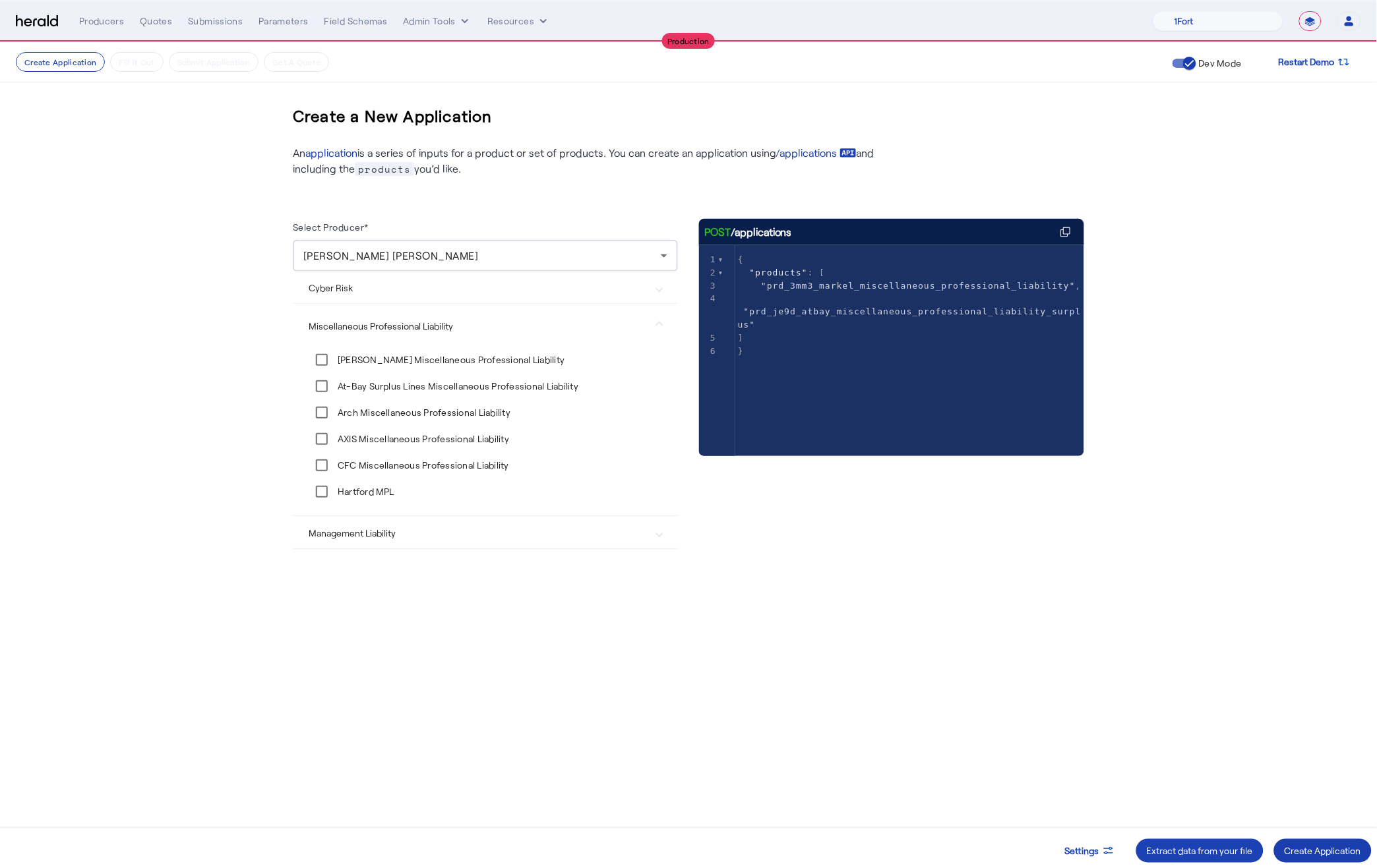
click at [1302, 852] on div "Create Application" at bounding box center [1322, 851] width 77 height 13
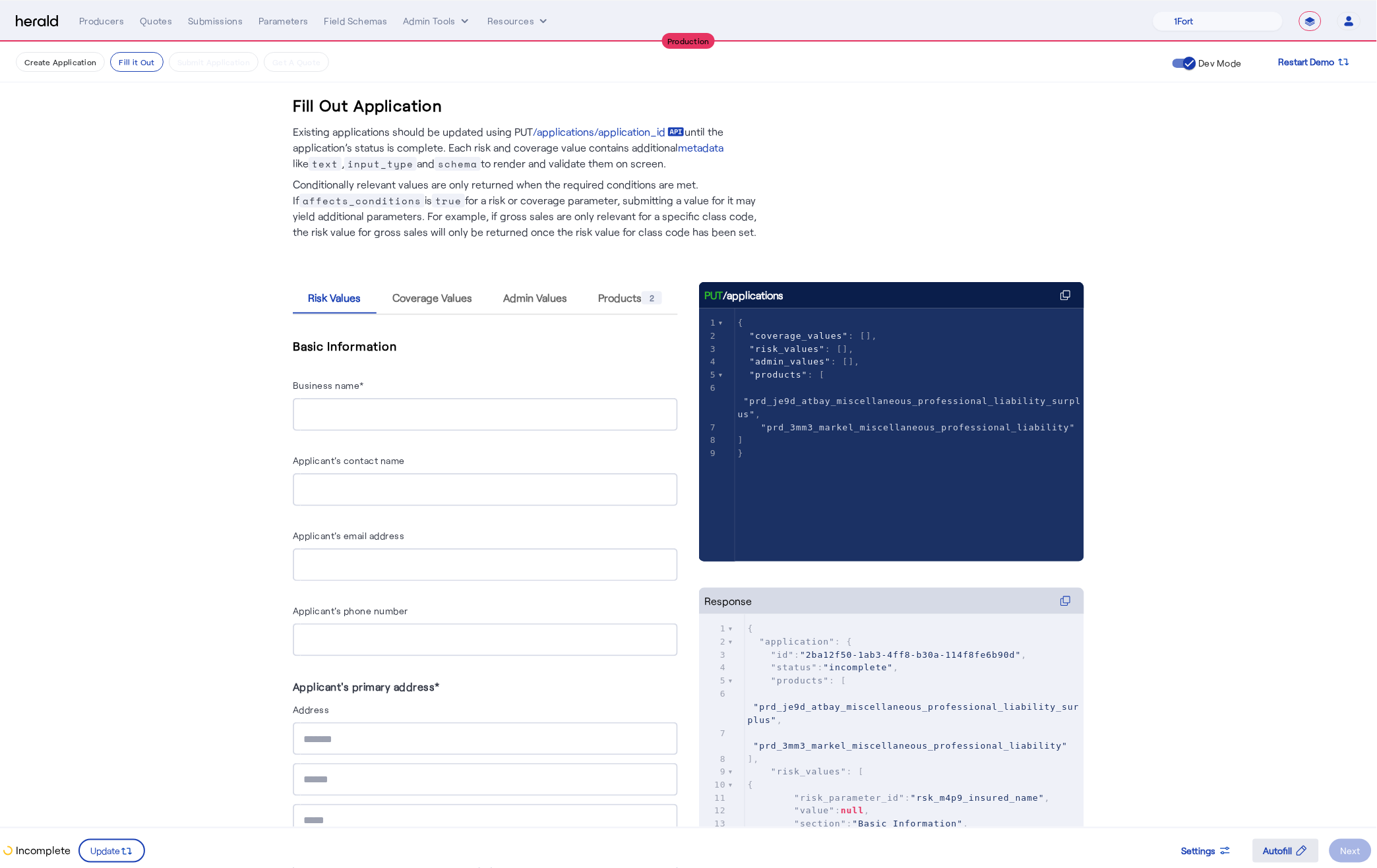
click at [1293, 852] on span "Autofill" at bounding box center [1277, 851] width 29 height 13
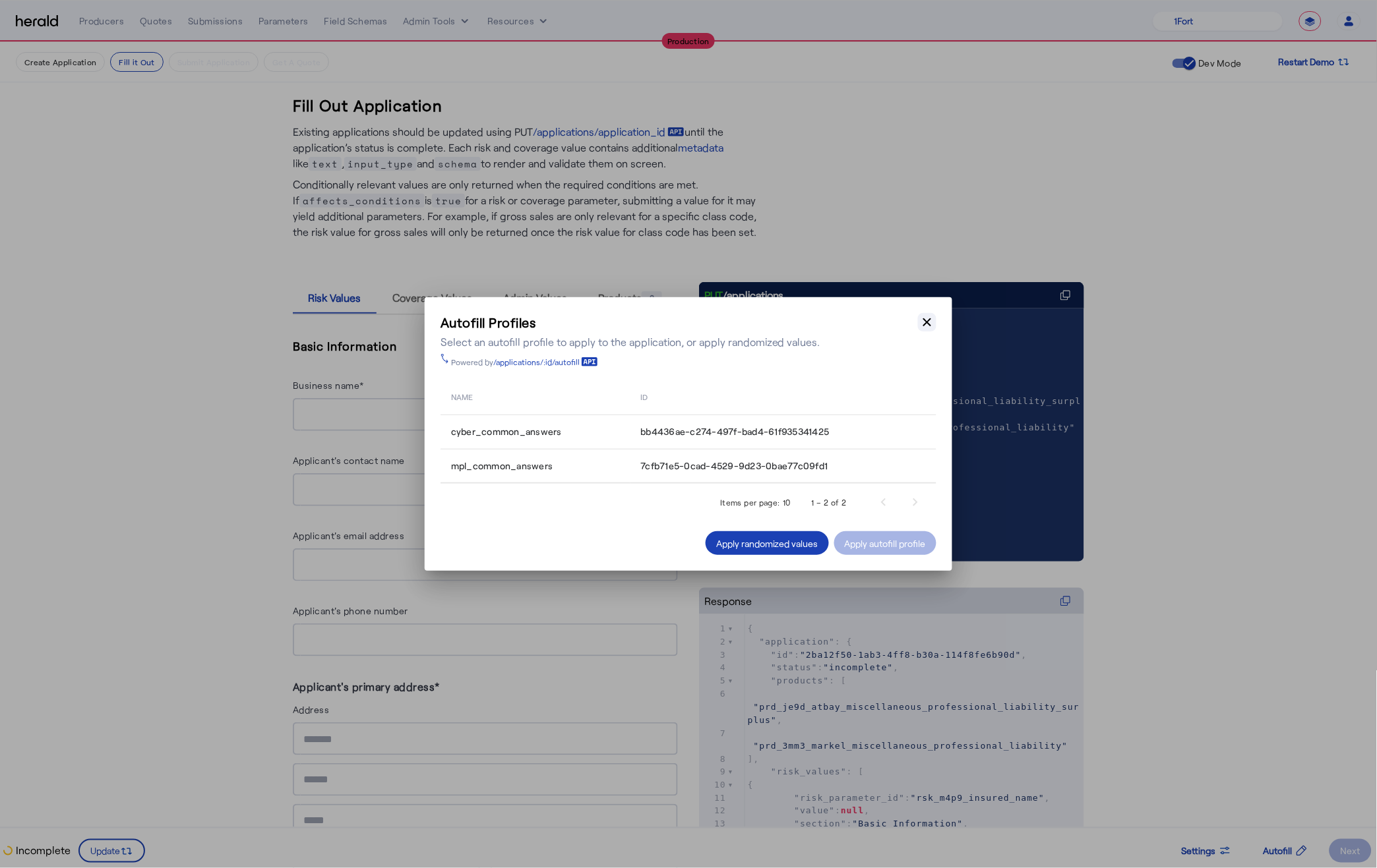
click at [929, 318] on icon "button" at bounding box center [927, 322] width 14 height 13
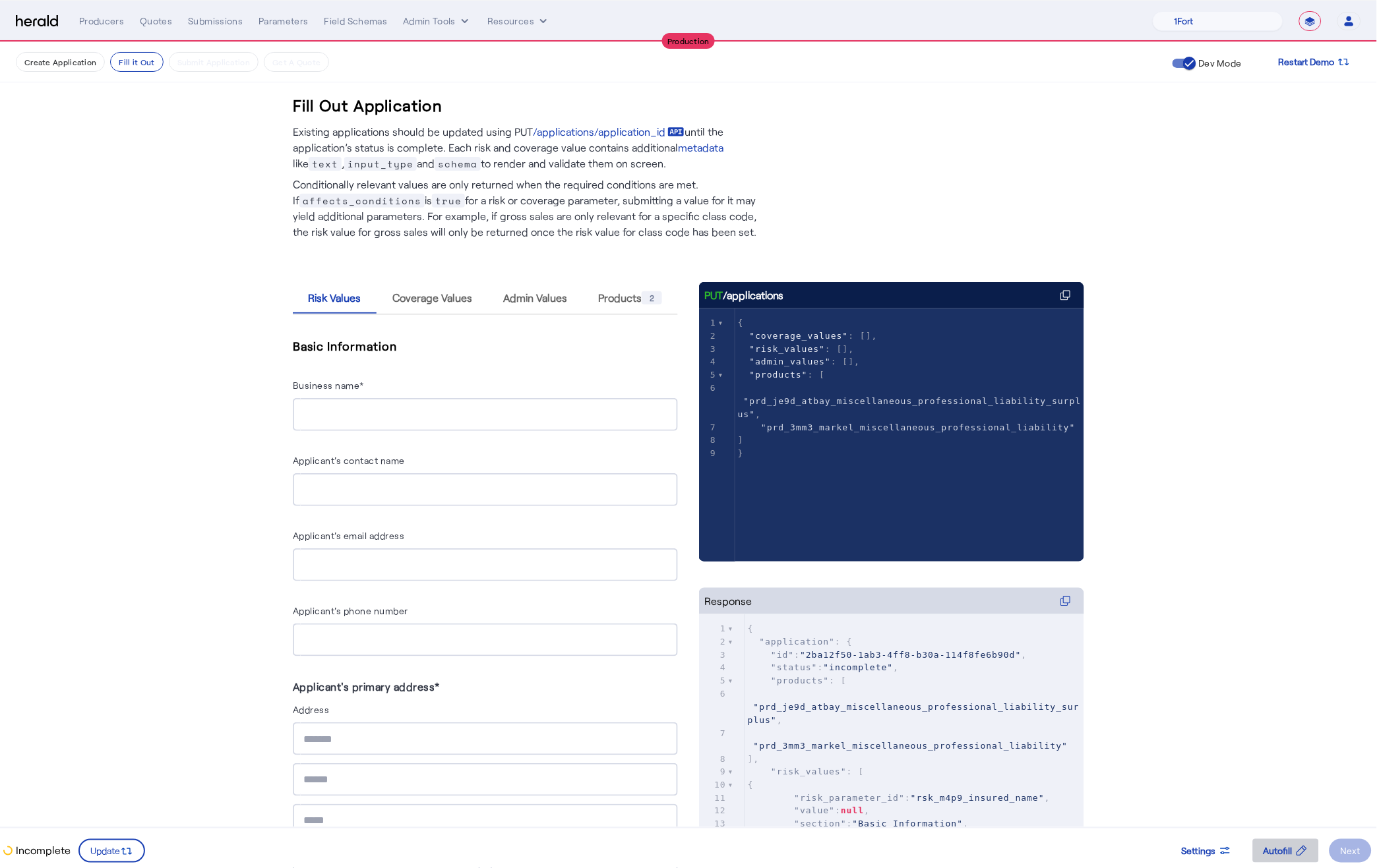
click at [1285, 855] on span "Autofill" at bounding box center [1277, 851] width 29 height 13
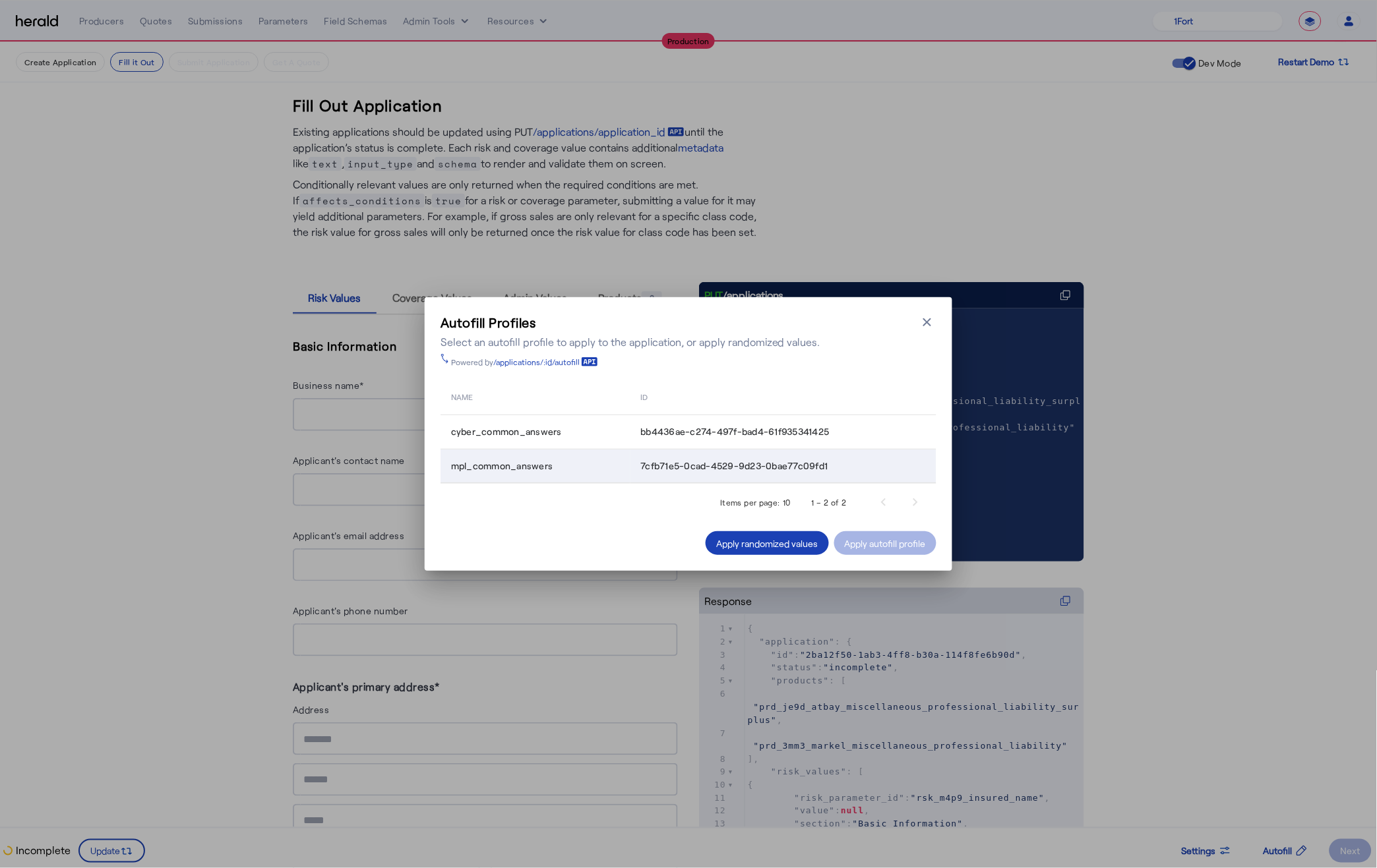
click at [711, 469] on span "7cfb71e5-0cad-4529-9d23-0bae77c09fd1" at bounding box center [735, 466] width 187 height 13
click at [710, 469] on span "7cfb71e5-0cad-4529-9d23-0bae77c09fd1" at bounding box center [735, 466] width 187 height 13
drag, startPoint x: 635, startPoint y: 465, endPoint x: 815, endPoint y: 475, distance: 180.3
click at [815, 475] on td "7cfb71e5-0cad-4529-9d23-0bae77c09fd1" at bounding box center [783, 466] width 306 height 35
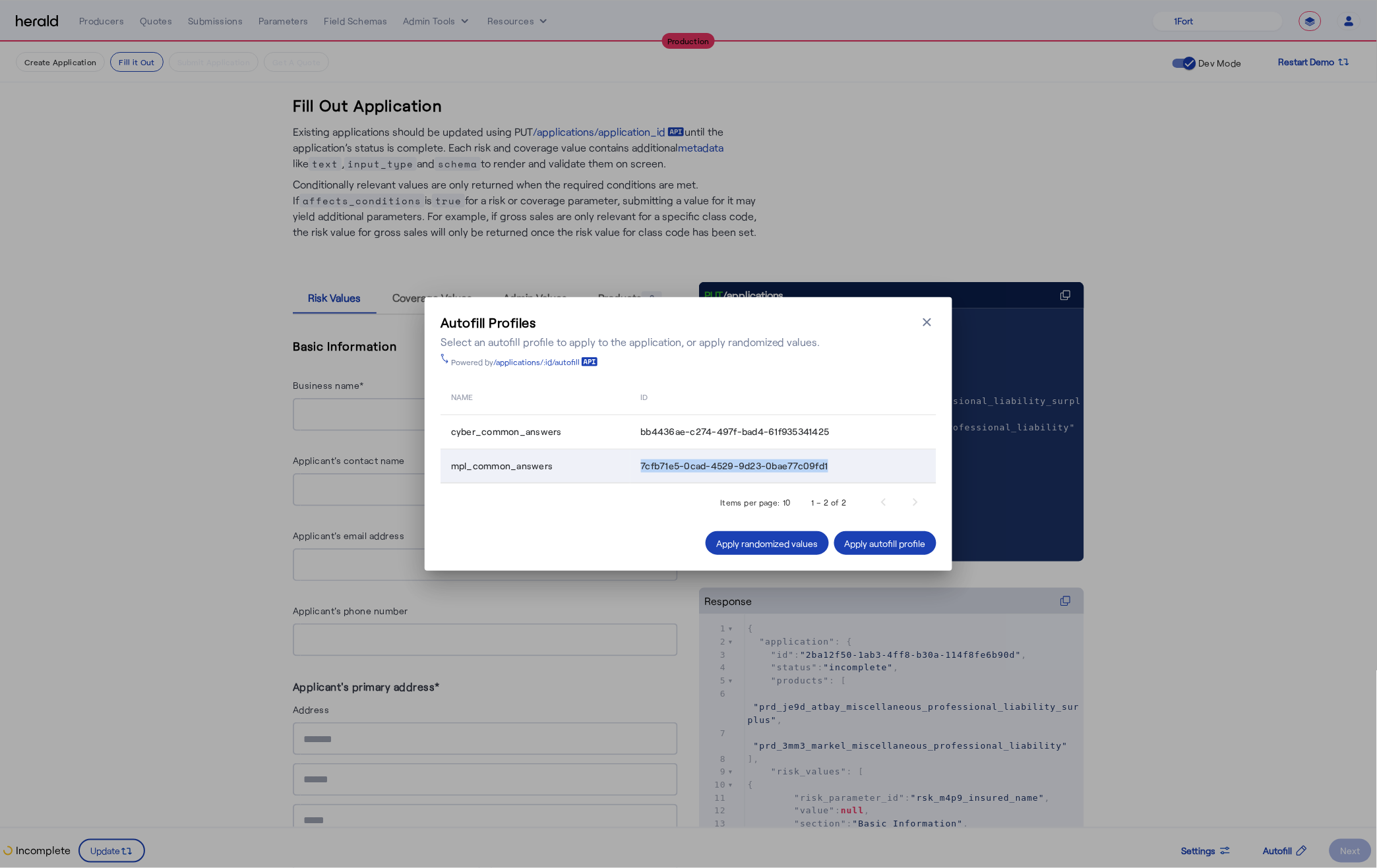
copy span "7cfb71e5-0cad-4529-9d23-0bae77c09fd1"
drag, startPoint x: 532, startPoint y: 616, endPoint x: 491, endPoint y: 601, distance: 43.7
click at [530, 613] on div "Autofill Profiles Select an autofill profile to apply to the application, or ap…" at bounding box center [688, 434] width 1377 height 868
click at [927, 323] on icon "button" at bounding box center [926, 321] width 8 height 8
